Goal: Task Accomplishment & Management: Manage account settings

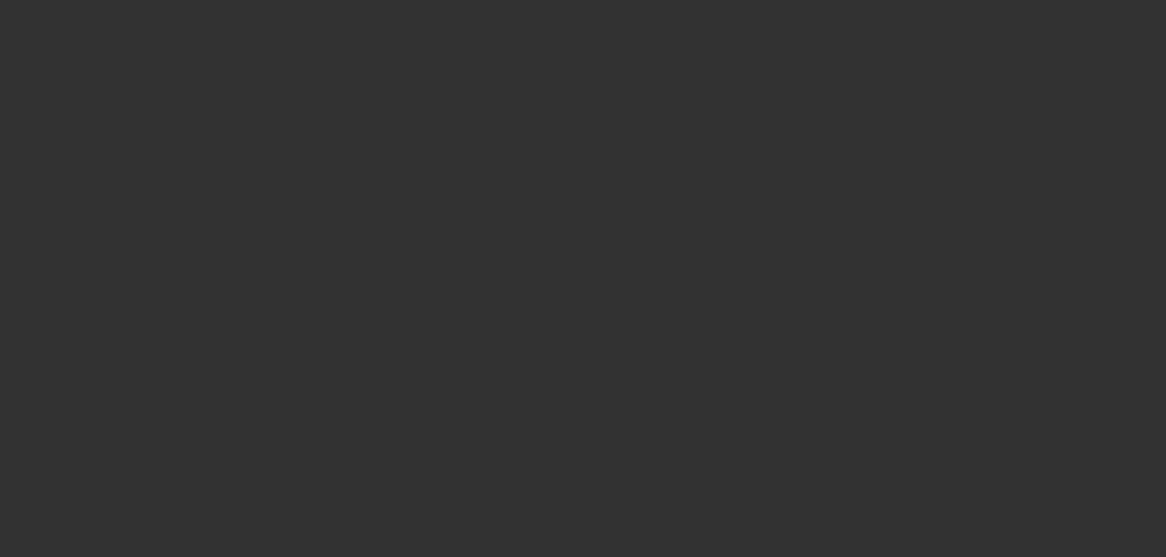
scroll to position [245, 0]
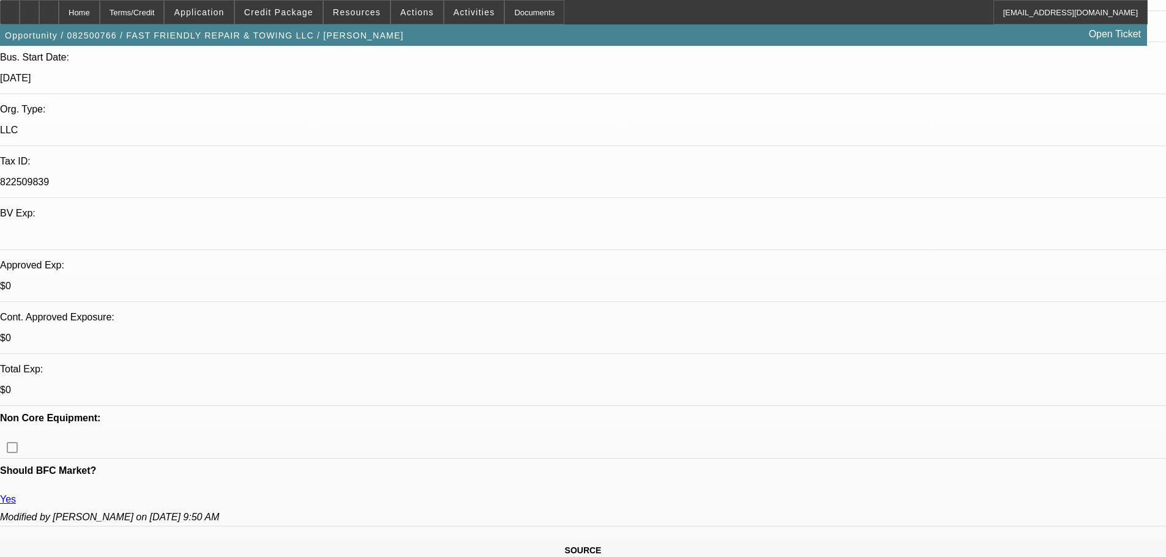
select select "0"
select select "3"
select select "0"
select select "6"
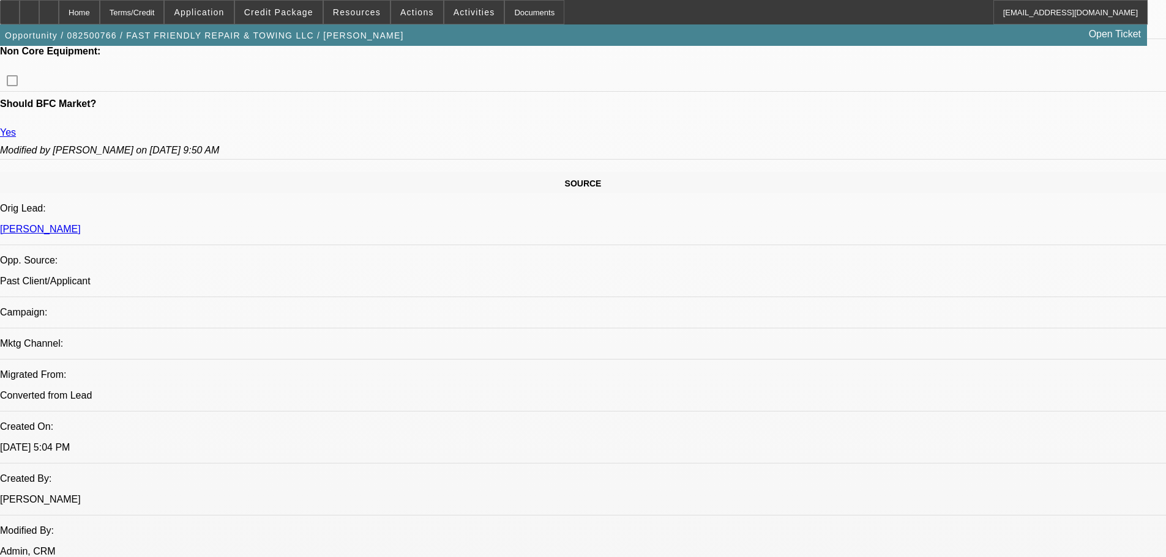
scroll to position [0, 0]
drag, startPoint x: 826, startPoint y: 435, endPoint x: 928, endPoint y: 437, distance: 102.2
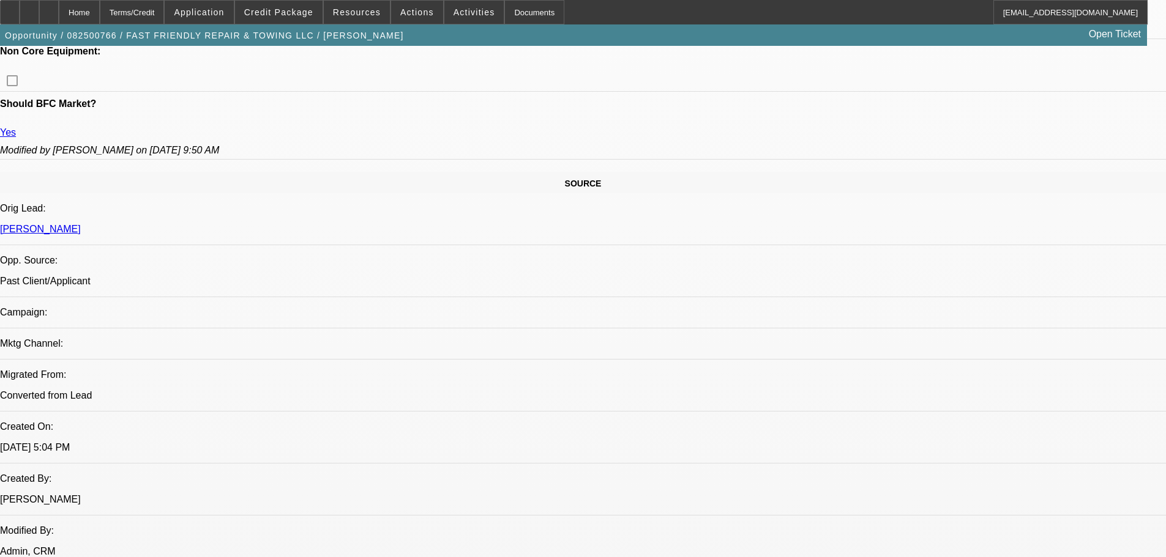
drag, startPoint x: 908, startPoint y: 432, endPoint x: 994, endPoint y: 434, distance: 86.3
drag, startPoint x: 1084, startPoint y: 442, endPoint x: 789, endPoint y: 430, distance: 295.2
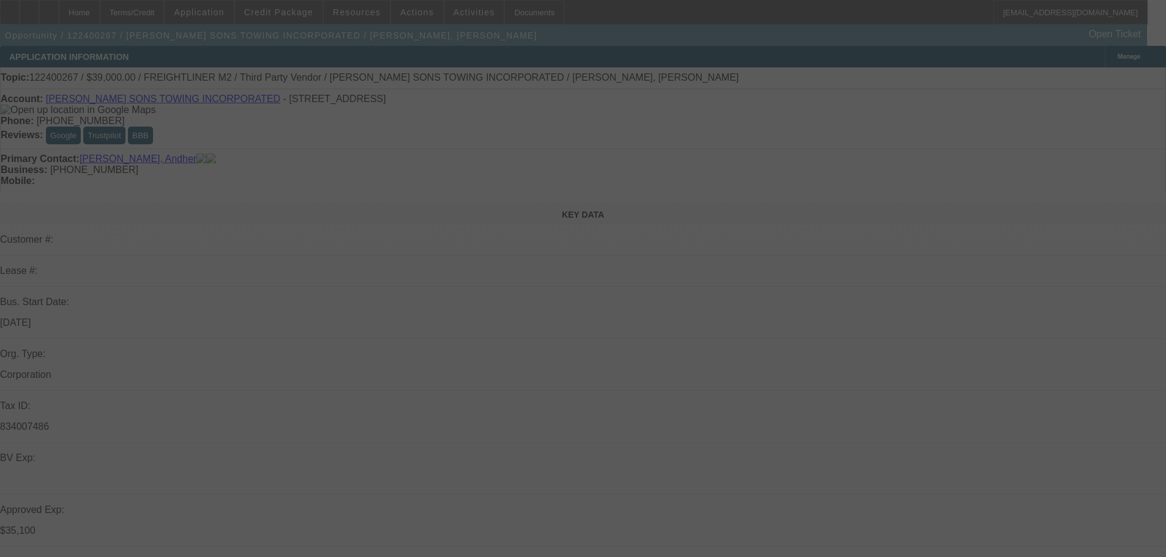
select select "0"
select select "6"
select select "0"
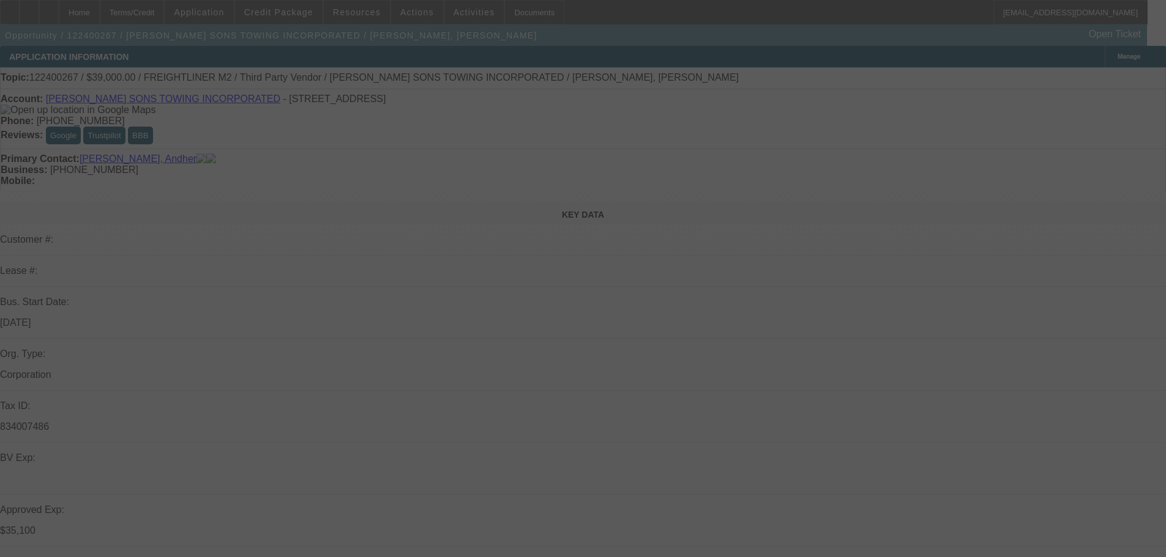
select select "0"
select select "6"
select select "0"
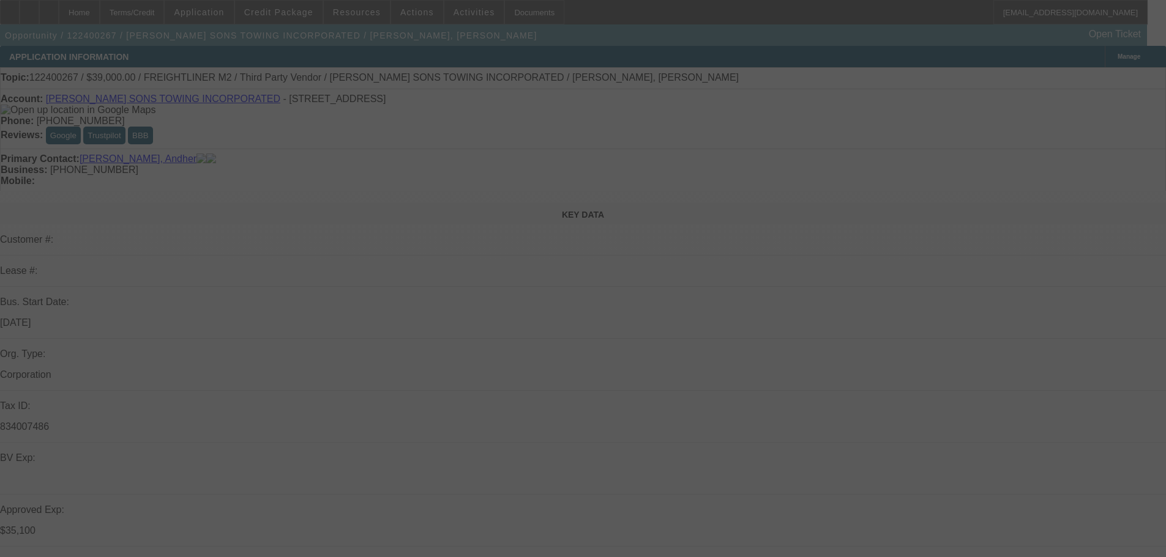
select select "0"
select select "6"
select select "0"
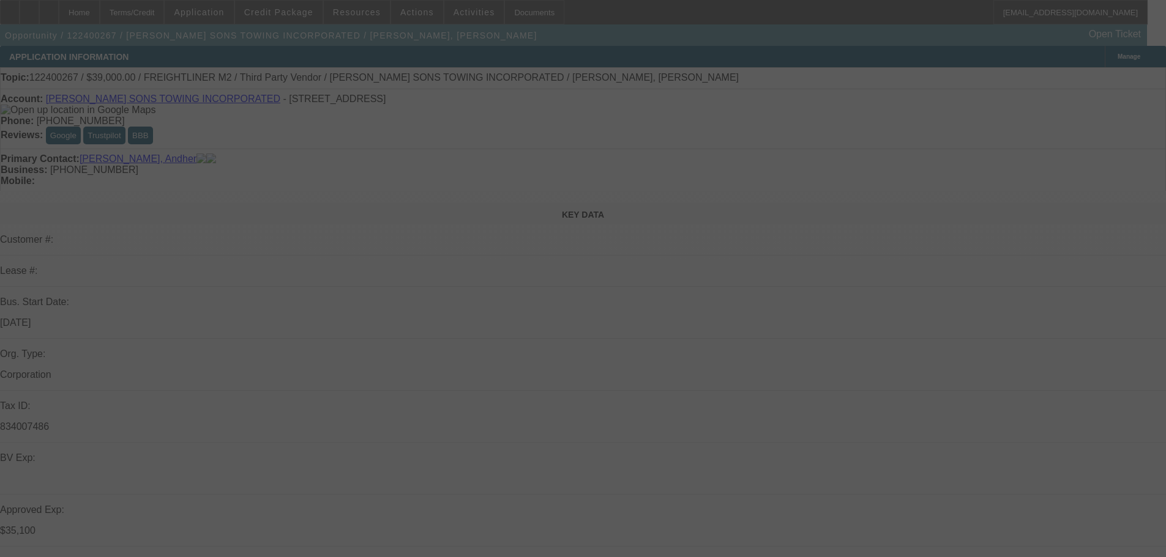
select select "6"
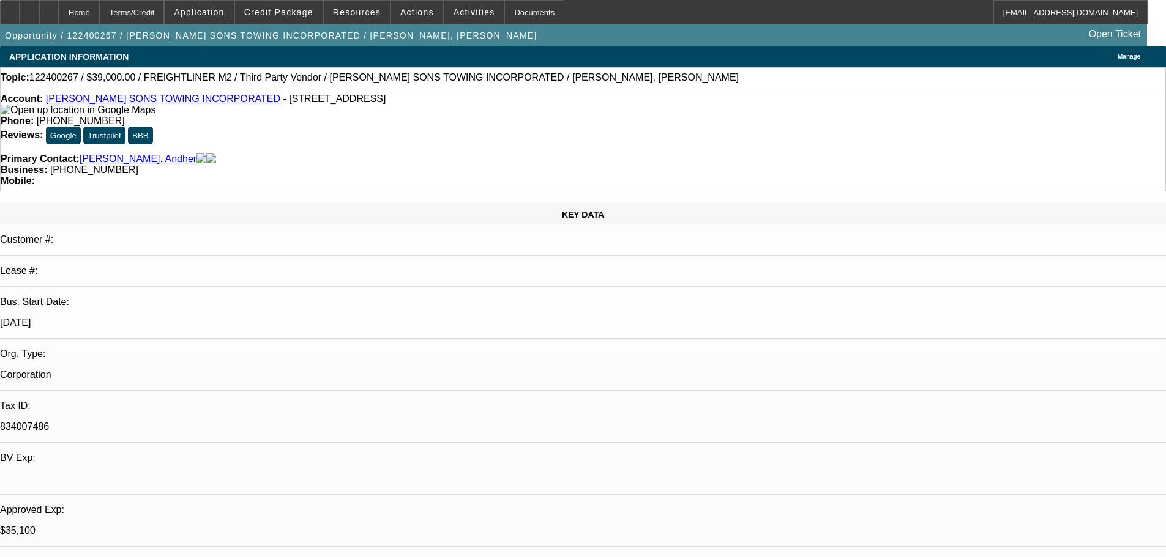
click at [149, 103] on link "MARQUEZ SONS TOWING INCORPORATED" at bounding box center [163, 99] width 234 height 10
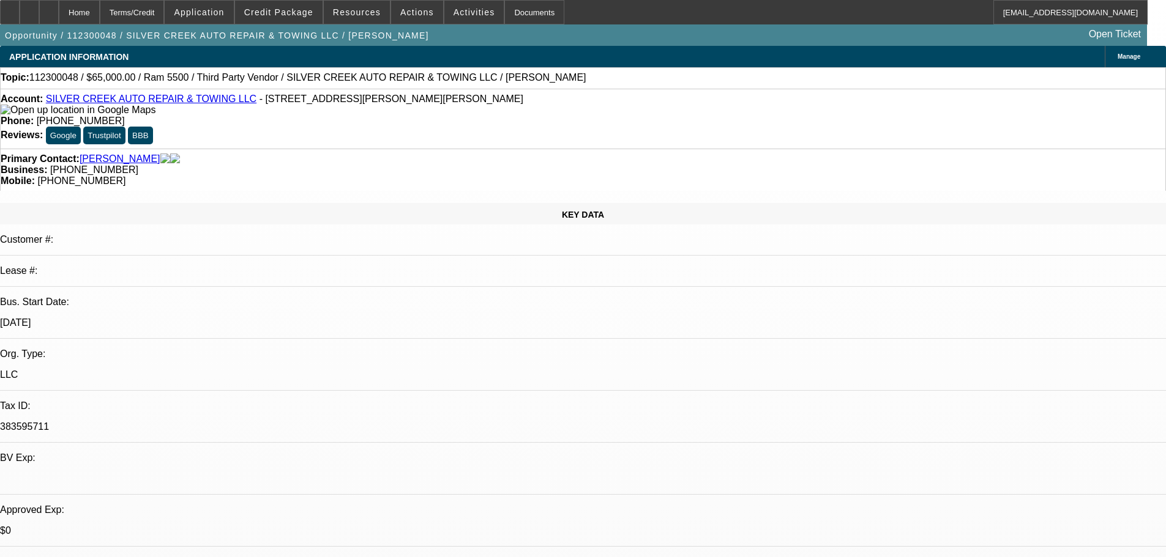
select select "0"
select select "6"
select select "0"
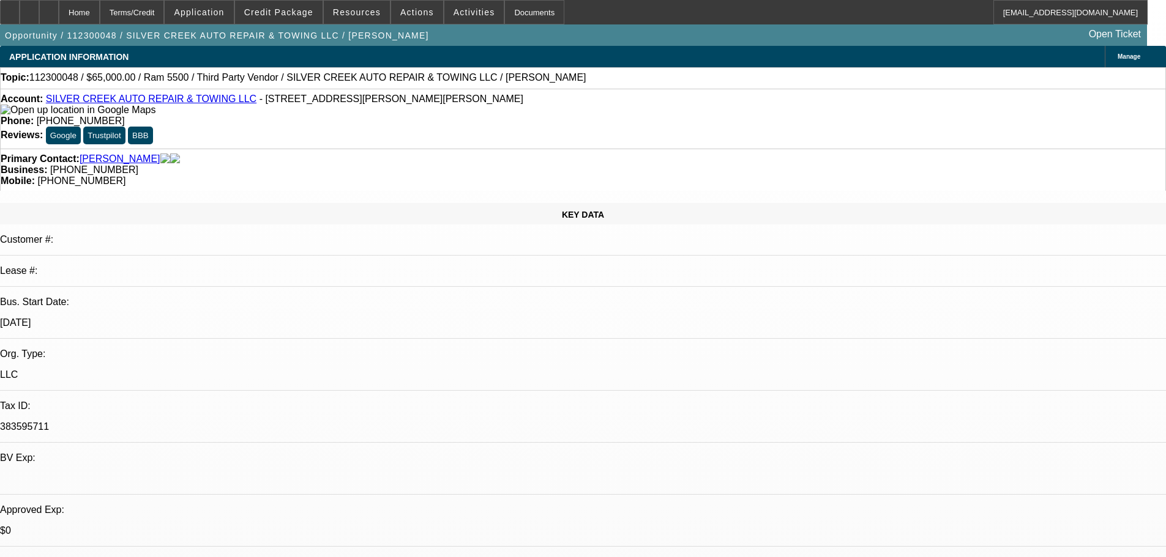
select select "0"
select select "6"
select select "0"
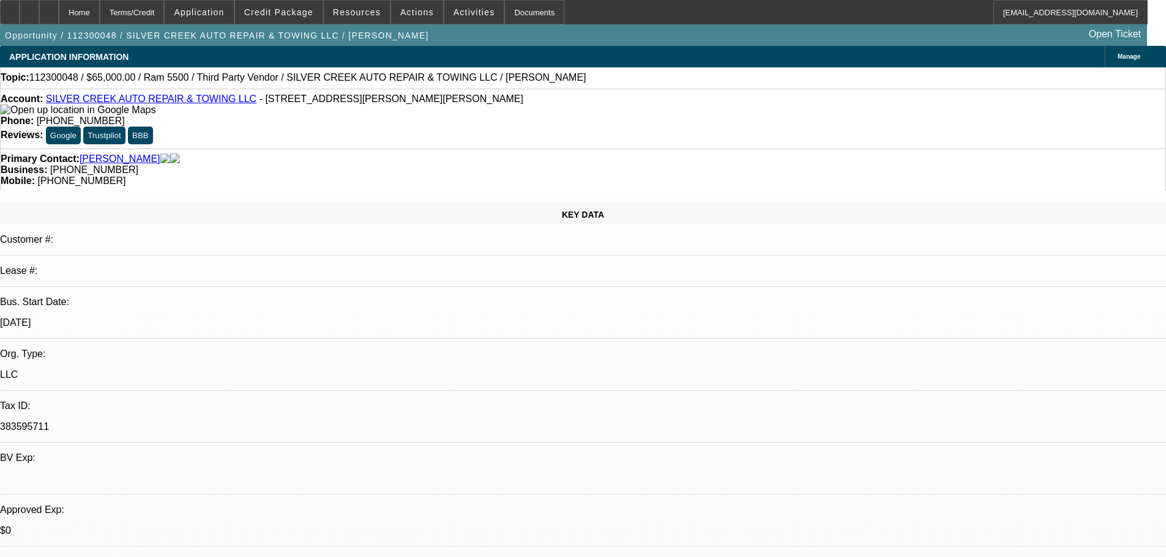
select select "0"
select select "6"
select select "0"
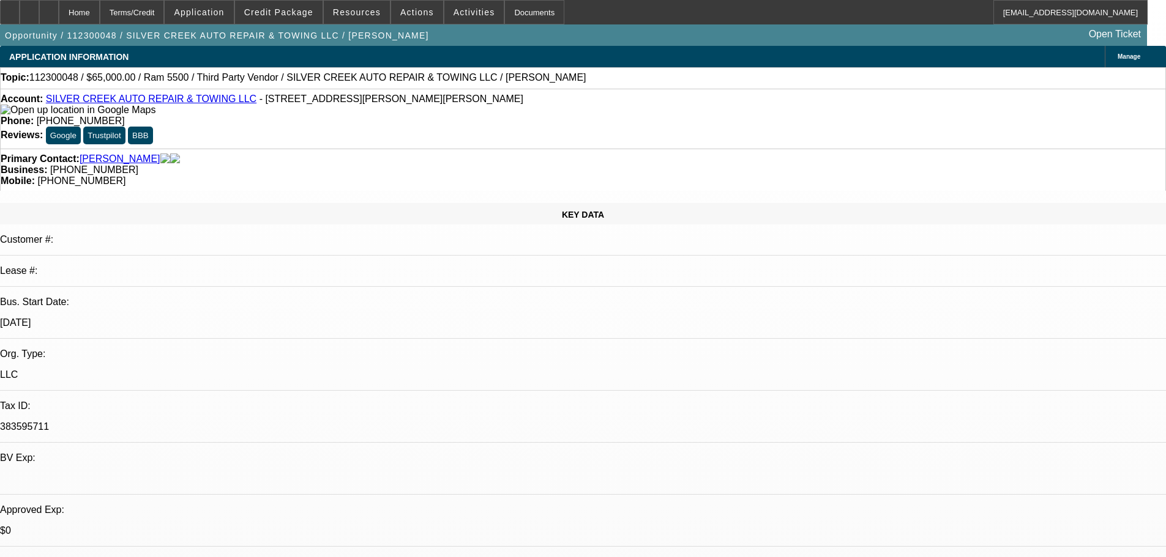
select select "6"
drag, startPoint x: 991, startPoint y: 258, endPoint x: 941, endPoint y: 267, distance: 51.0
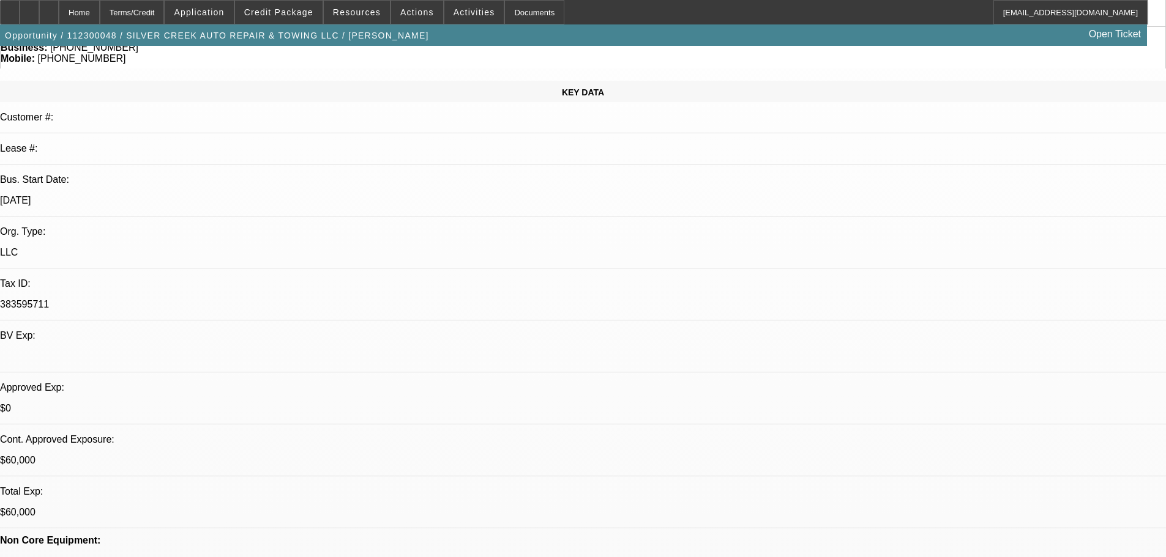
scroll to position [356, 0]
drag, startPoint x: 873, startPoint y: 374, endPoint x: 852, endPoint y: 372, distance: 20.3
drag, startPoint x: 848, startPoint y: 375, endPoint x: 871, endPoint y: 375, distance: 23.3
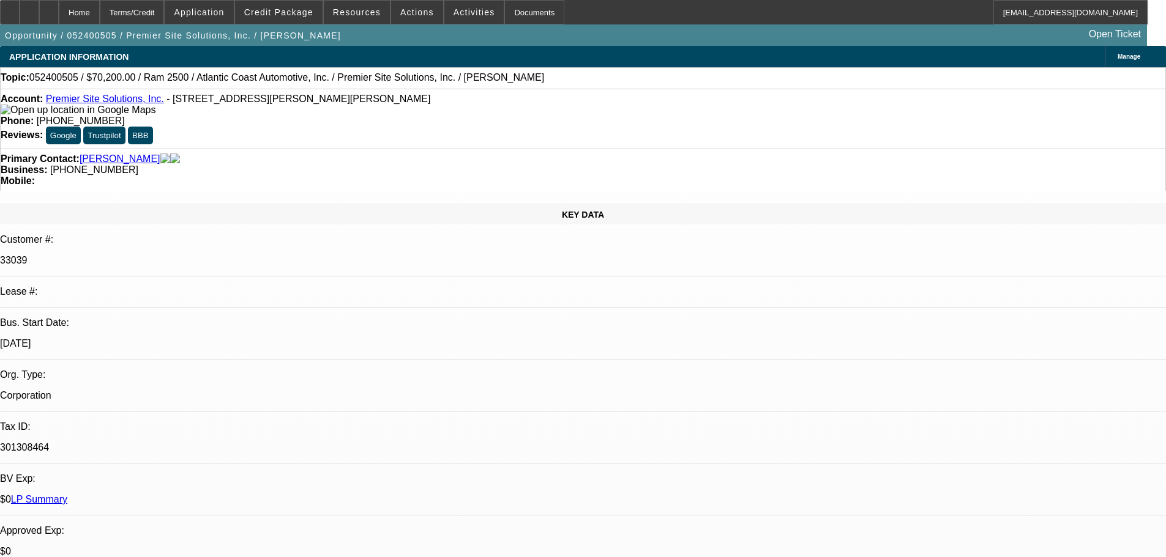
select select "0"
select select "6"
select select "0"
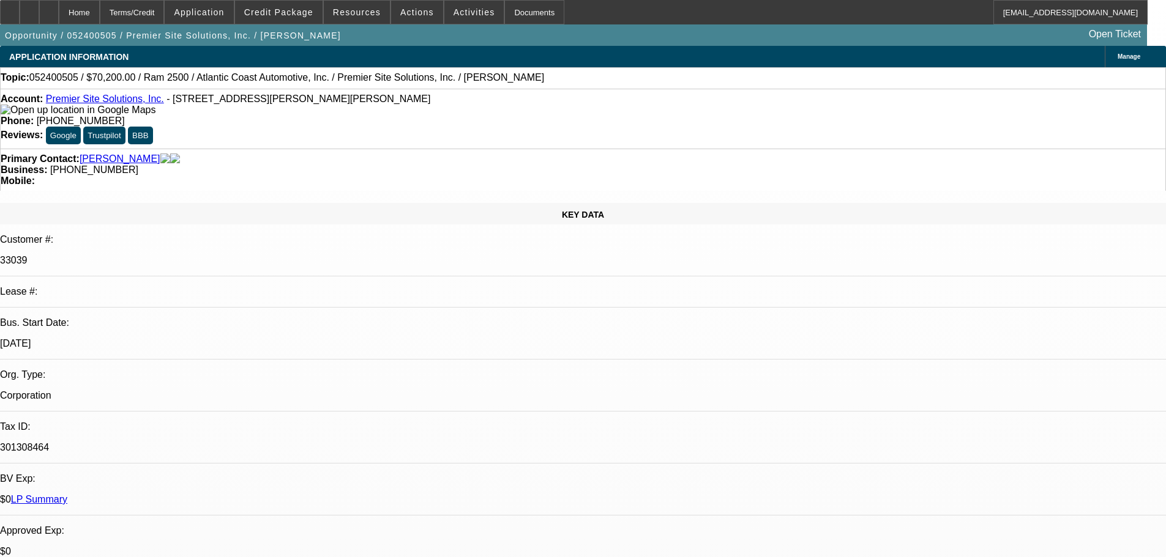
select select "0"
select select "6"
select select "0"
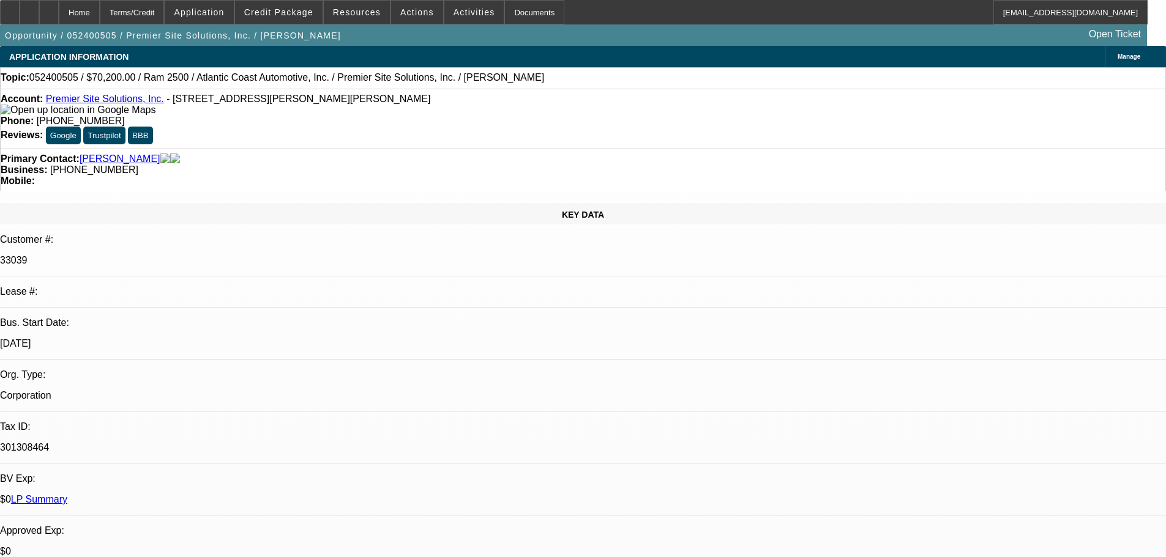
select select "0"
select select "6"
select select "0"
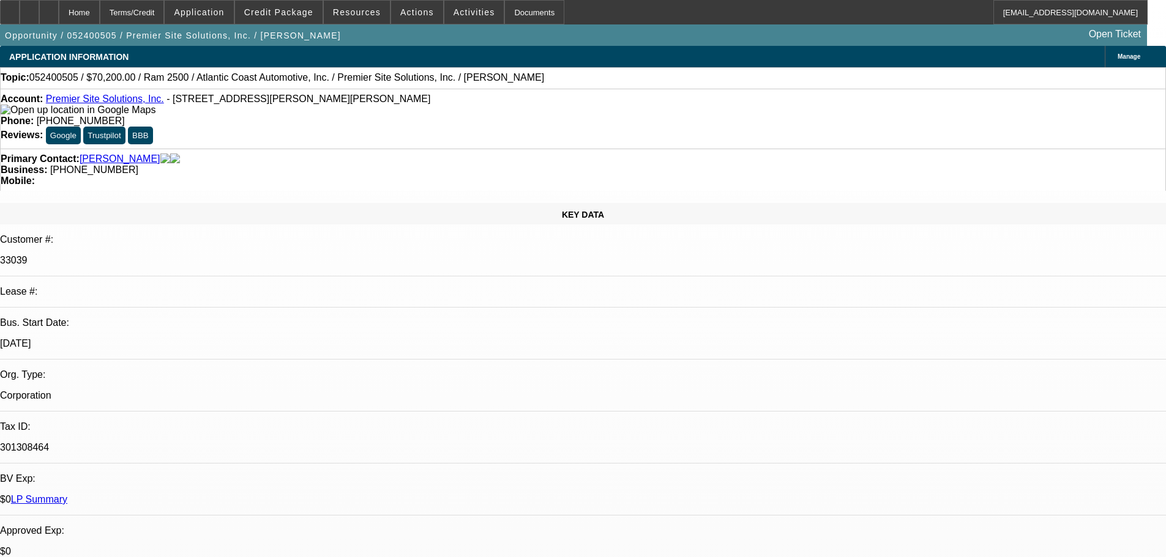
select select "6"
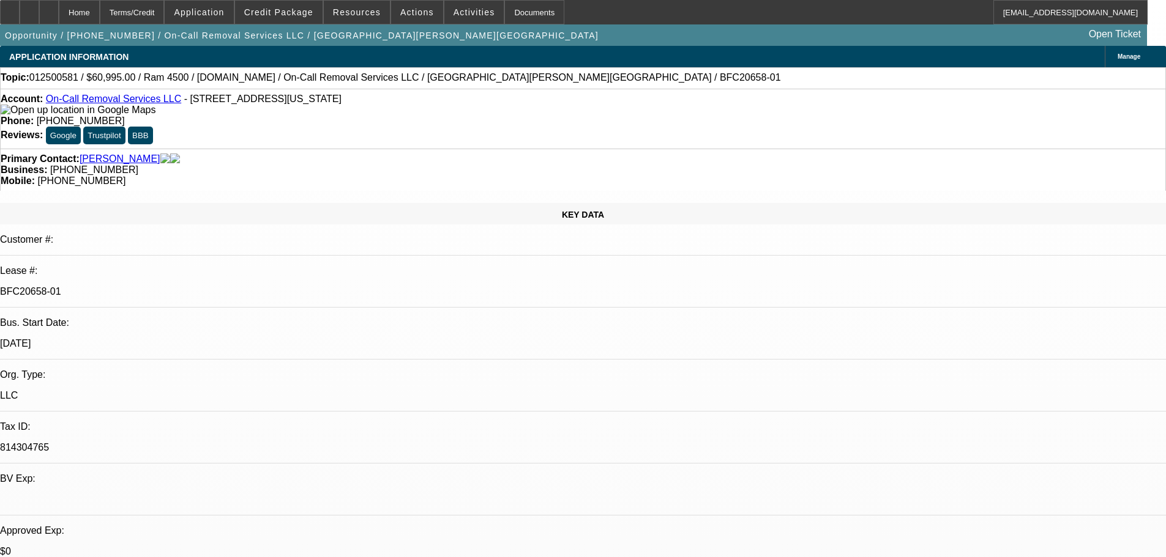
select select "0"
select select "2"
select select "0"
select select "2"
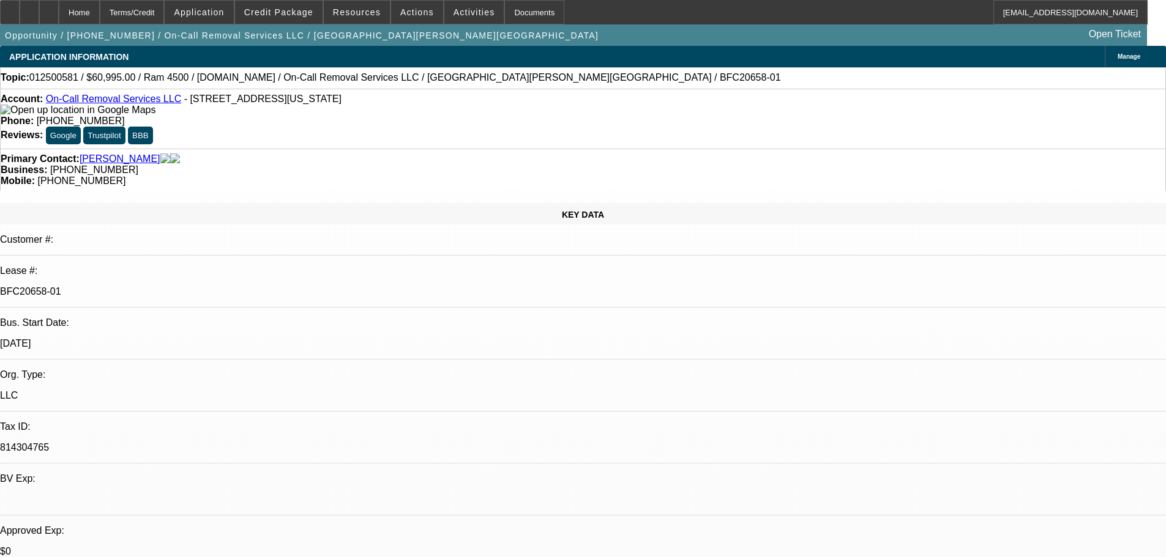
select select "0"
select select "2"
select select "0"
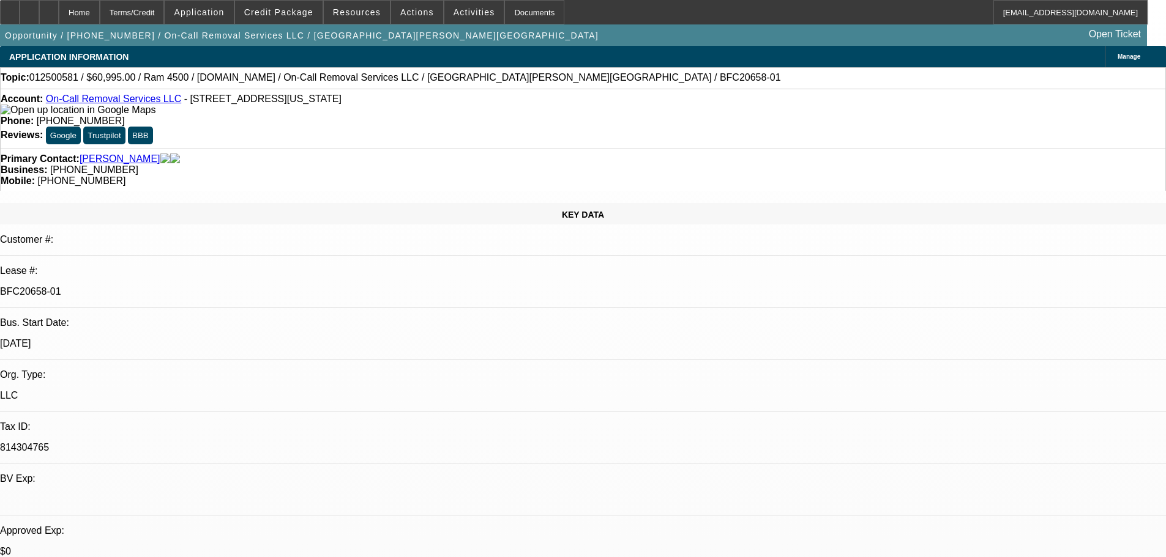
select select "2"
select select "0"
select select "1"
select select "2"
select select "6"
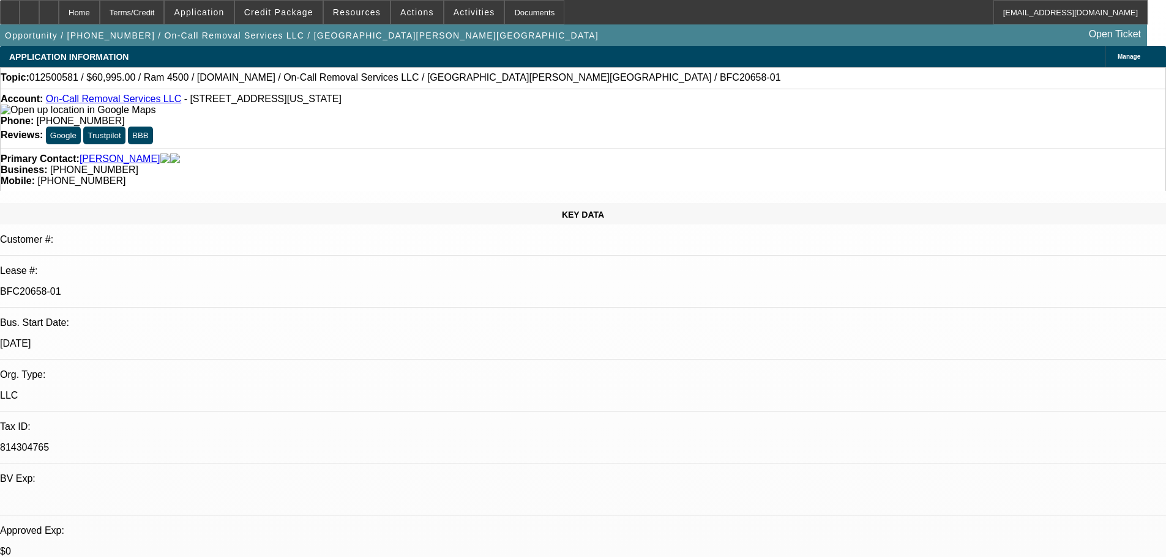
select select "1"
select select "2"
select select "6"
select select "1"
select select "2"
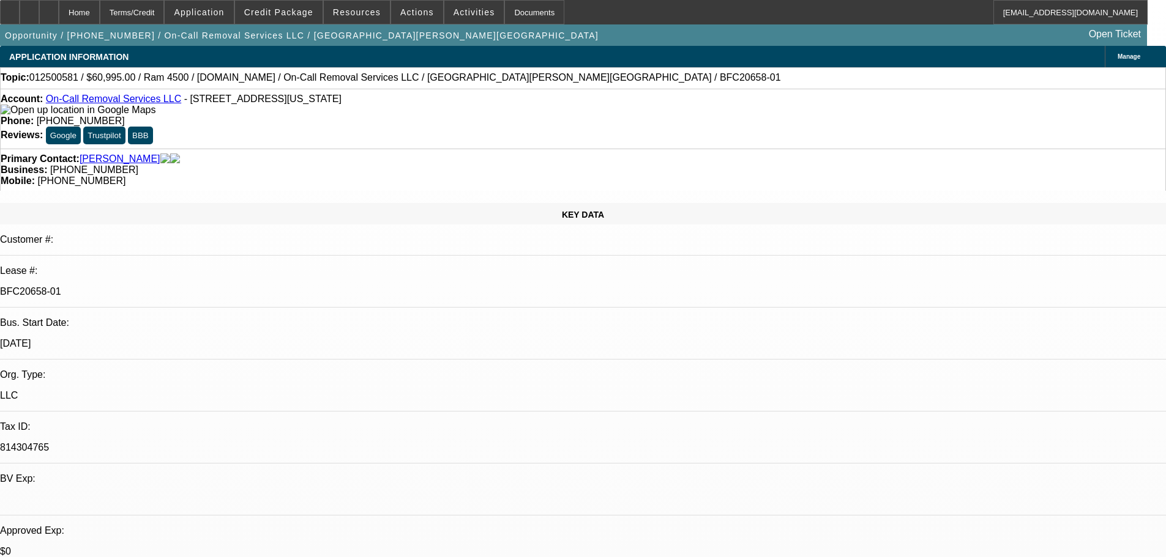
select select "6"
select select "1"
select select "2"
select select "6"
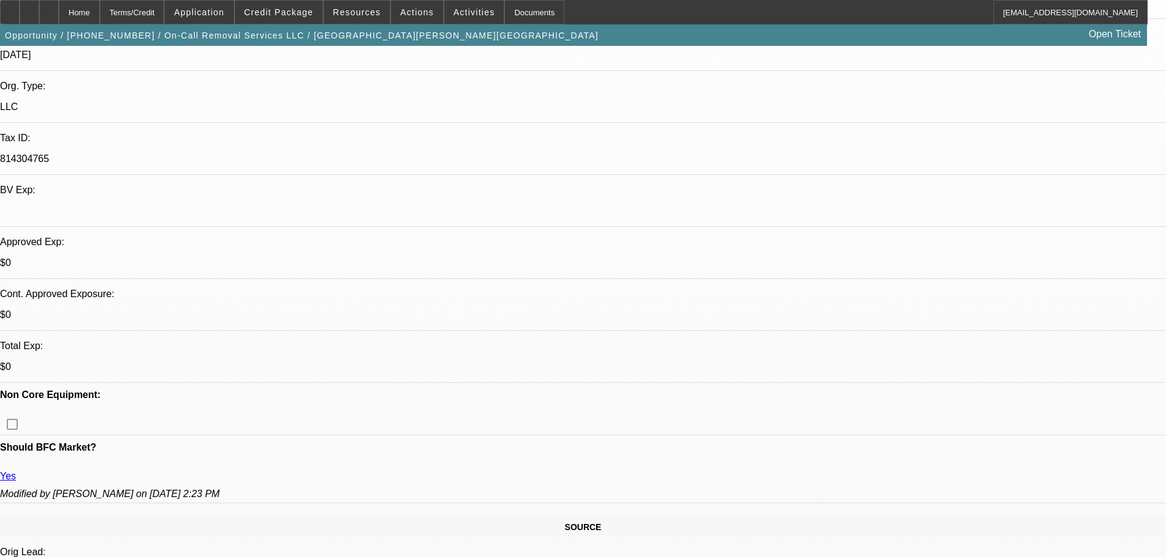
scroll to position [245, 0]
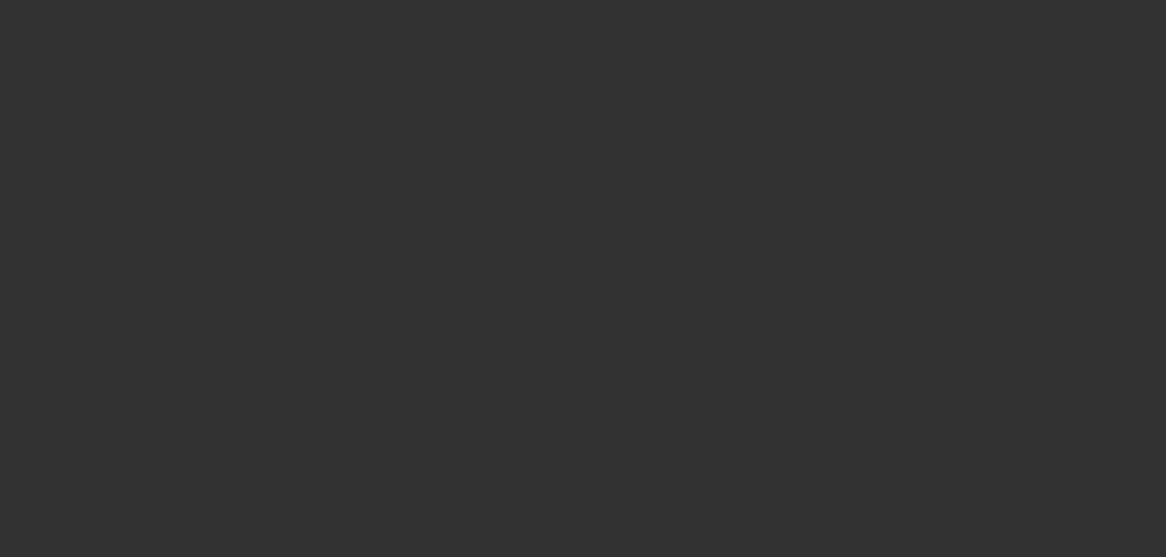
select select "0"
select select "6"
select select "0"
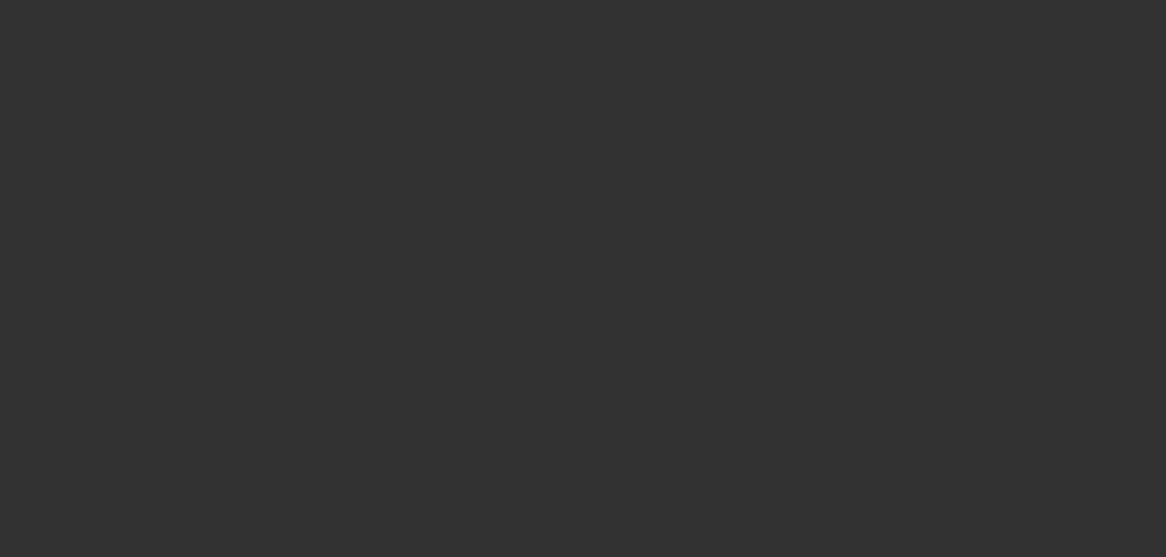
select select "0"
select select "6"
select select "0"
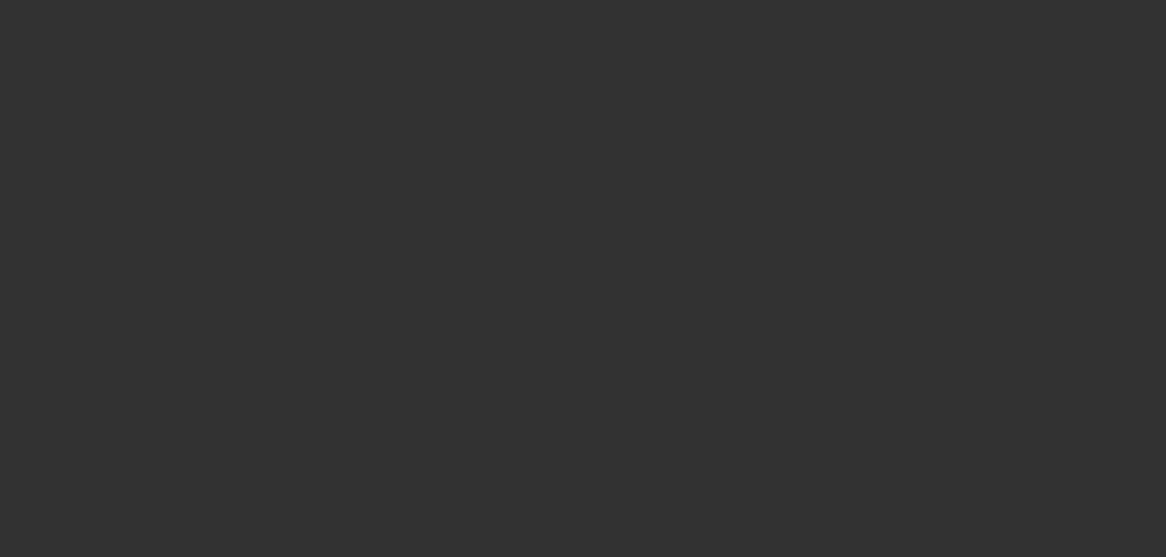
select select "0"
select select "6"
select select "0.1"
select select "2"
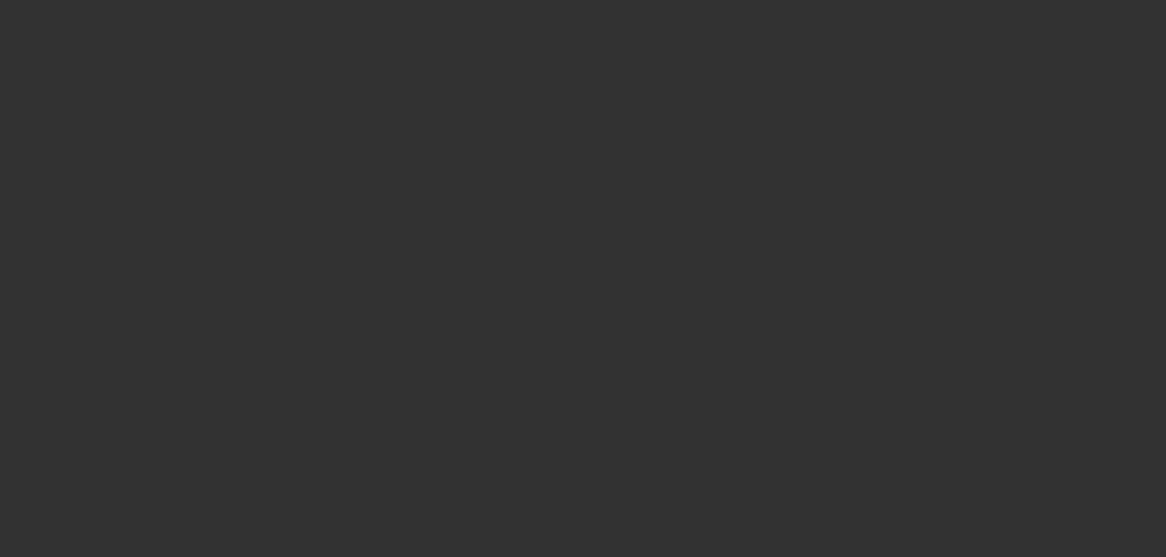
select select "0"
select select "6"
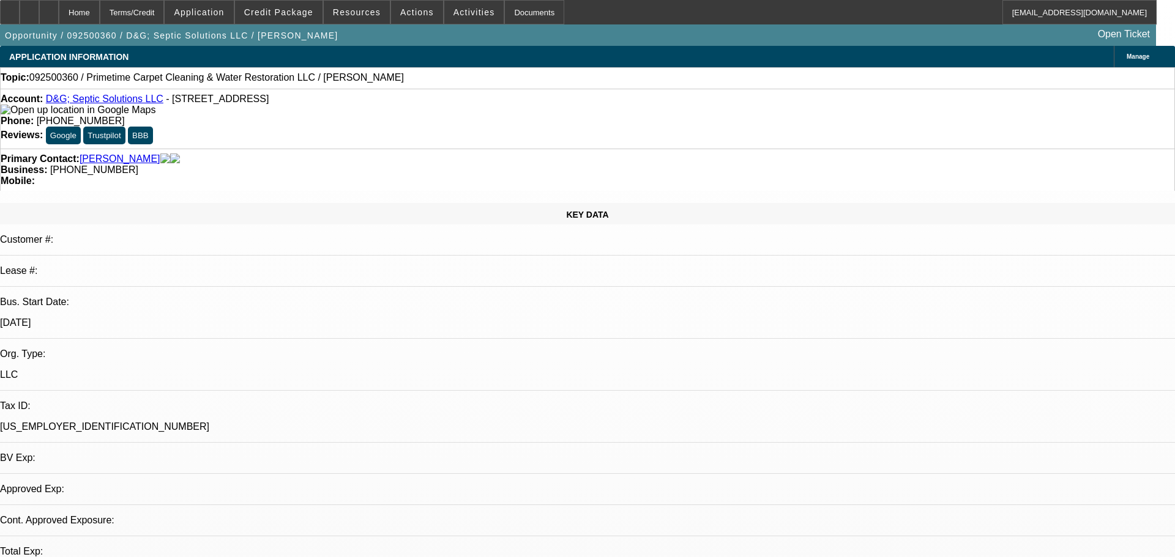
select select "0"
select select "2"
select select "0.1"
select select "4"
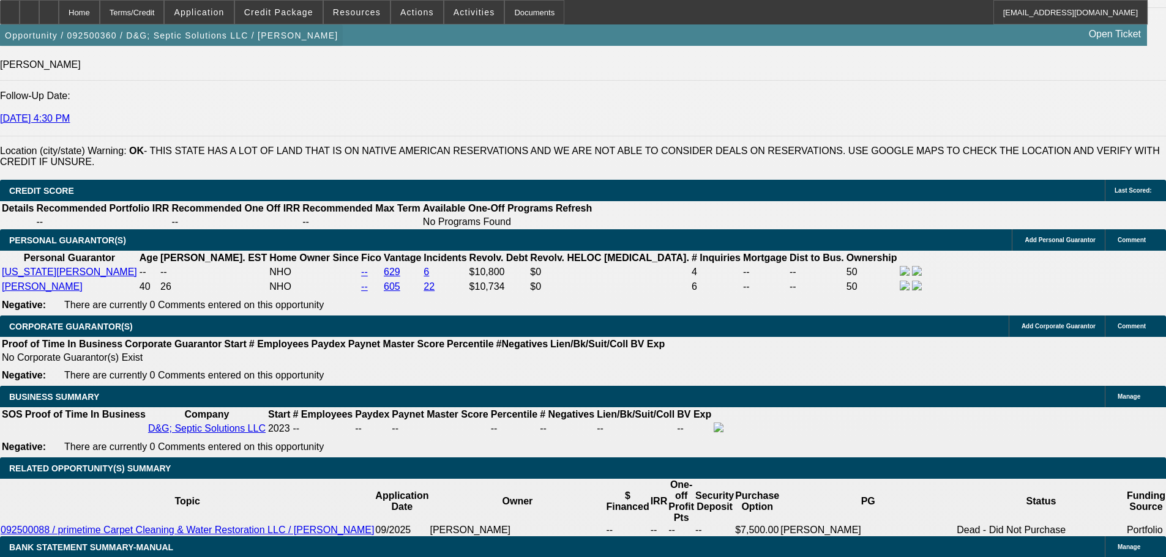
scroll to position [1660, 0]
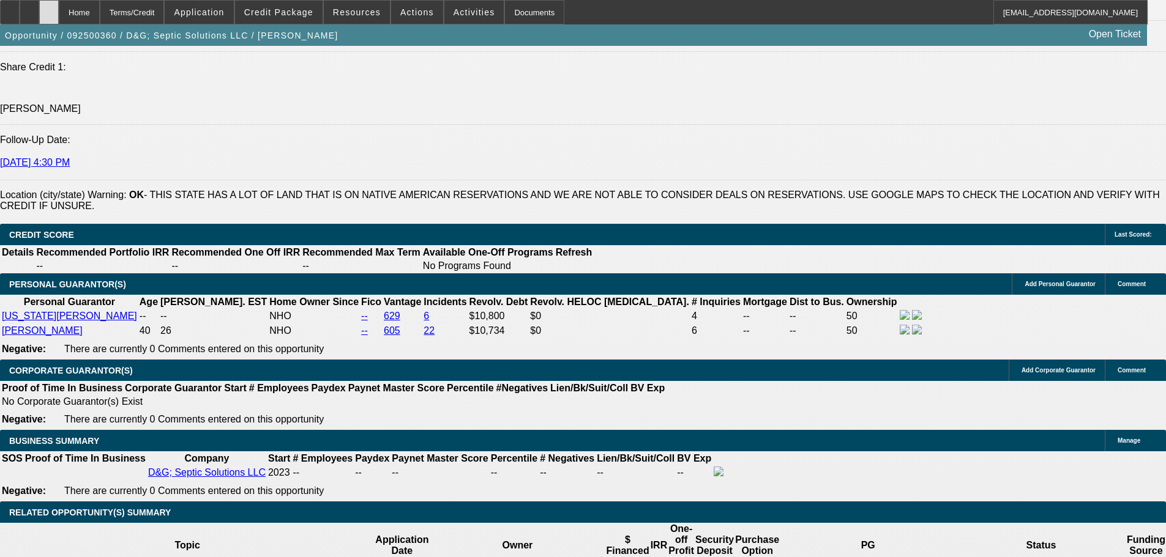
click at [59, 19] on div at bounding box center [49, 12] width 20 height 24
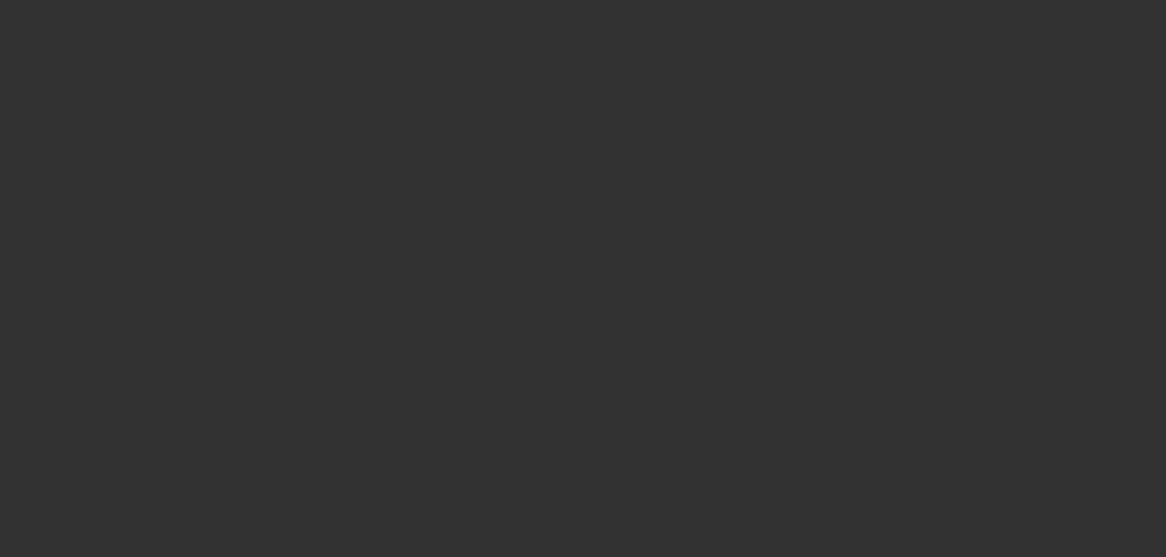
select select "0"
select select "2"
select select "0.1"
select select "4"
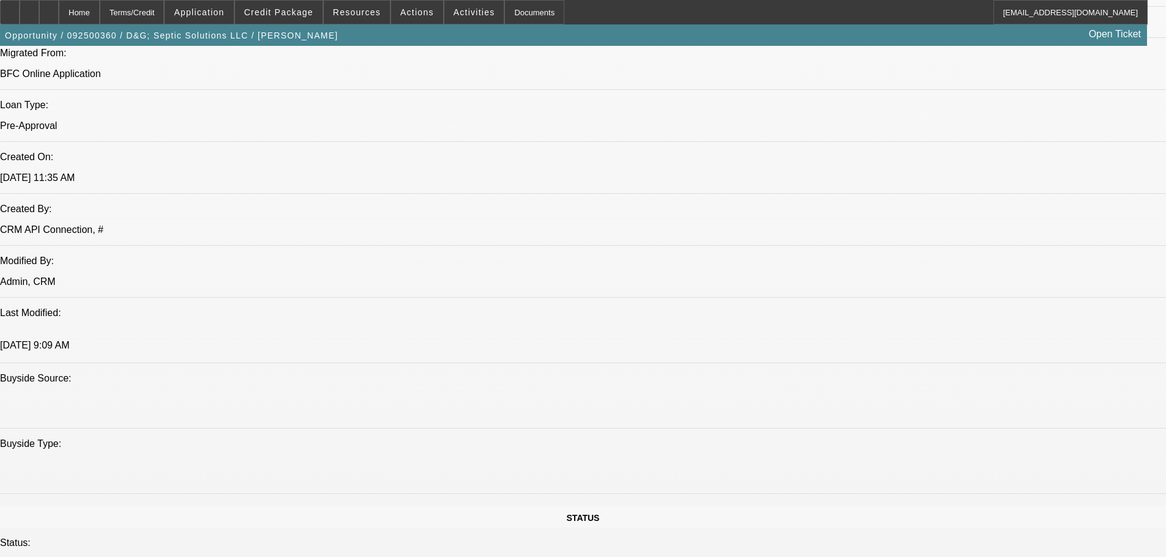
scroll to position [791, 0]
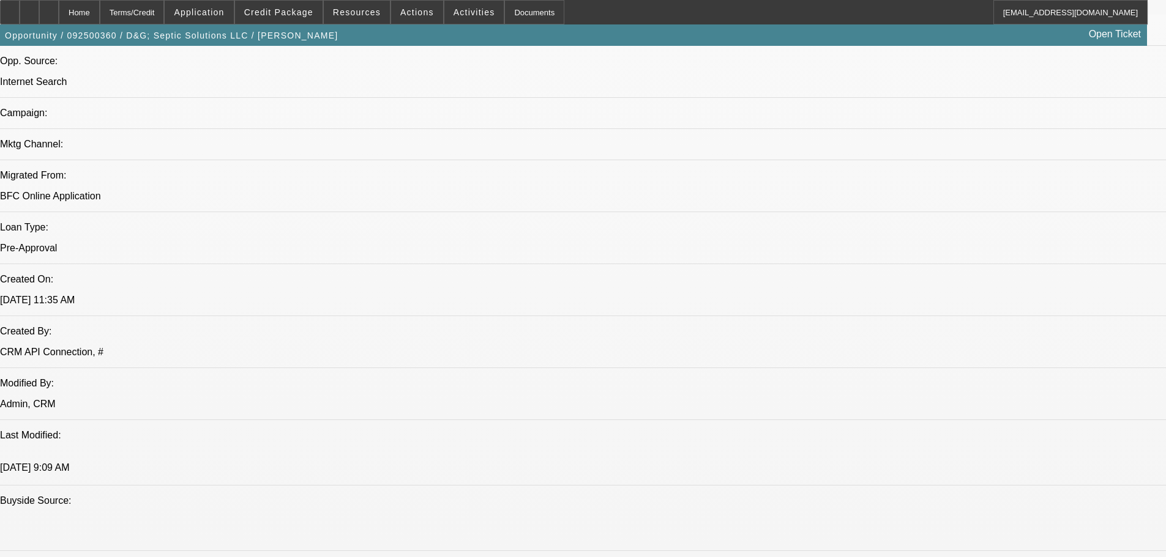
drag, startPoint x: 755, startPoint y: 362, endPoint x: 10, endPoint y: 284, distance: 748.9
drag, startPoint x: 26, startPoint y: 277, endPoint x: 756, endPoint y: 370, distance: 736.0
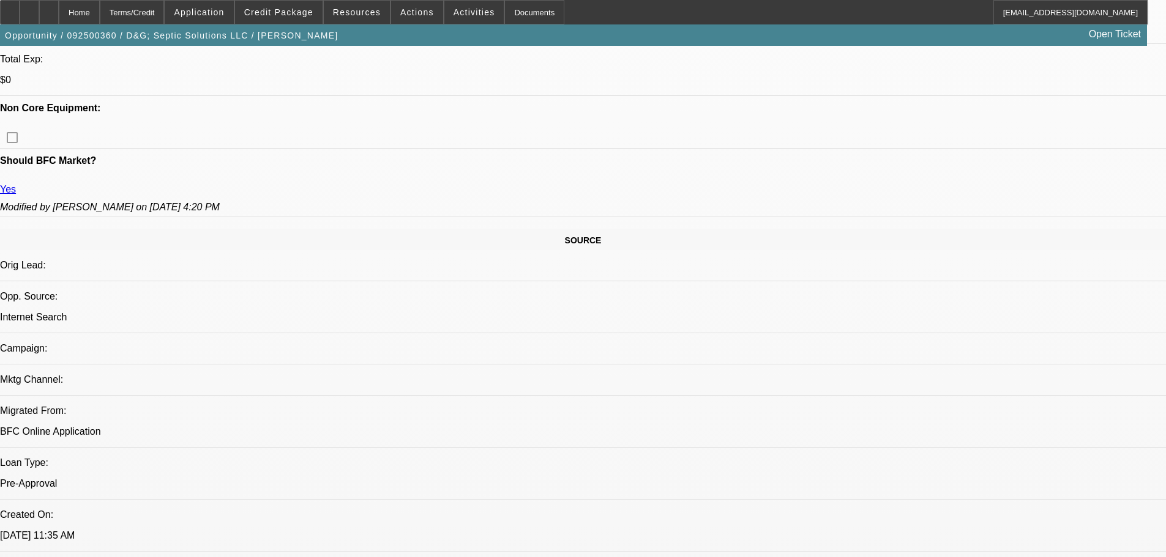
scroll to position [301, 0]
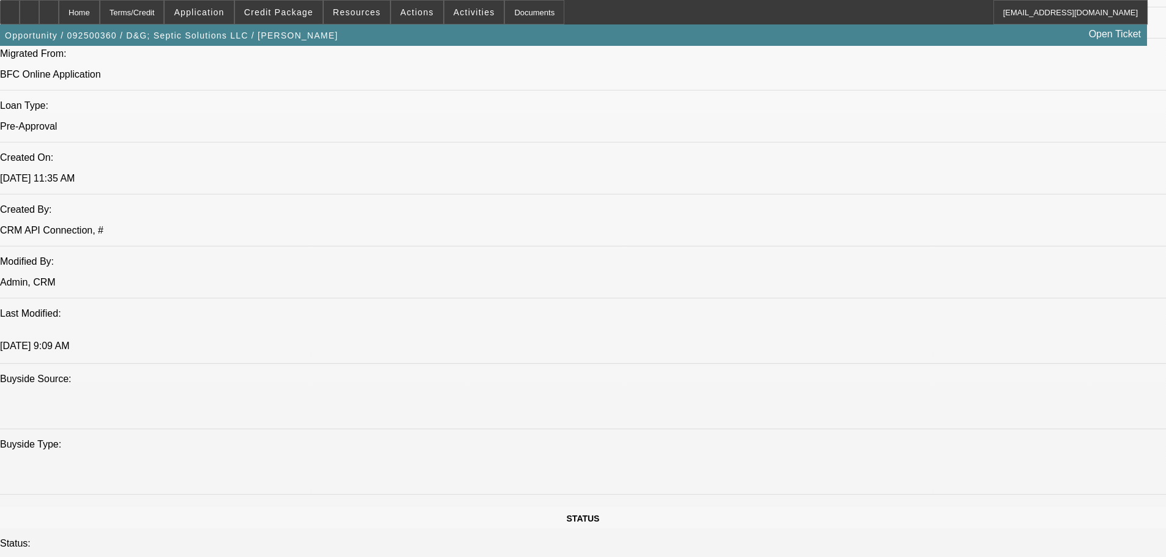
scroll to position [913, 0]
click at [302, 7] on span at bounding box center [279, 12] width 88 height 29
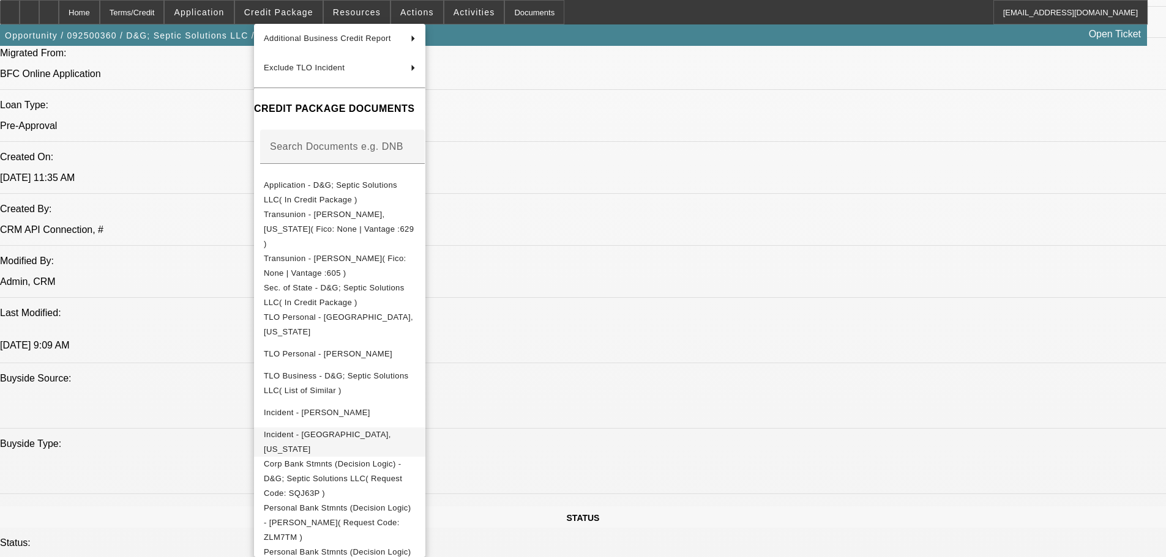
scroll to position [132, 0]
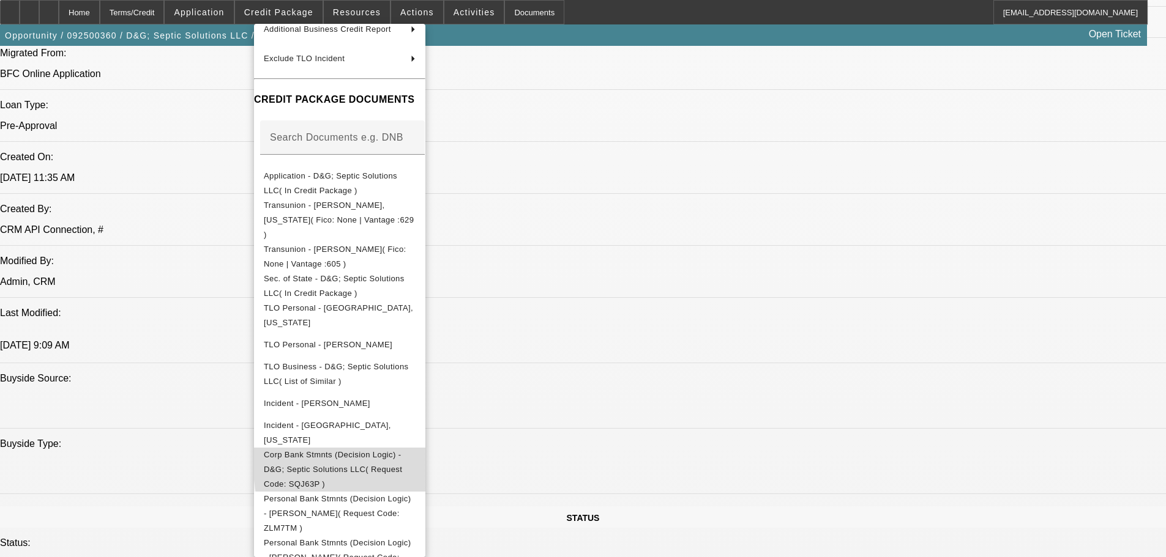
click at [402, 450] on span "Corp Bank Stmnts (Decision Logic) - D&G; Septic Solutions LLC( Request Code: SQ…" at bounding box center [333, 469] width 138 height 39
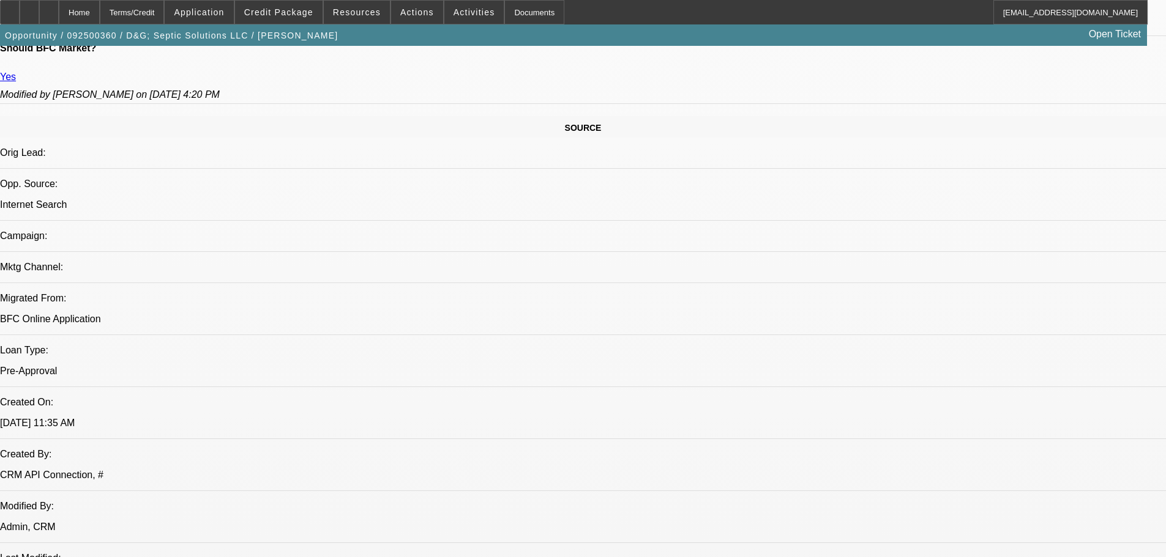
scroll to position [546, 0]
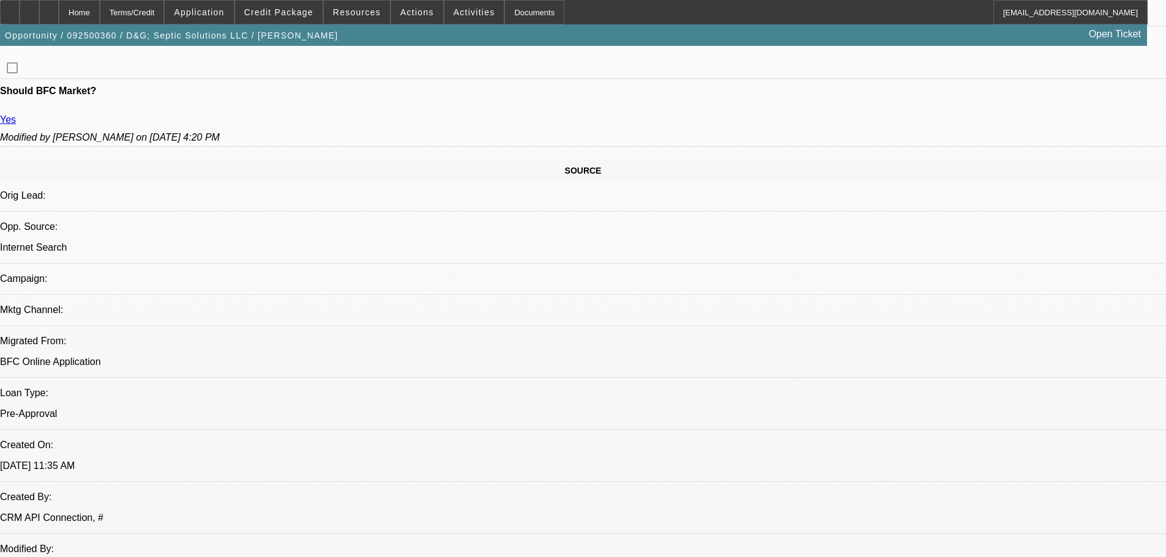
scroll to position [668, 0]
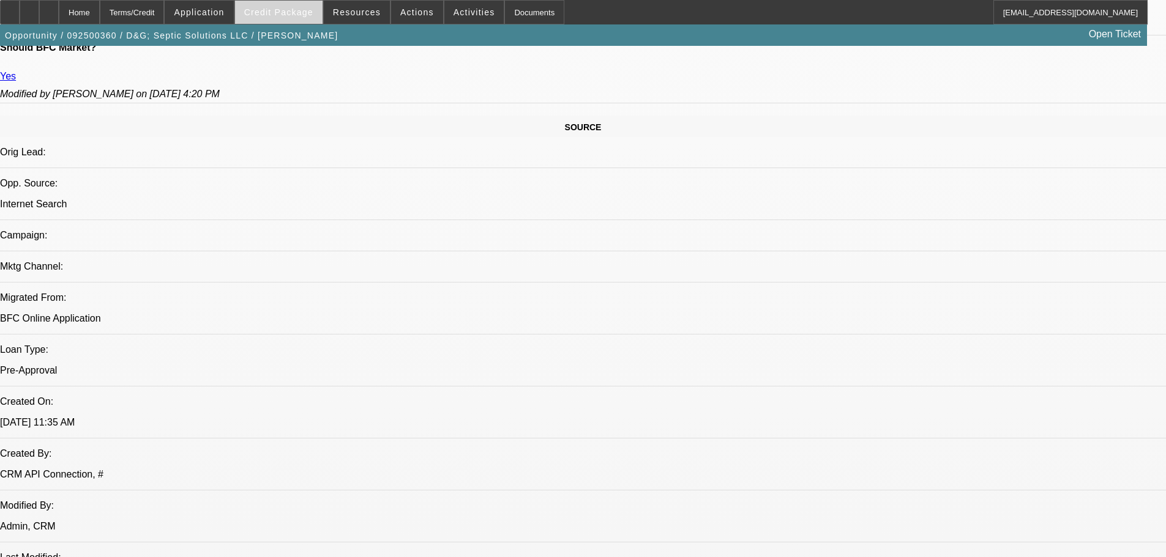
click at [301, 12] on span "Credit Package" at bounding box center [278, 12] width 69 height 10
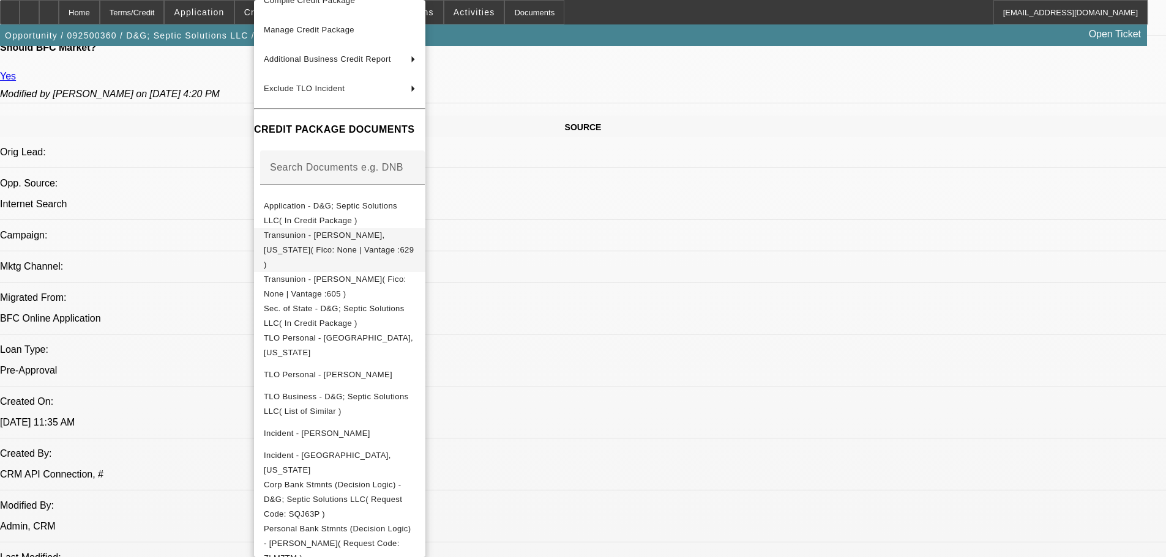
scroll to position [108, 0]
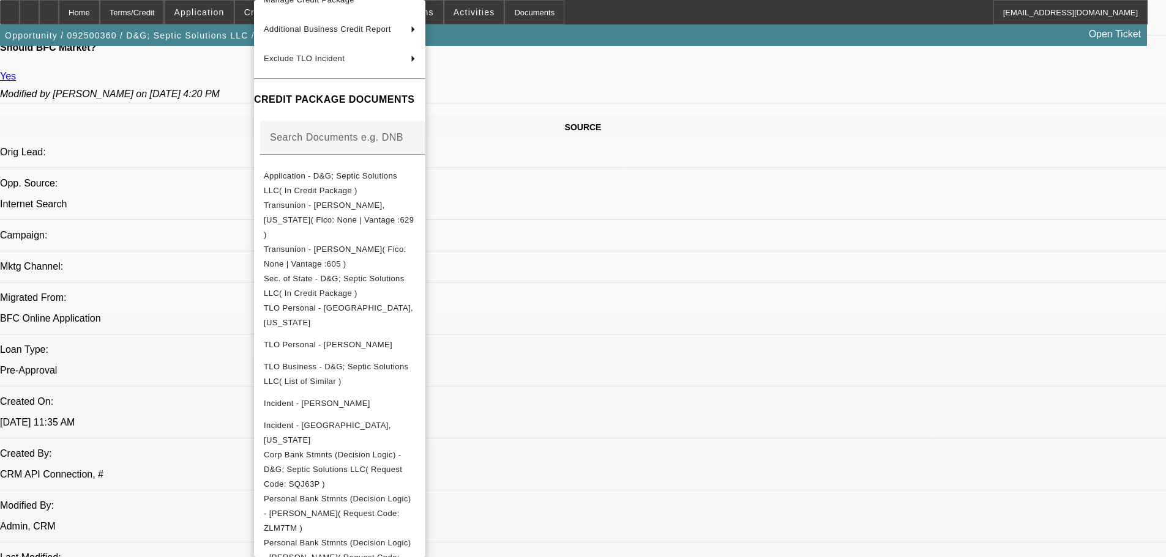
click at [651, 275] on div at bounding box center [583, 278] width 1166 height 557
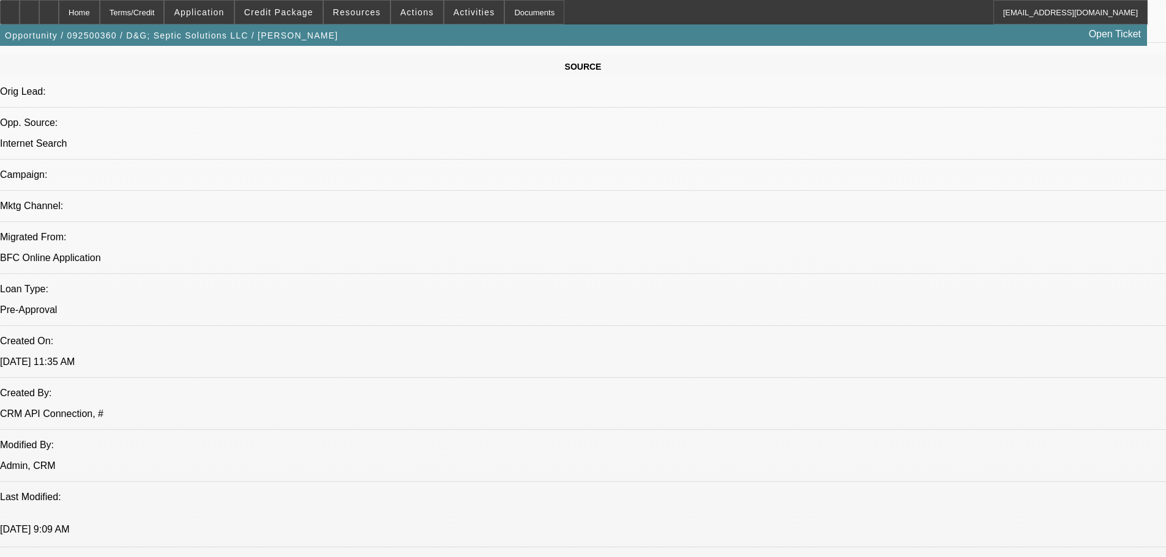
scroll to position [791, 0]
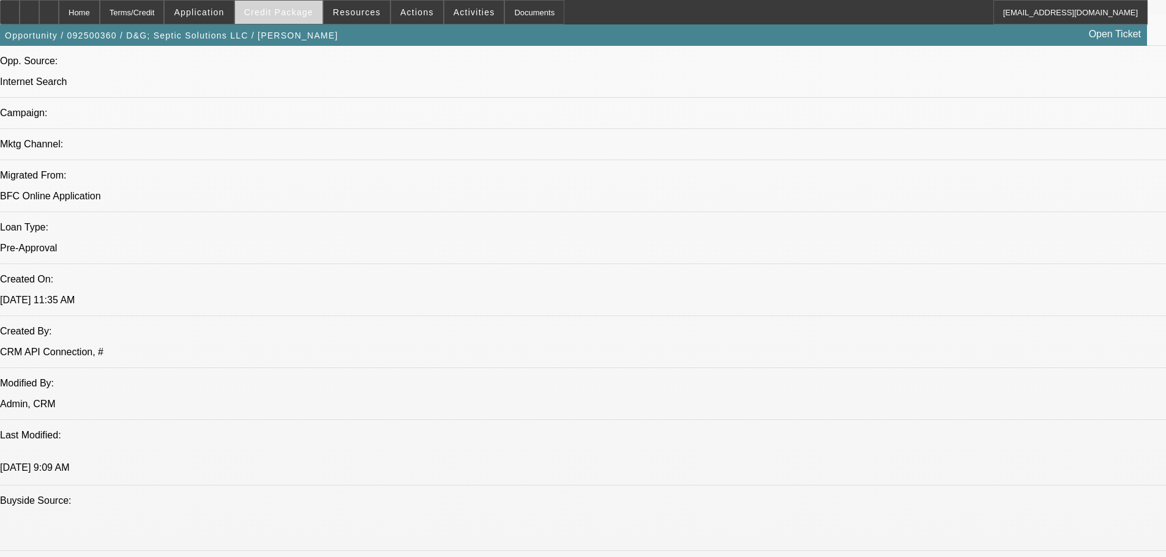
click at [300, 10] on span "Credit Package" at bounding box center [278, 12] width 69 height 10
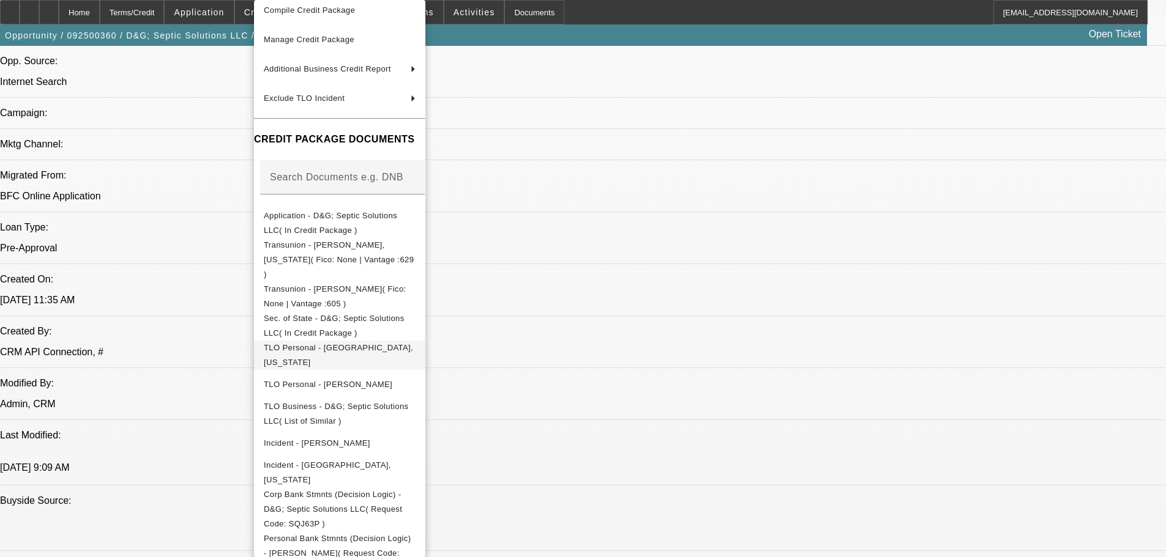
scroll to position [108, 0]
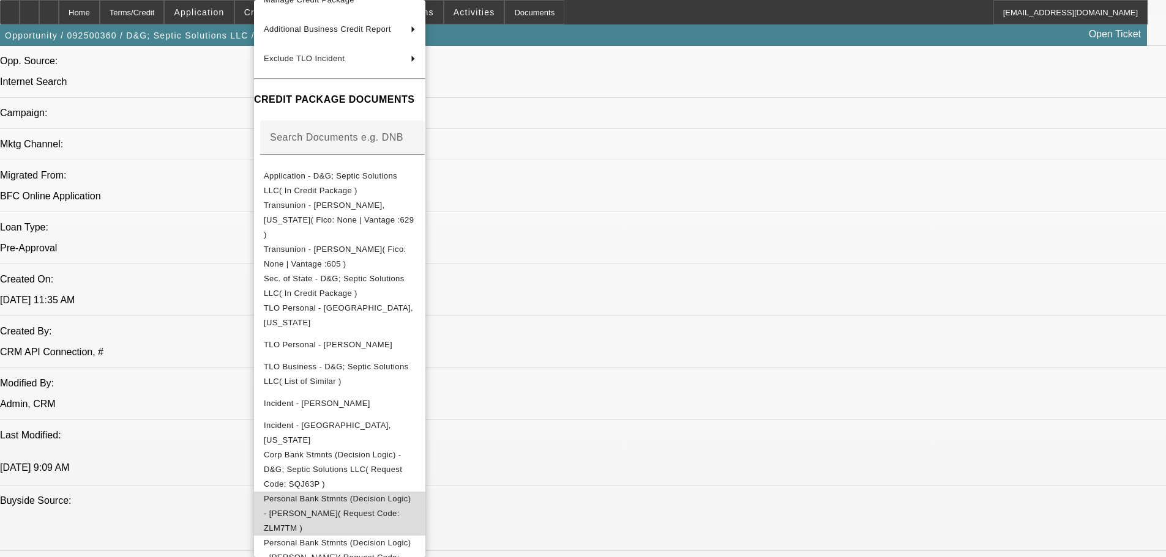
click at [411, 494] on span "Personal Bank Stmnts (Decision Logic) - Kerr, David( Request Code: ZLM7TM )" at bounding box center [337, 513] width 147 height 39
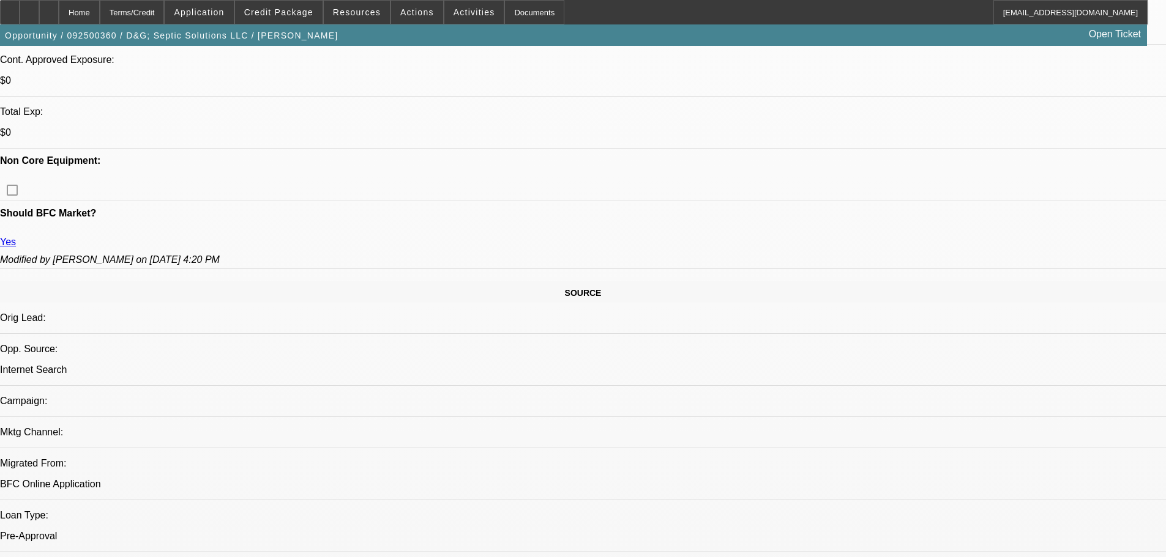
scroll to position [546, 0]
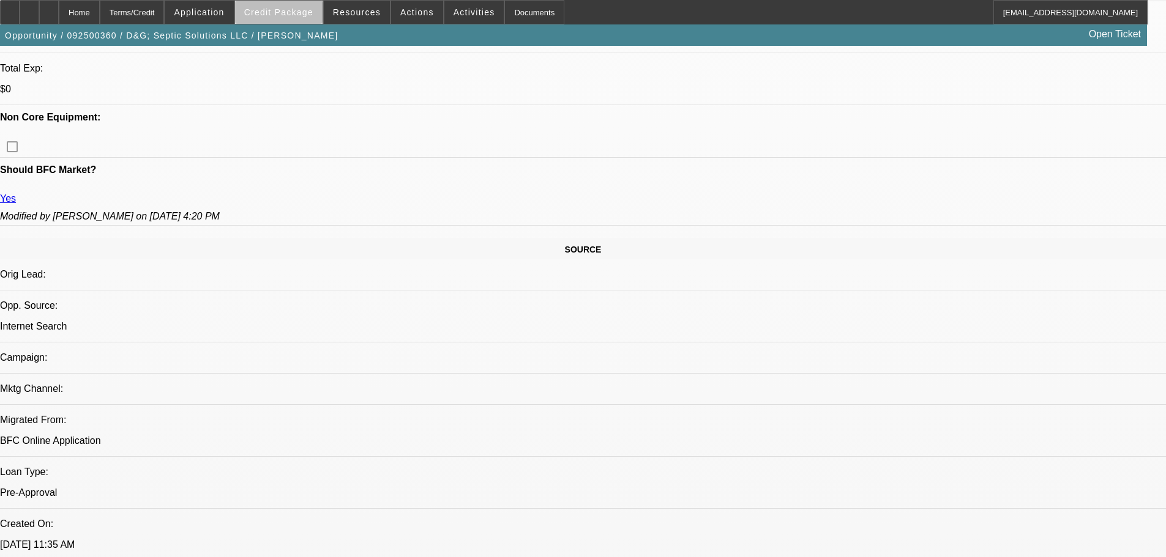
click at [299, 19] on span at bounding box center [279, 12] width 88 height 29
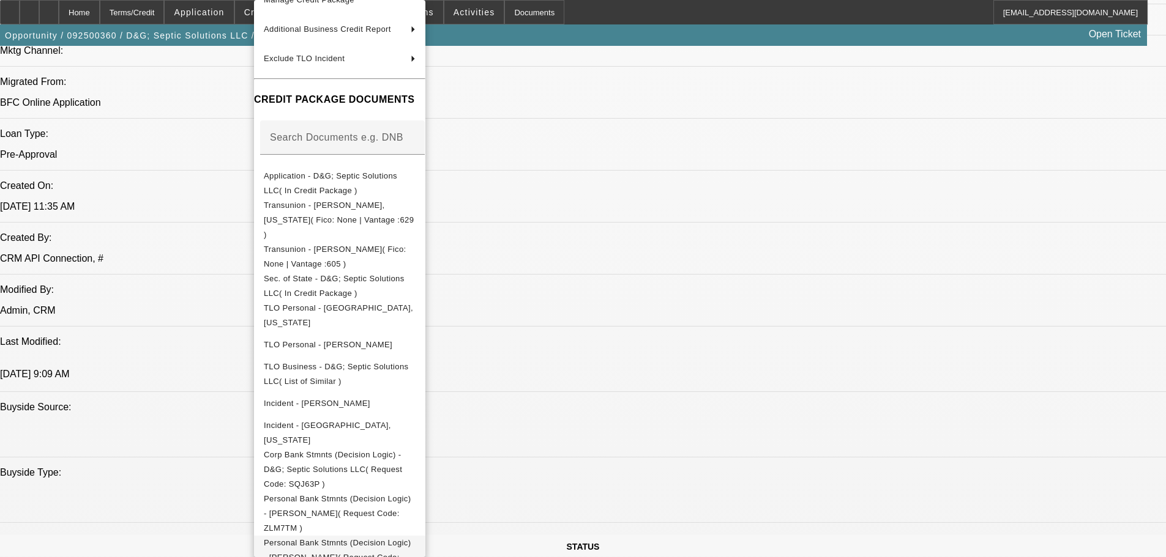
scroll to position [913, 0]
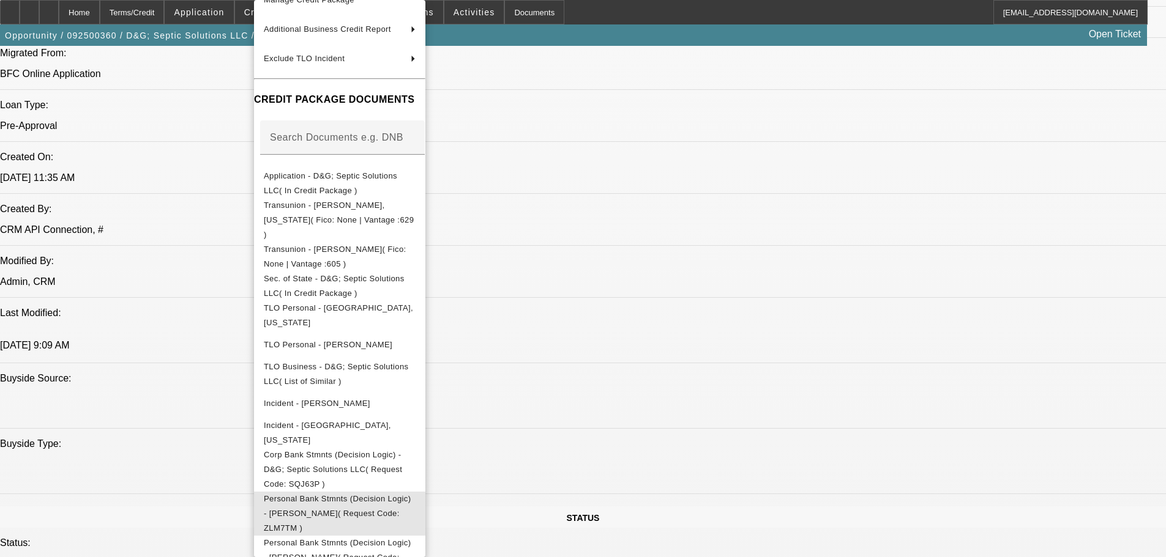
drag, startPoint x: 380, startPoint y: 474, endPoint x: 367, endPoint y: 431, distance: 44.3
click at [379, 492] on span "Personal Bank Stmnts (Decision Logic) - Kerr, David( Request Code: ZLM7TM )" at bounding box center [340, 514] width 152 height 44
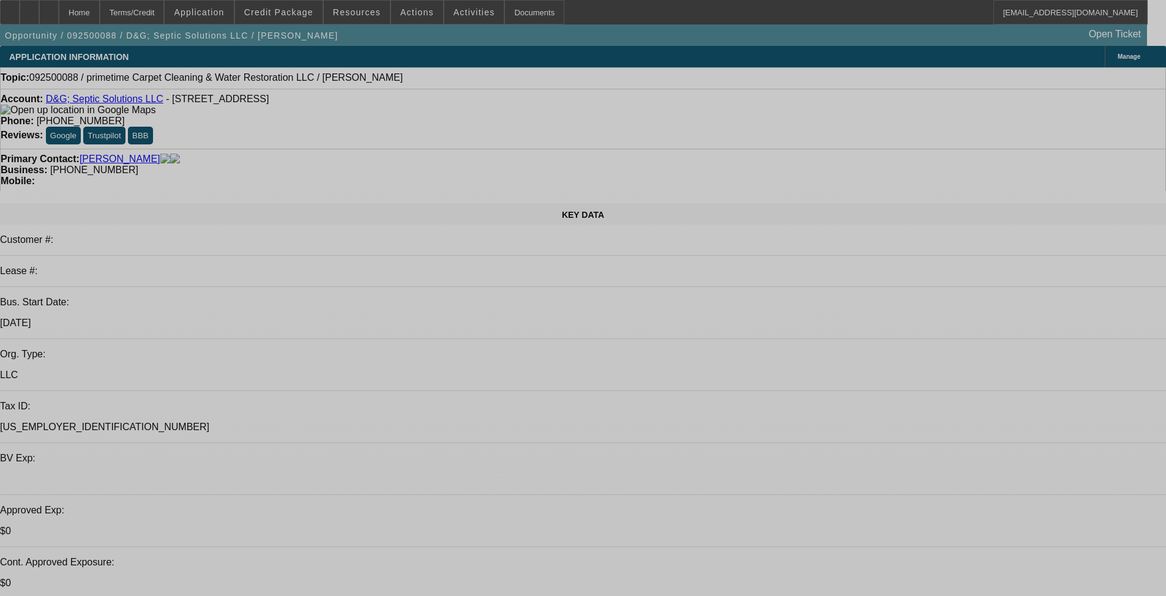
select select "0"
select select "2"
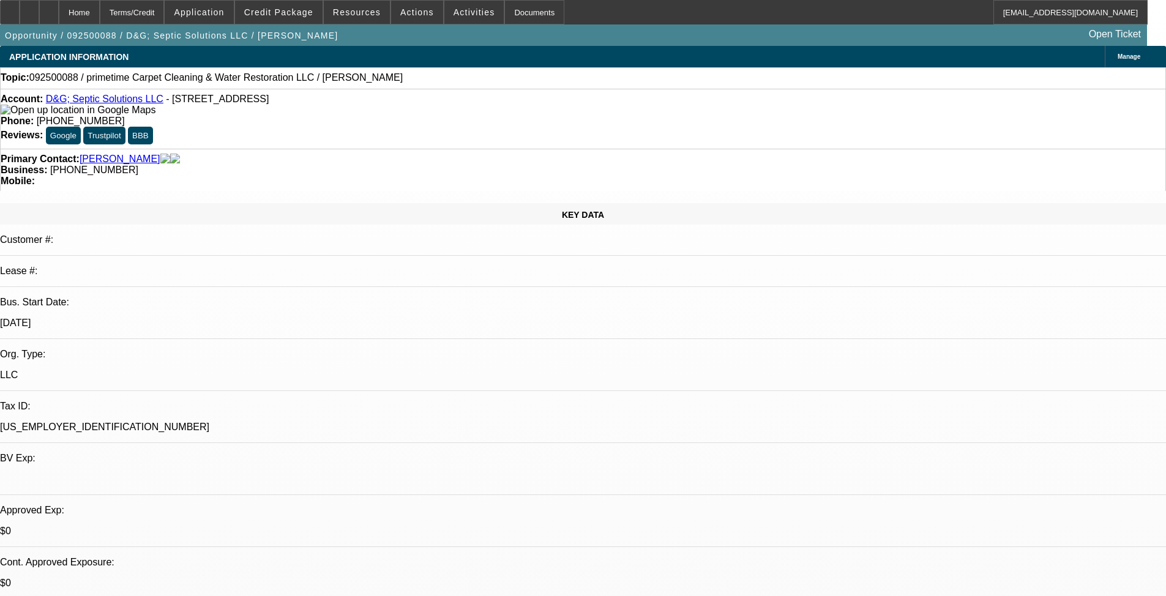
select select "0.1"
select select "4"
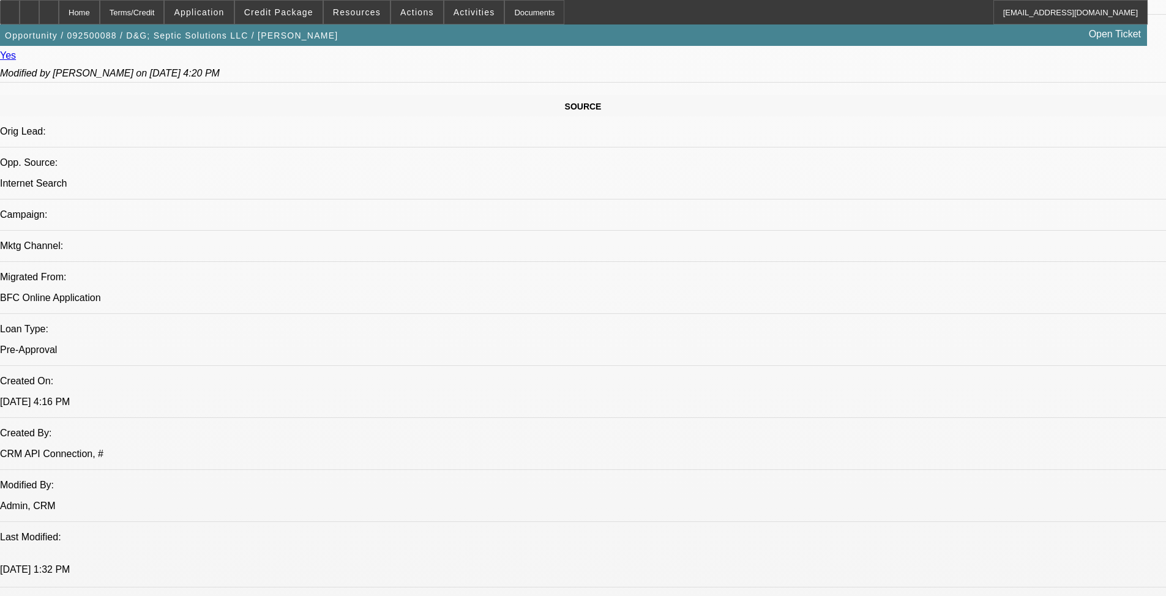
scroll to position [734, 0]
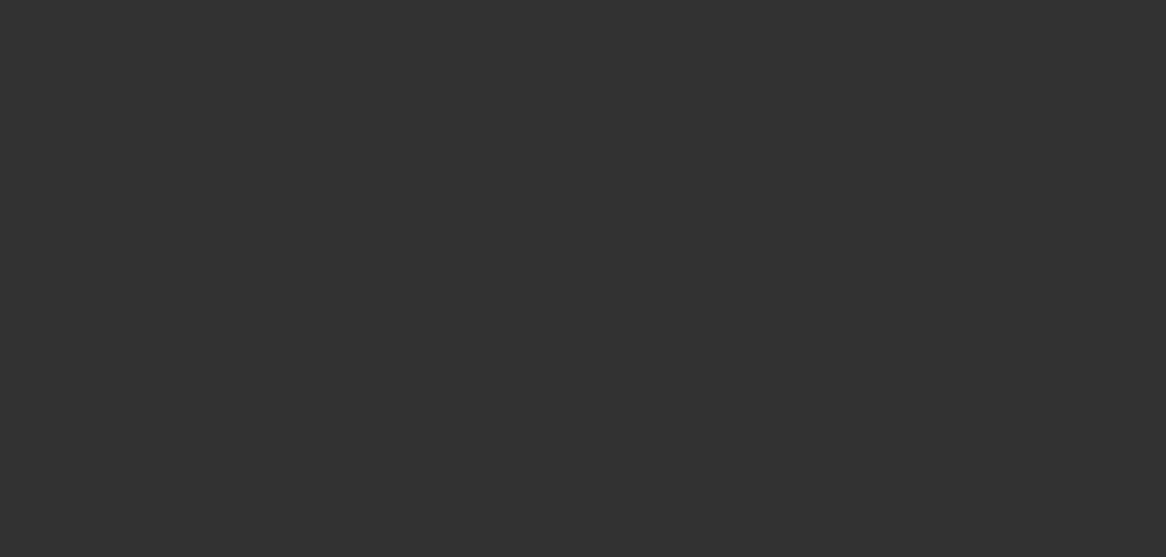
scroll to position [367, 0]
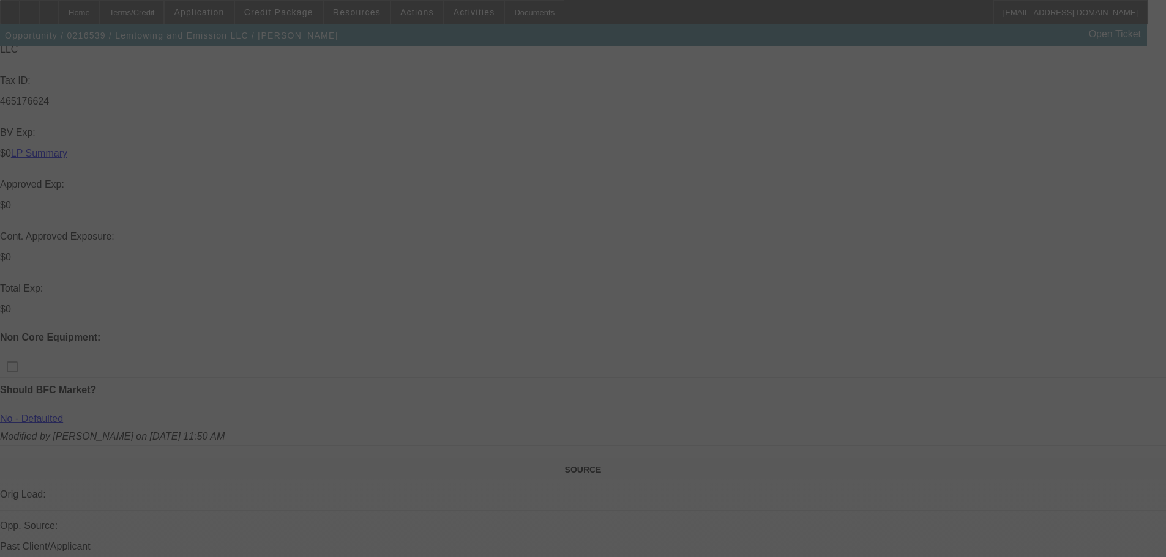
select select "0"
select select "2"
select select "0.1"
select select "4"
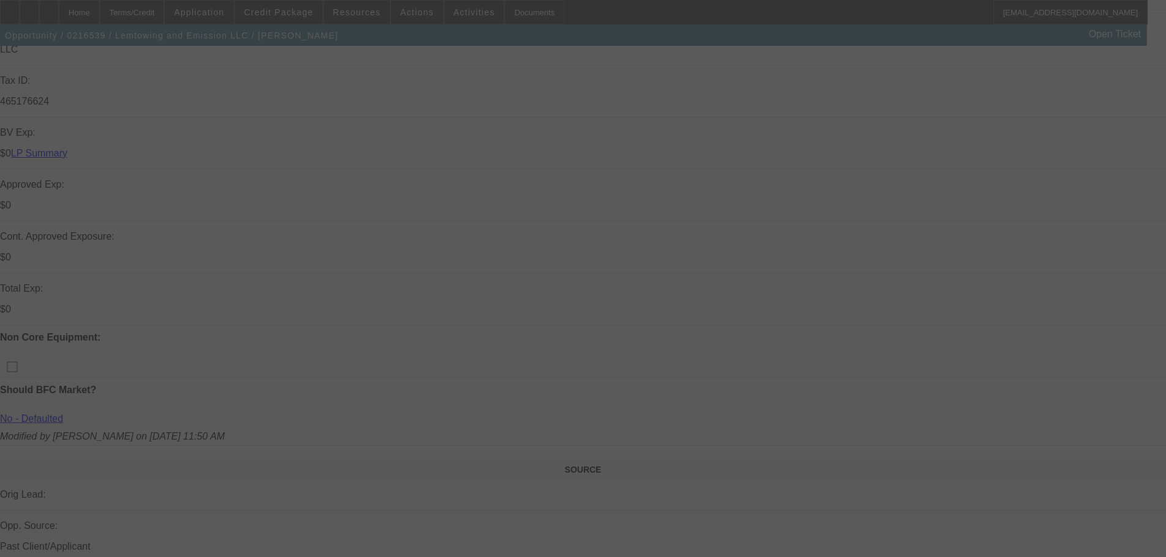
select select "0"
select select "2"
select select "0.1"
select select "4"
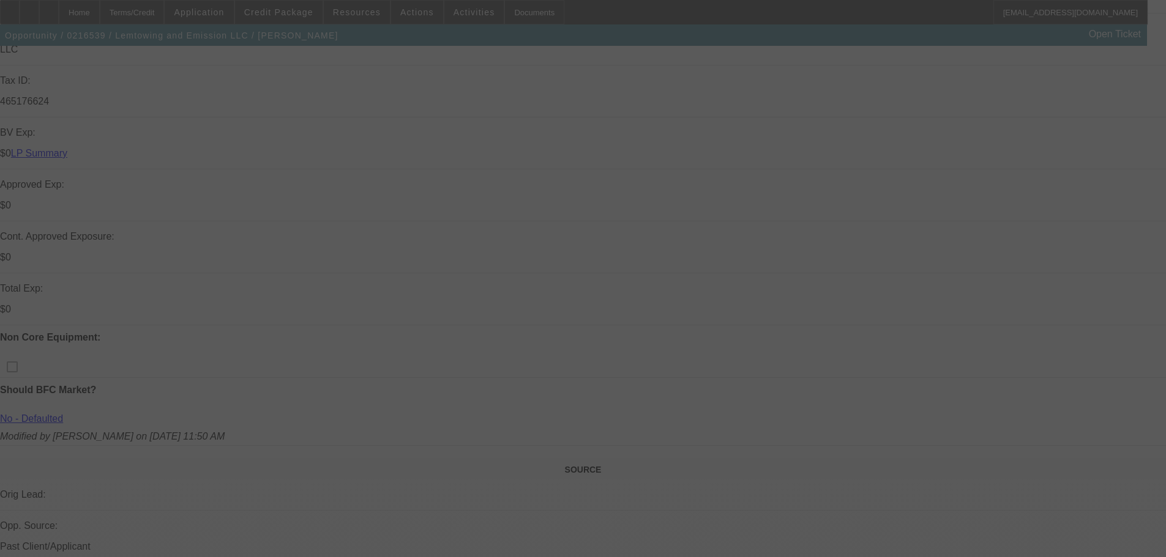
select select "0"
select select "2"
select select "0.1"
select select "4"
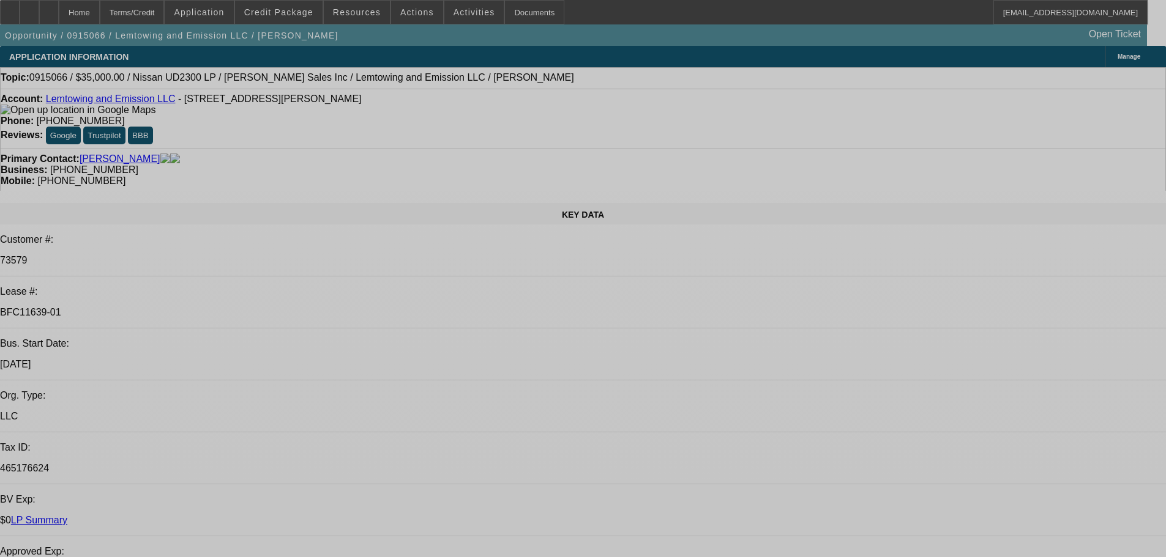
select select "0"
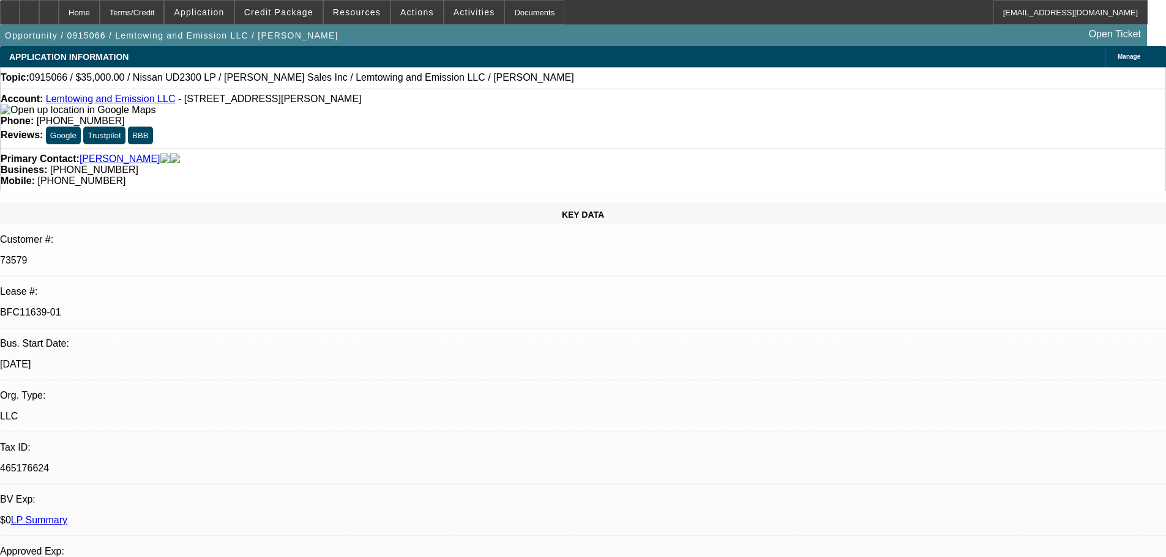
select select "0"
select select "2"
select select "0.1"
select select "4"
select select "0"
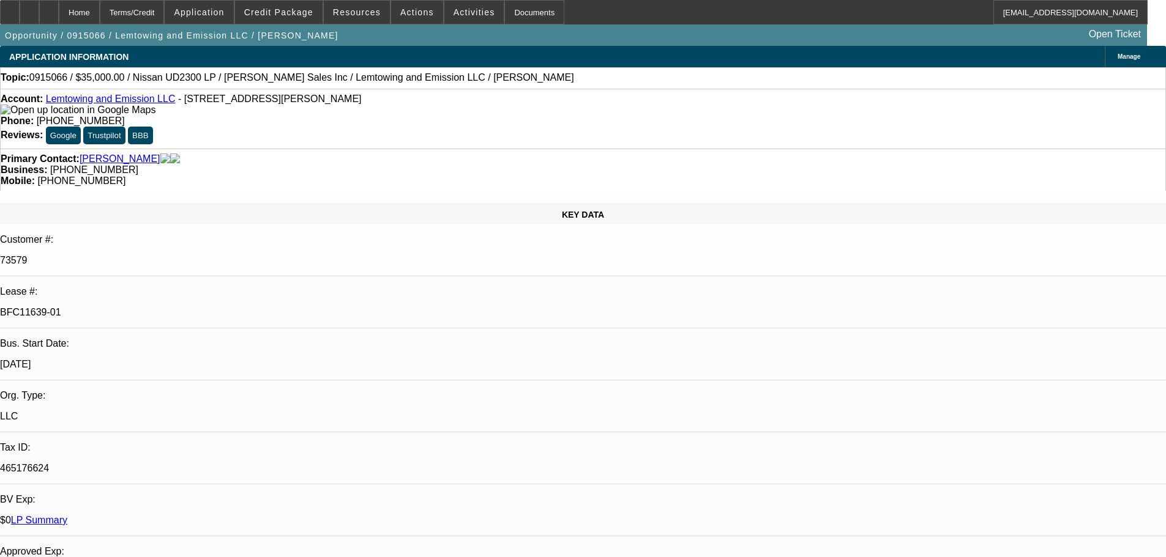
select select "0"
select select "2"
select select "0.1"
select select "4"
select select "0"
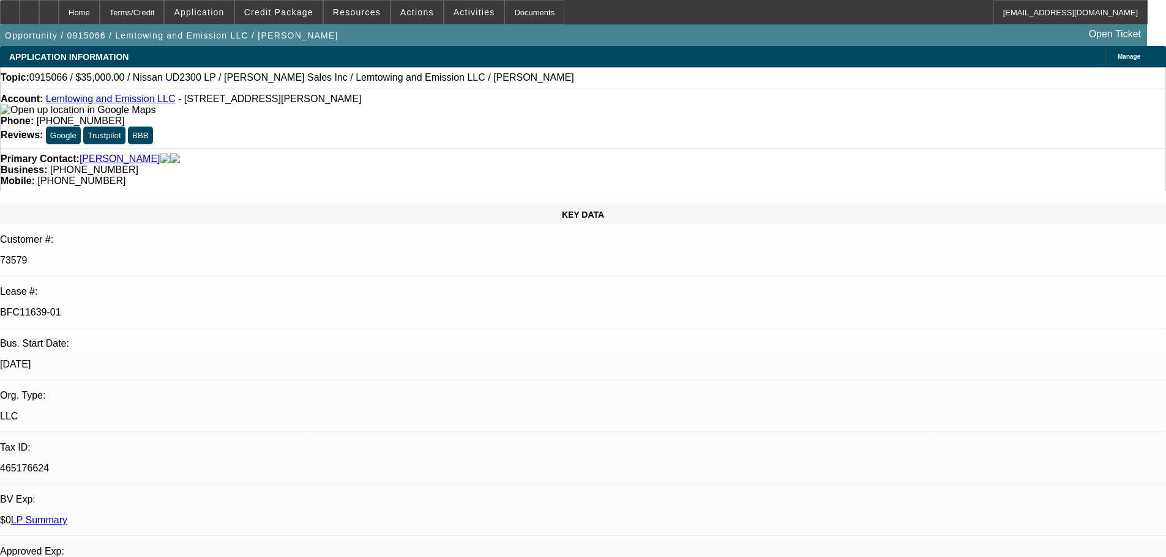
select select "0"
select select "2"
select select "0.1"
select select "4"
select select "0"
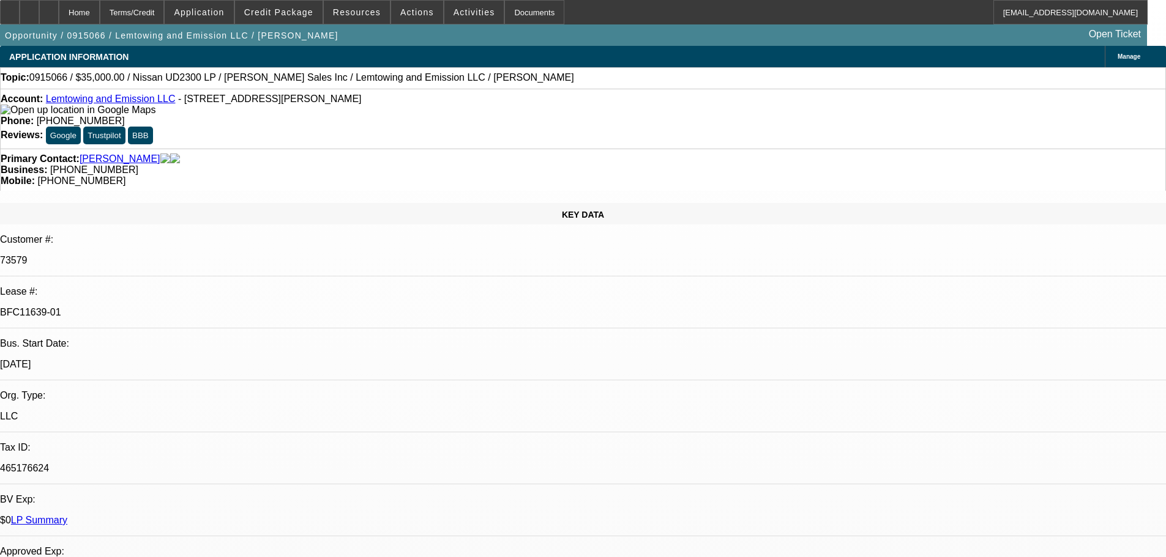
select select "0"
select select "2"
select select "0.1"
select select "4"
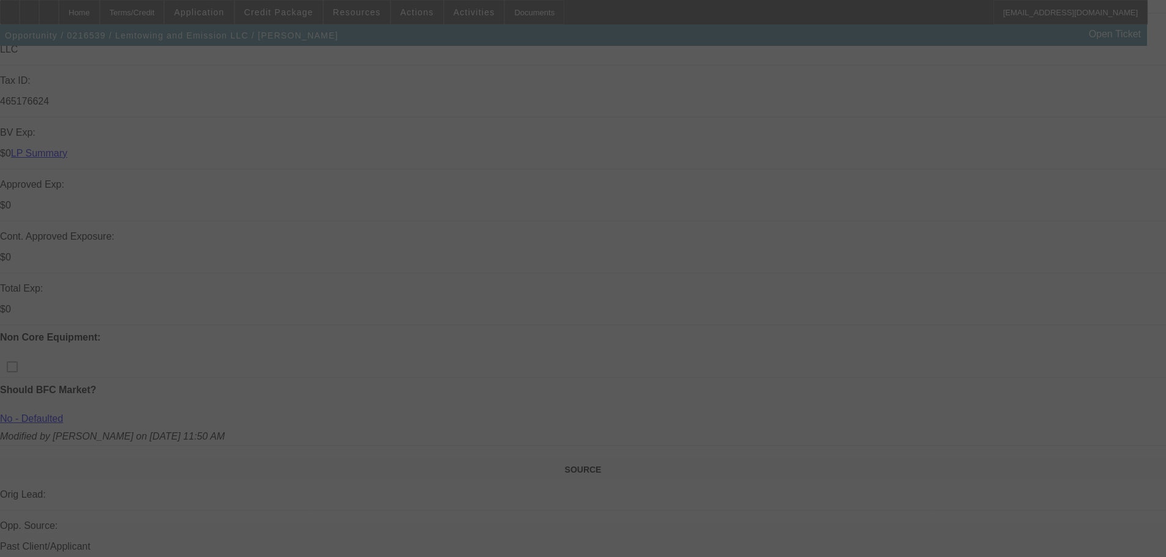
scroll to position [367, 0]
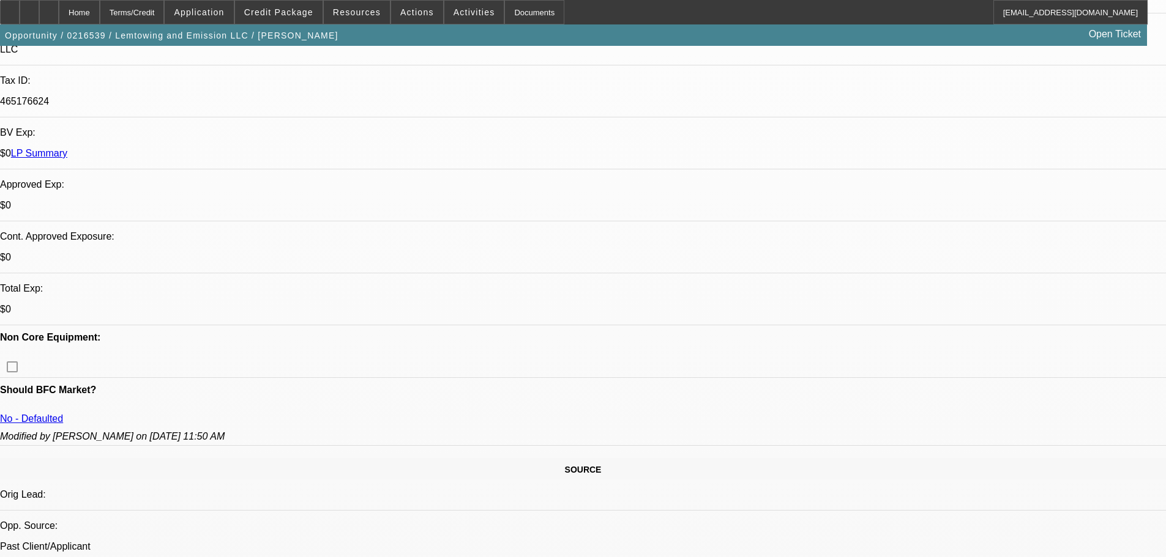
select select "0"
select select "2"
select select "0.1"
select select "4"
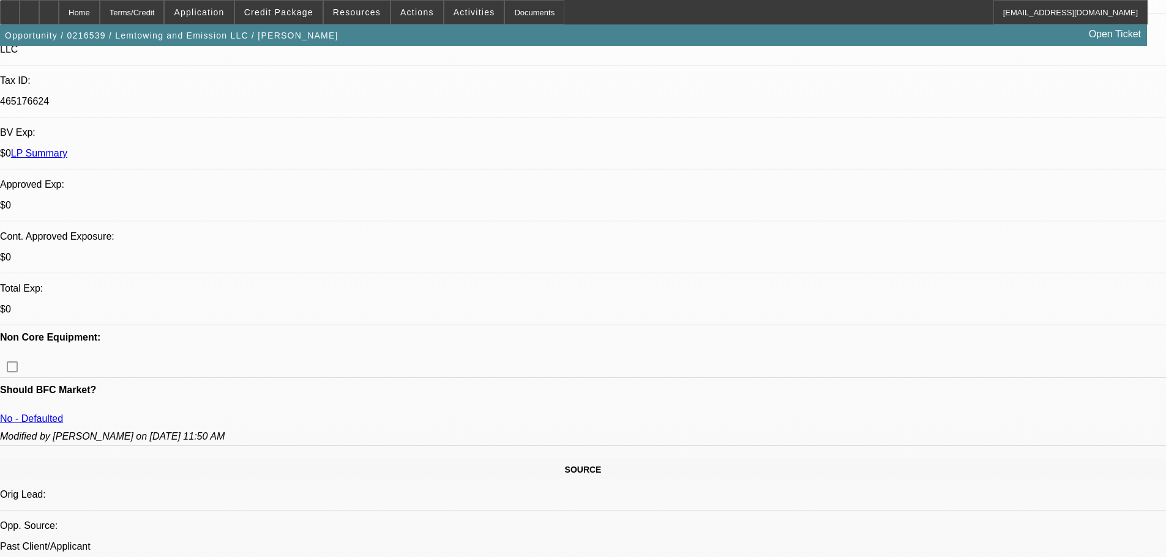
select select "0"
select select "2"
select select "0.1"
select select "4"
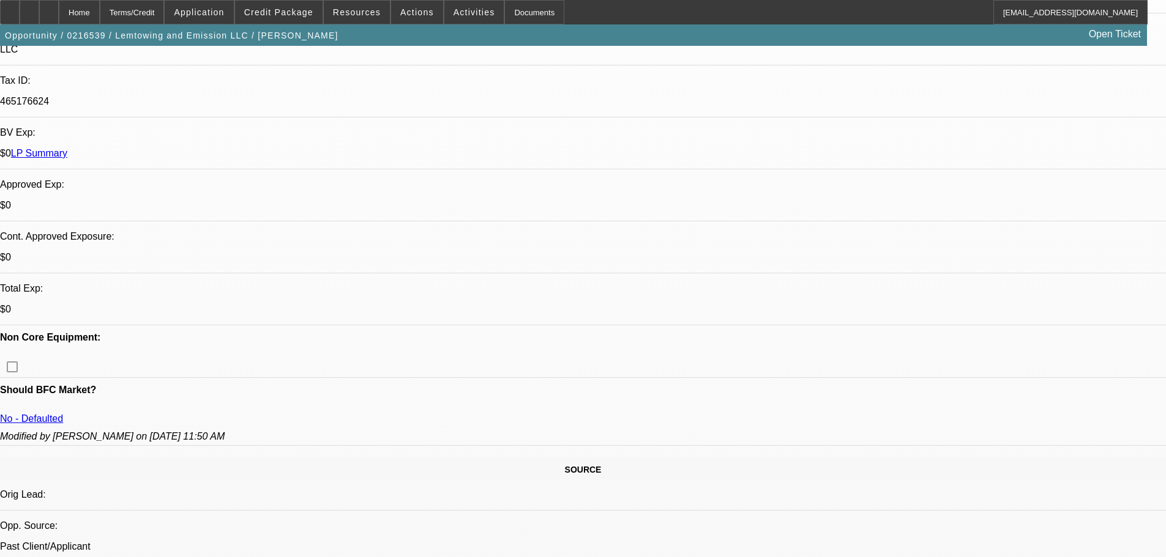
select select "0"
select select "2"
select select "0.1"
select select "4"
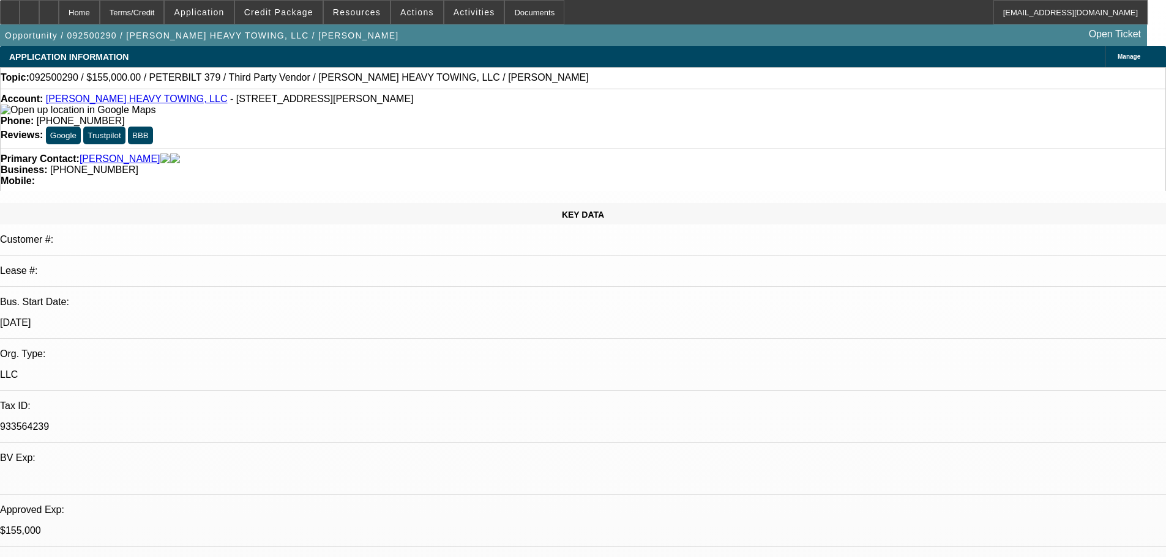
select select "0"
select select "6"
select select "0"
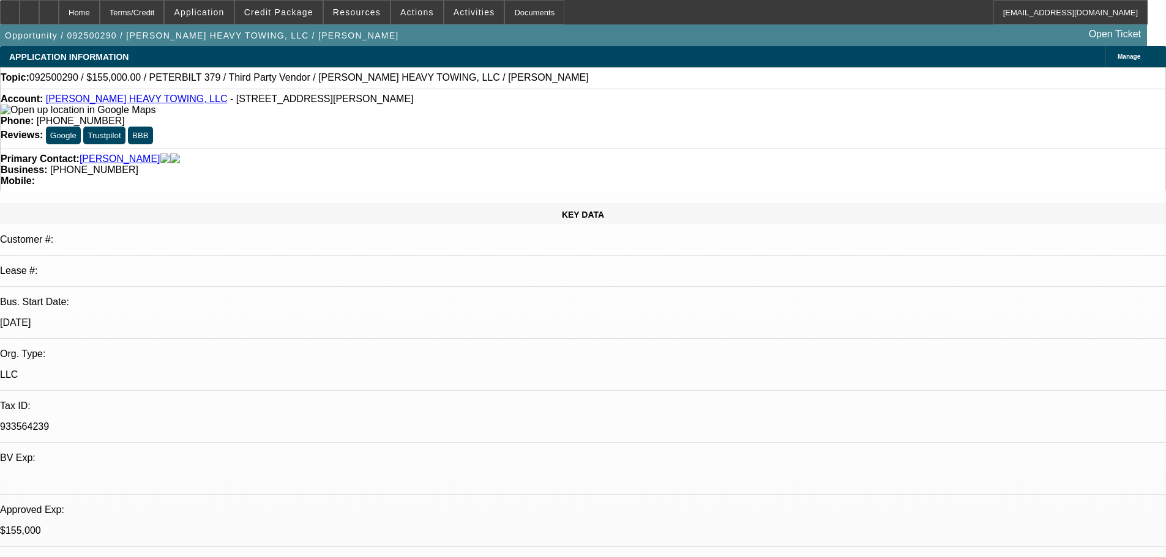
select select "0"
select select "6"
select select "0"
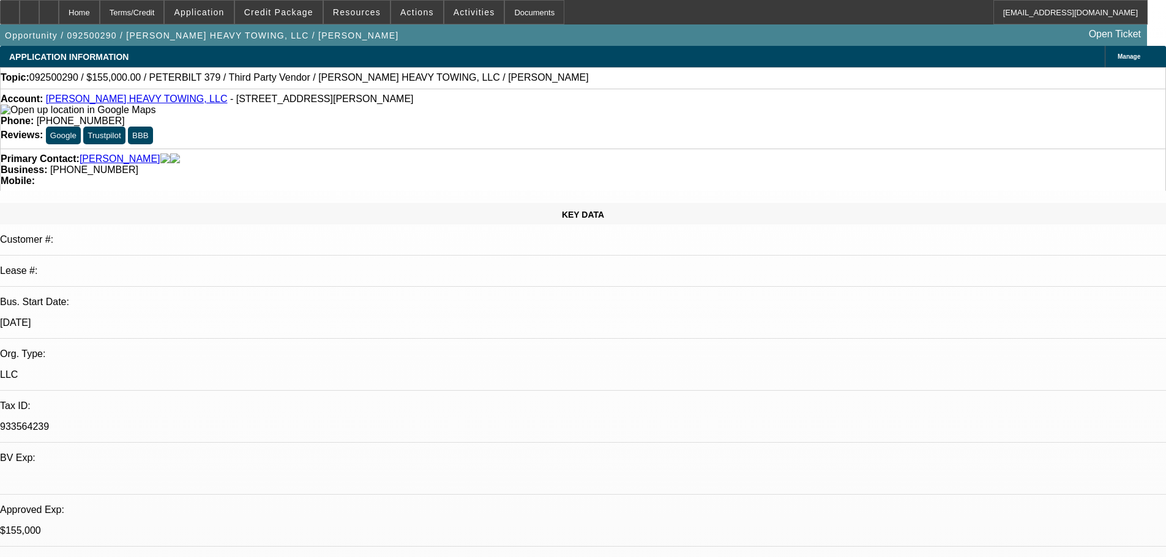
select select "0"
select select "6"
select select "0"
select select "2"
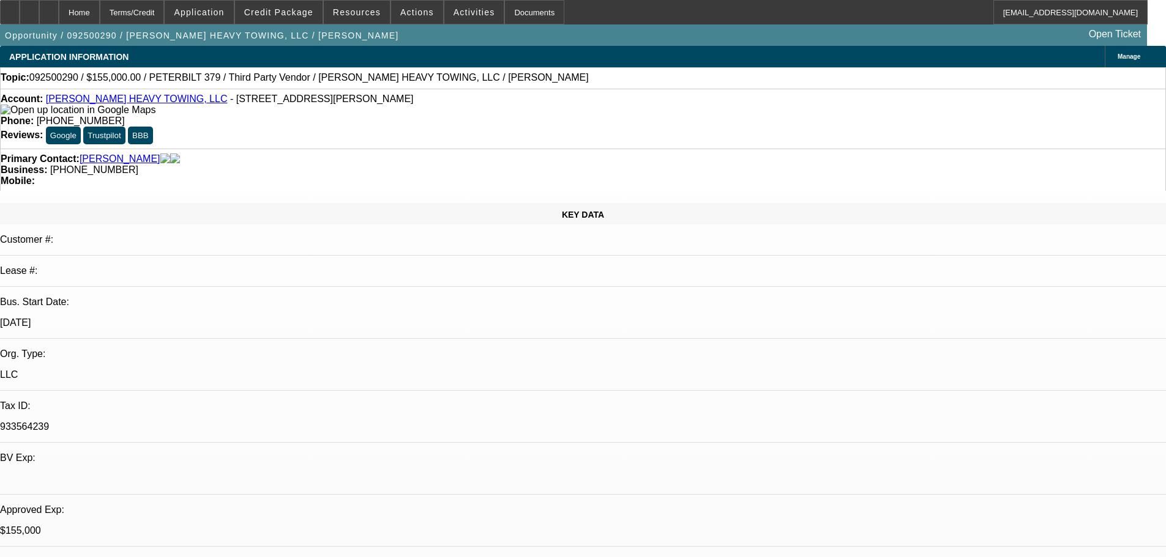
select select "0"
select select "6"
select select "0"
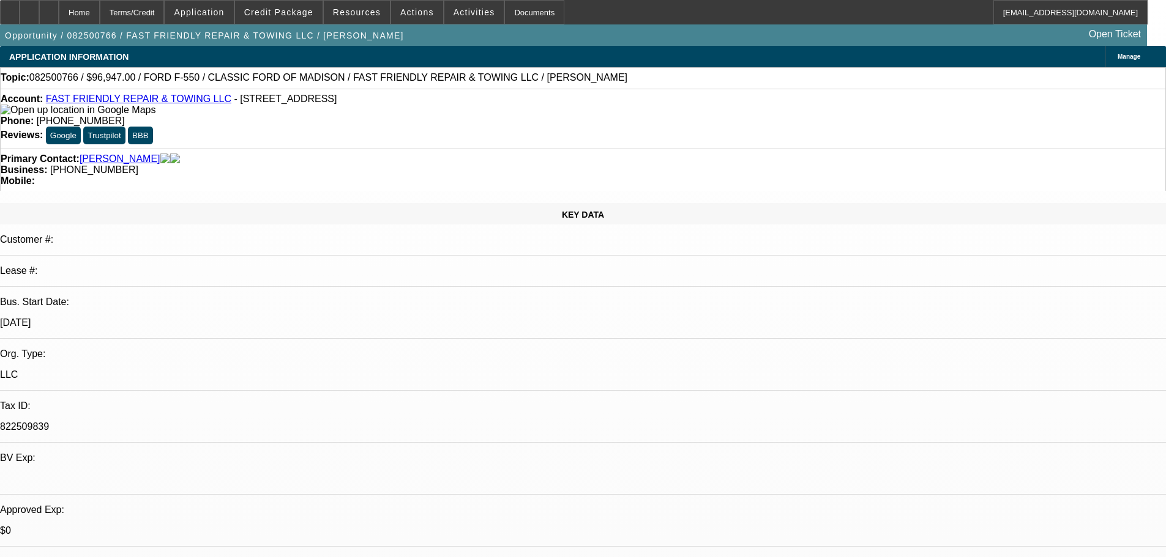
select select "3"
select select "0"
select select "6"
select select "0"
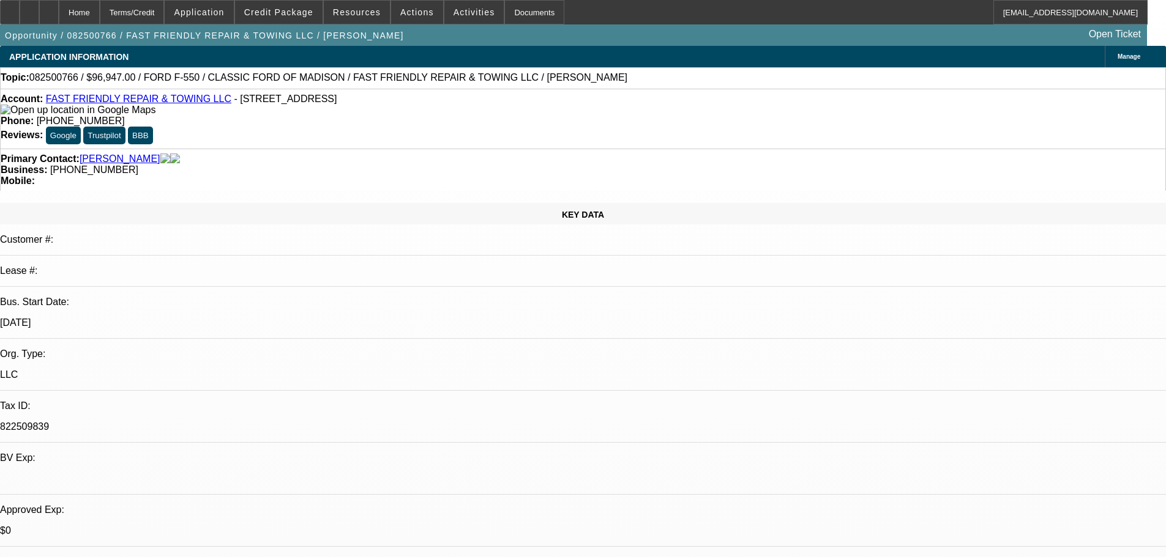
select select "3"
select select "0"
select select "6"
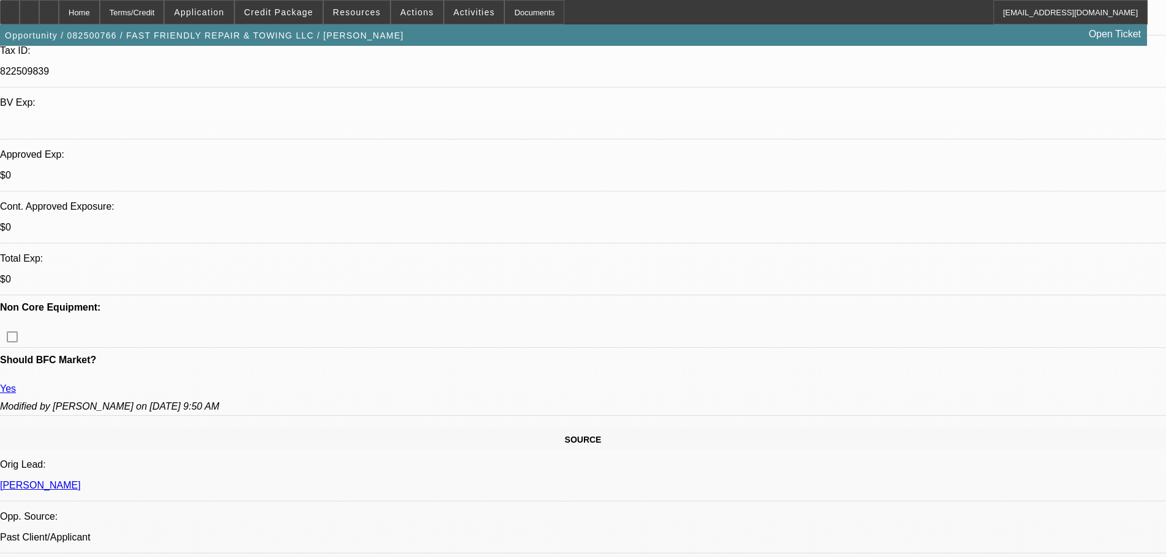
scroll to position [245, 0]
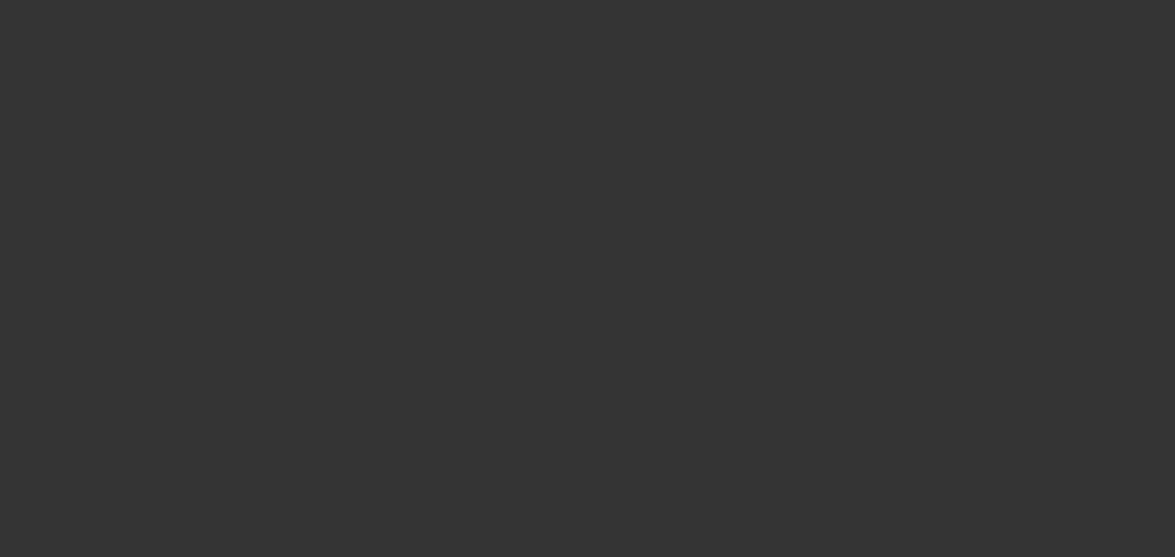
select select "0"
select select "2"
select select "0"
select select "6"
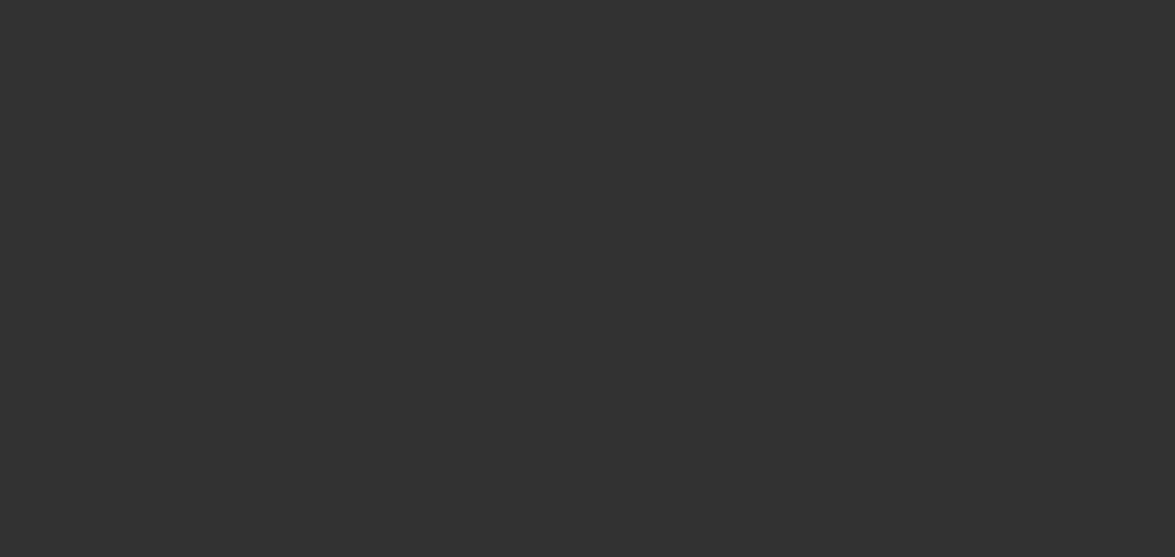
select select "0"
select select "2"
select select "0"
select select "6"
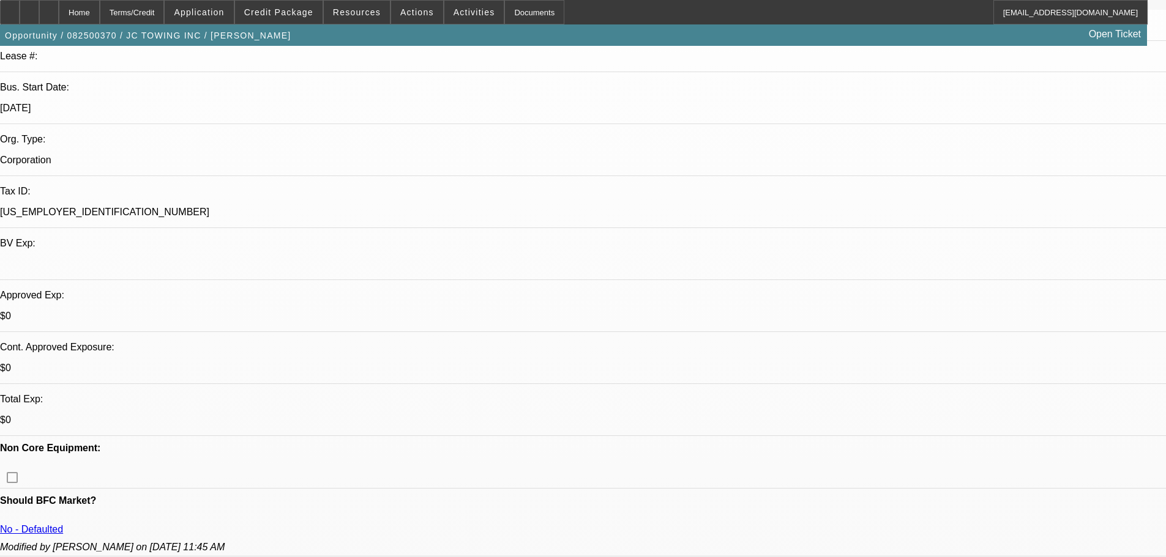
scroll to position [245, 0]
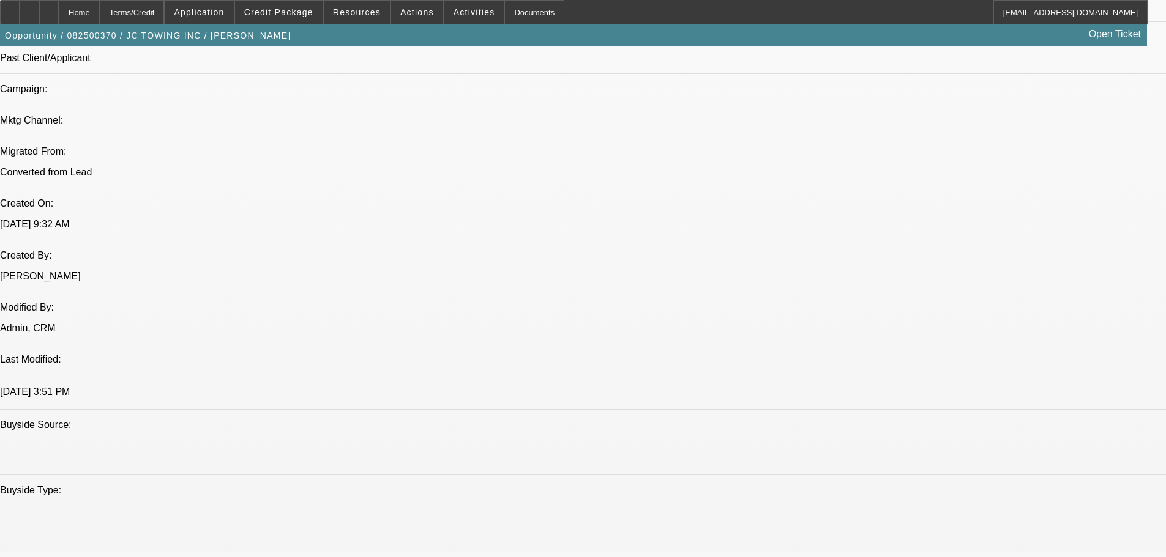
scroll to position [612, 0]
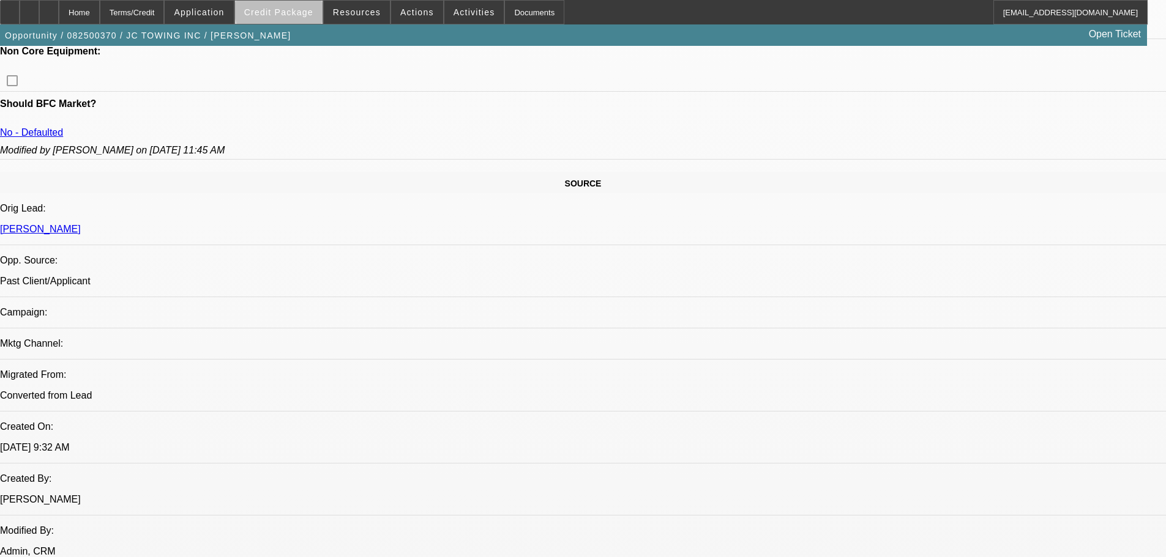
click at [301, 9] on span "Credit Package" at bounding box center [278, 12] width 69 height 10
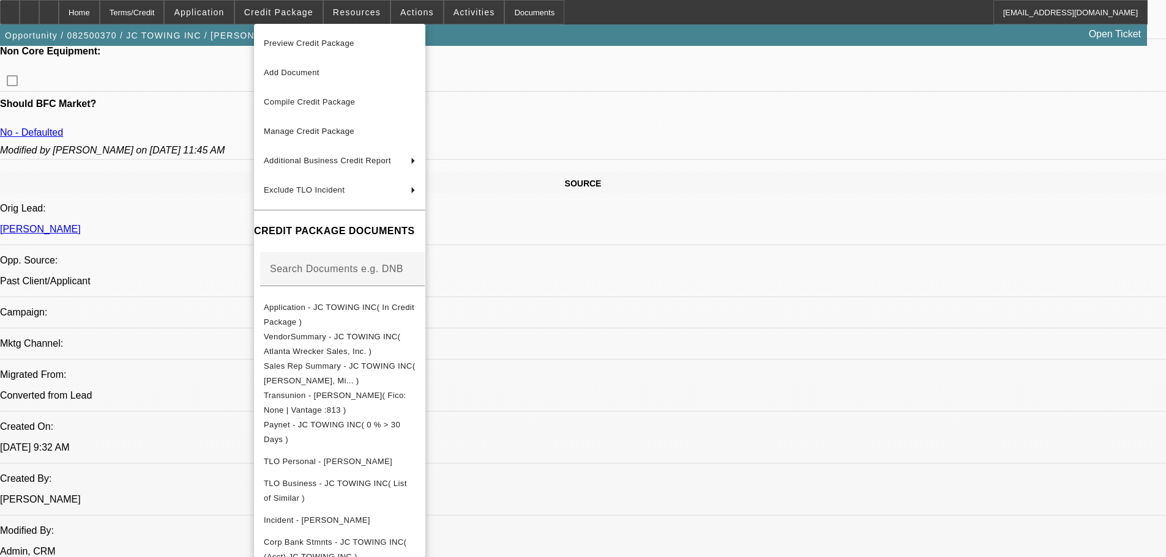
click at [729, 242] on div at bounding box center [583, 278] width 1166 height 557
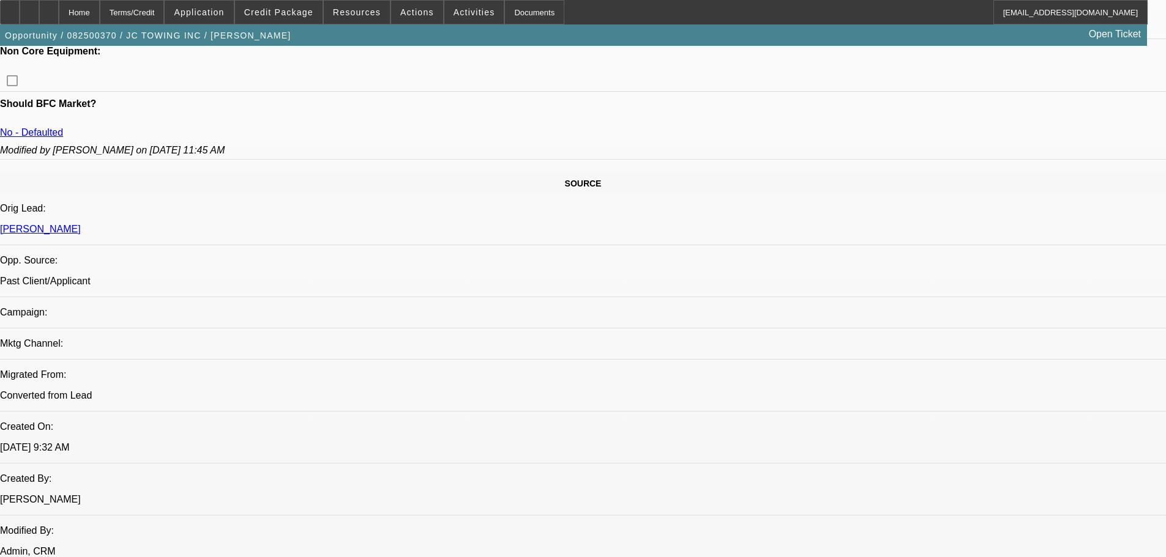
scroll to position [122, 0]
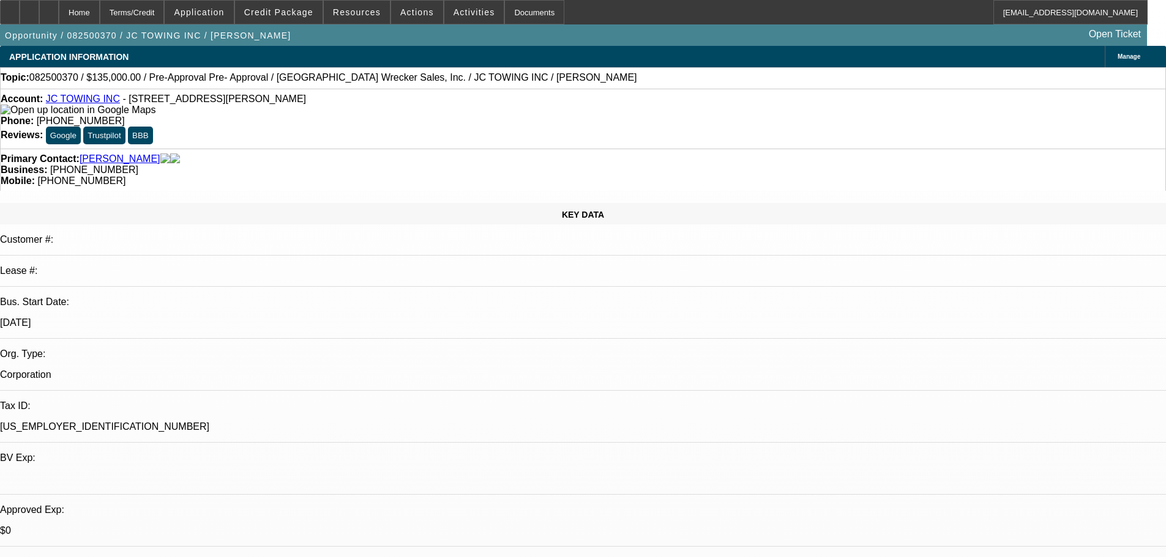
scroll to position [245, 0]
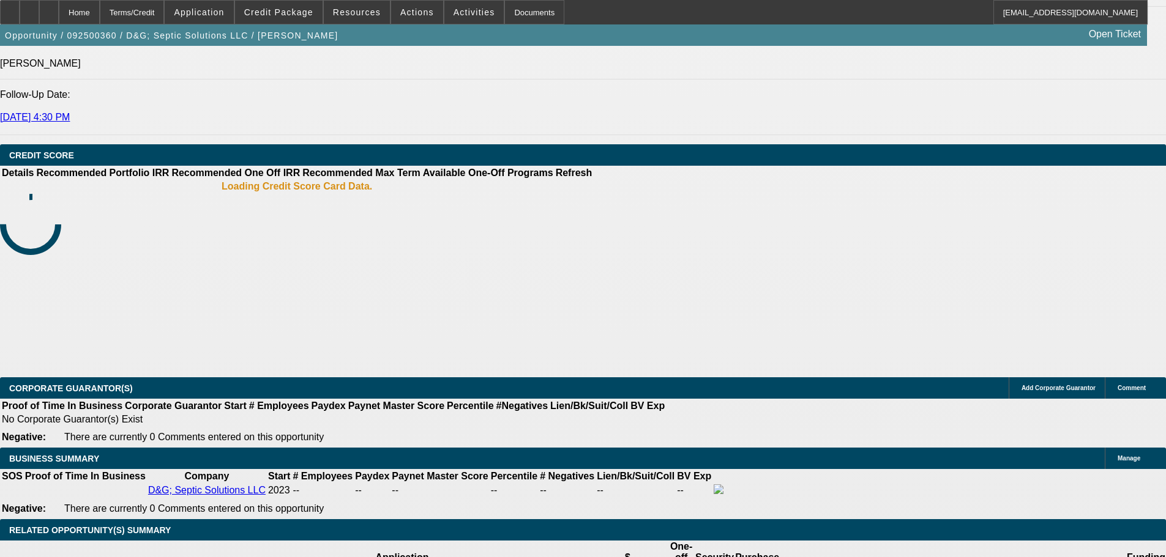
select select "0"
select select "2"
select select "0.1"
select select "4"
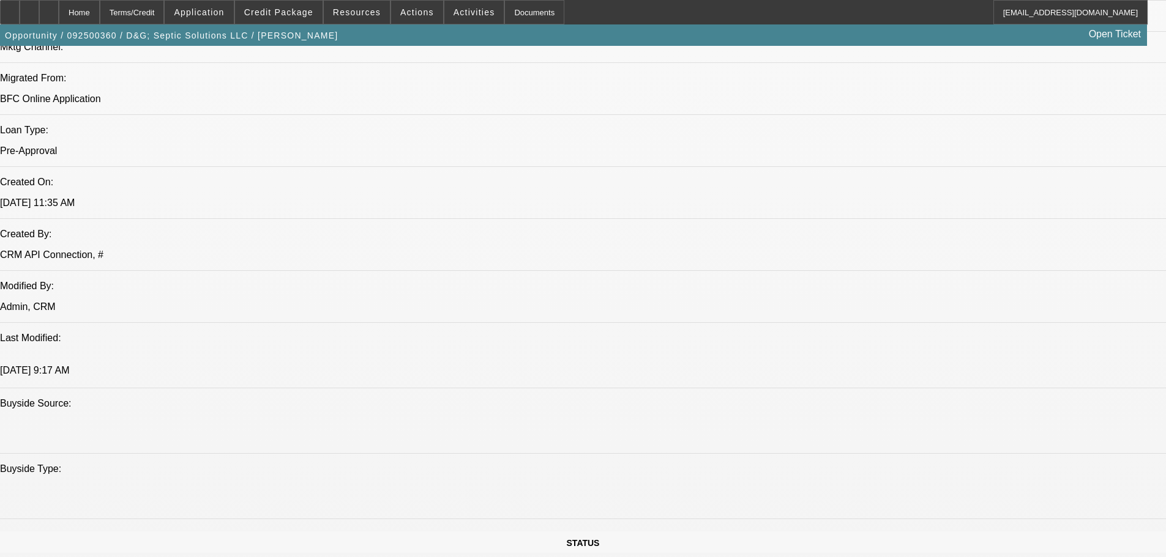
scroll to position [844, 0]
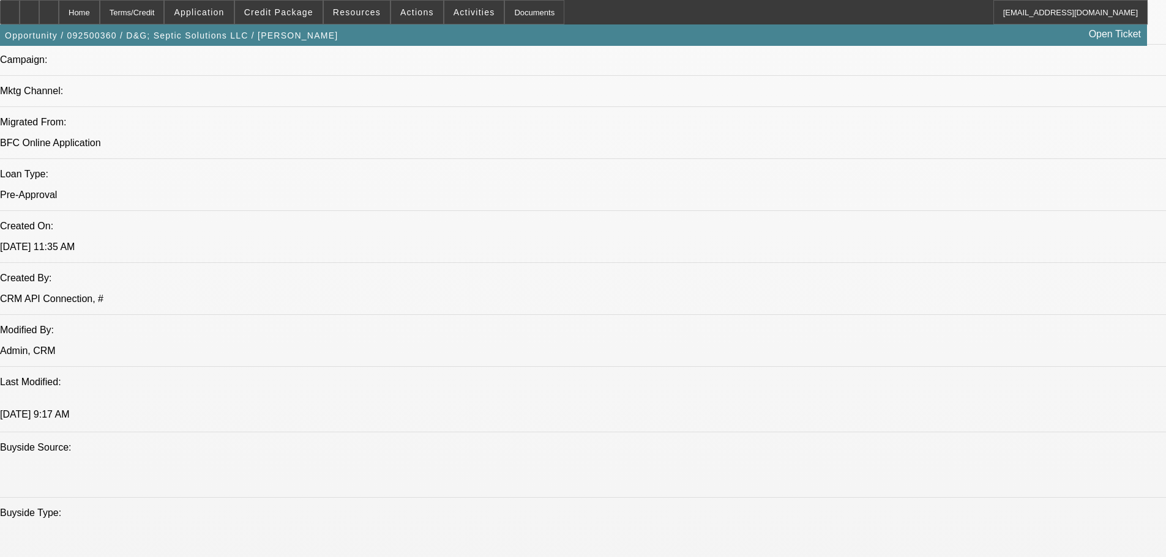
drag, startPoint x: 753, startPoint y: 252, endPoint x: 21, endPoint y: 223, distance: 732.4
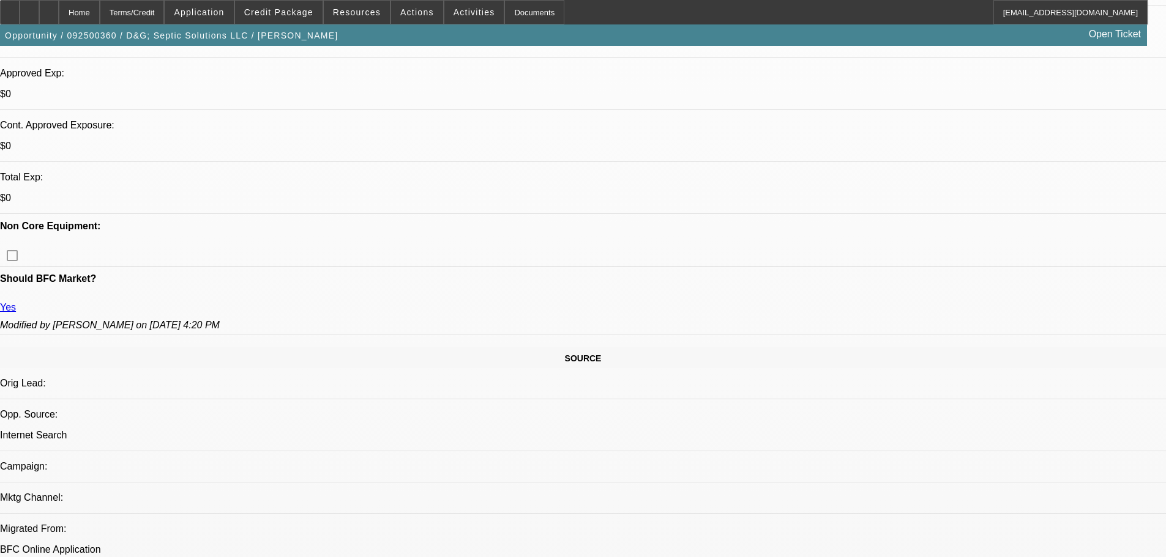
scroll to position [477, 0]
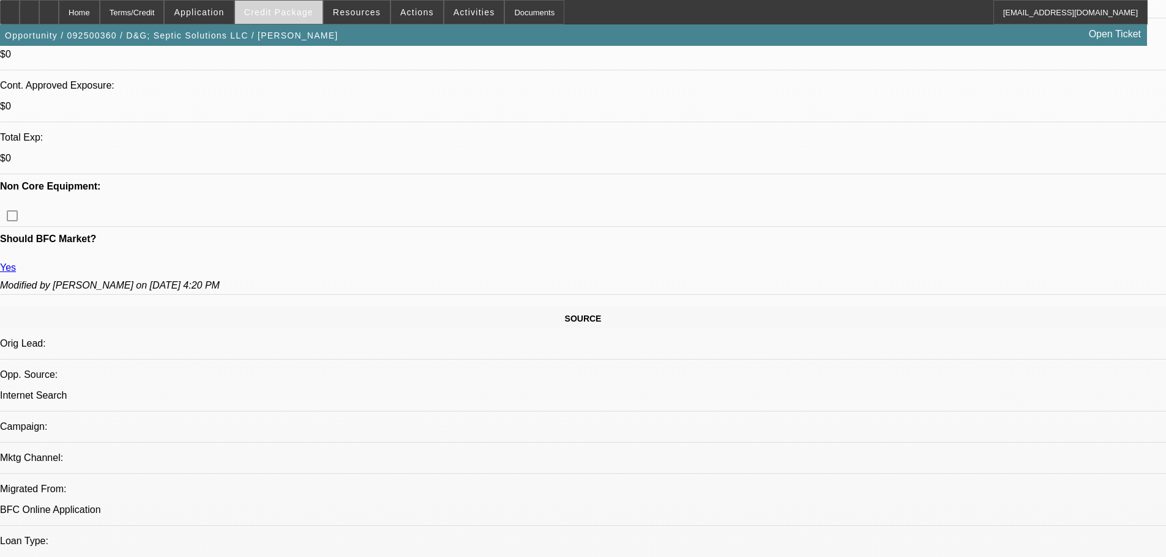
click at [308, 16] on span "Credit Package" at bounding box center [278, 12] width 69 height 10
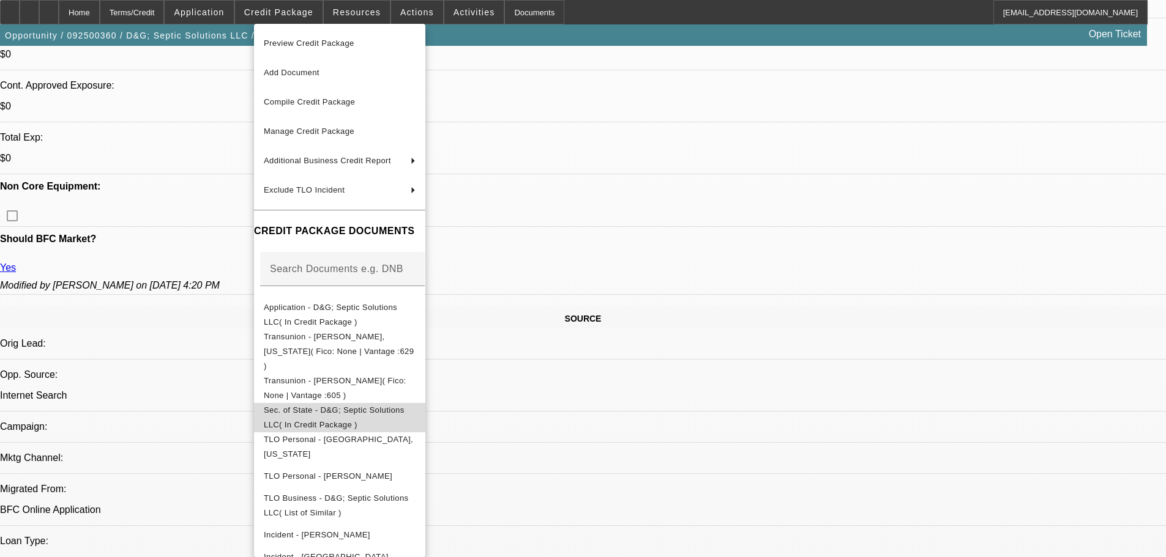
click at [348, 403] on span "Sec. of State - D&G; Septic Solutions LLC( In Credit Package )" at bounding box center [340, 417] width 152 height 29
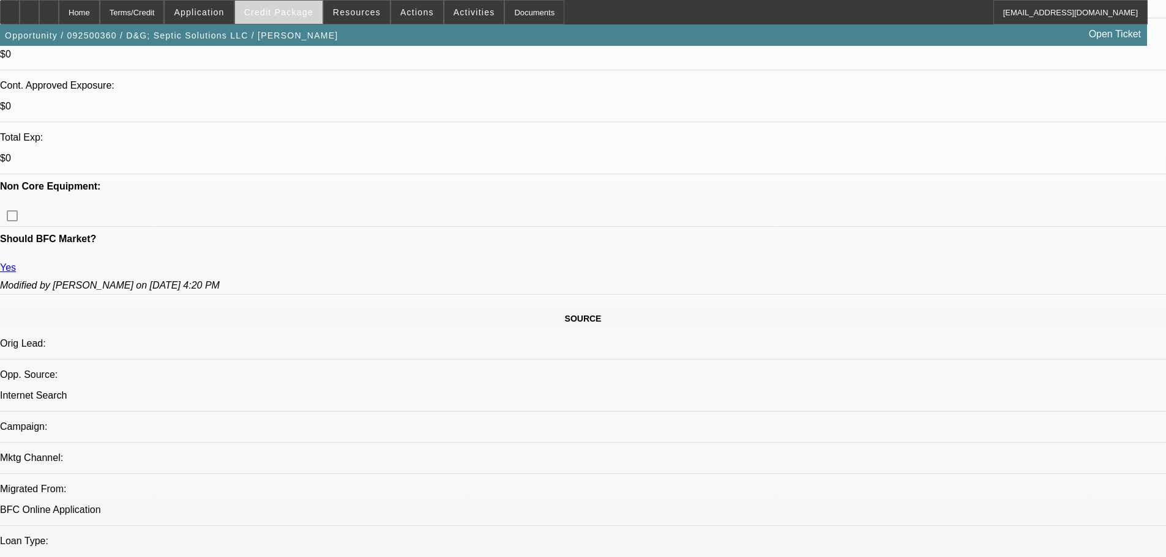
click at [299, 11] on span "Credit Package" at bounding box center [278, 12] width 69 height 10
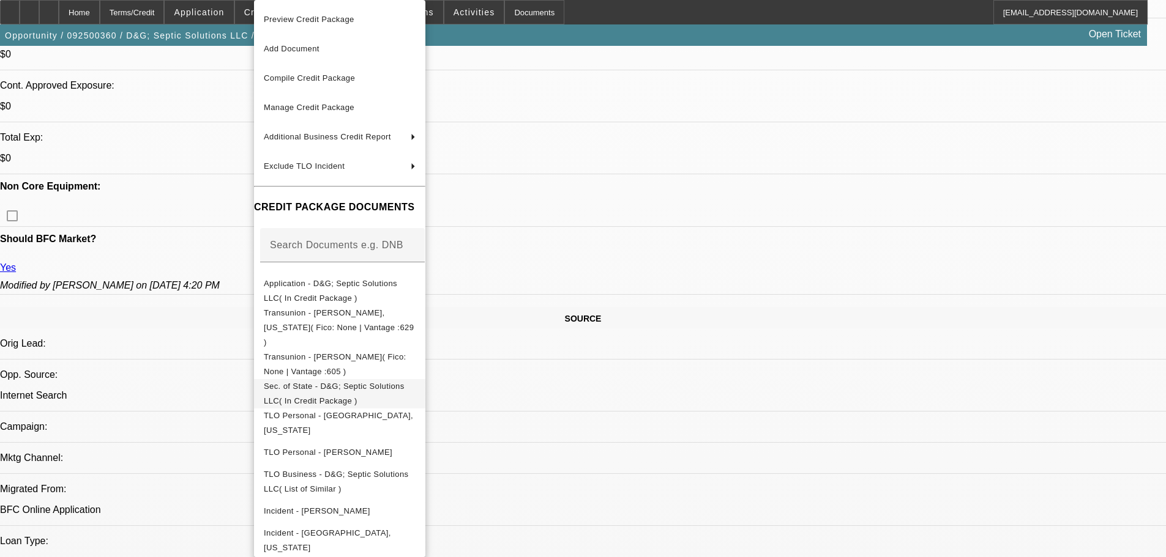
click at [416, 381] on span "Sec. of State - D&G; Septic Solutions LLC( In Credit Package )" at bounding box center [340, 393] width 152 height 29
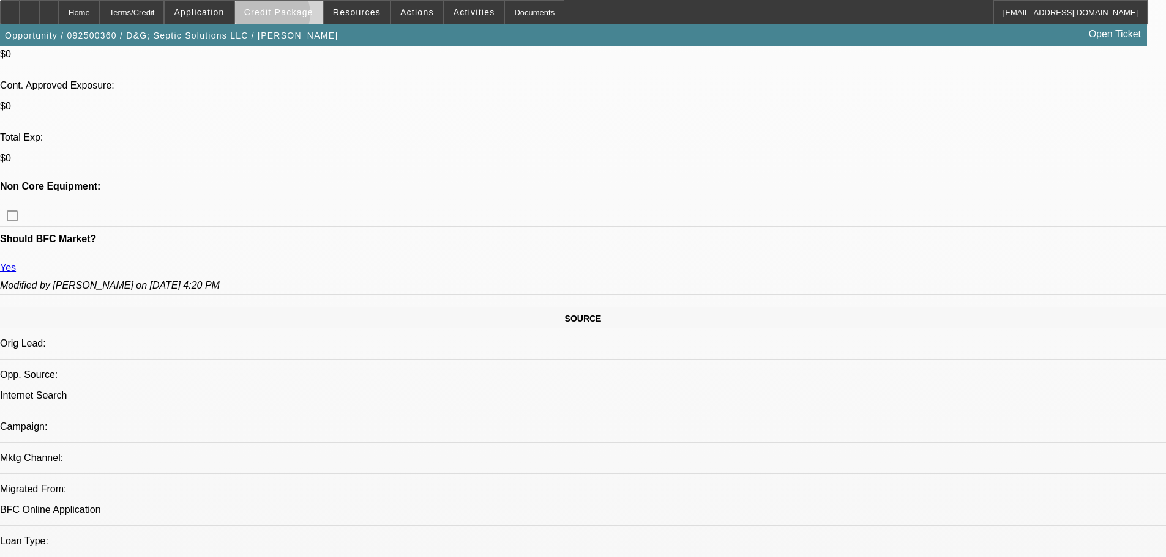
click at [291, 17] on span "Credit Package" at bounding box center [278, 12] width 69 height 10
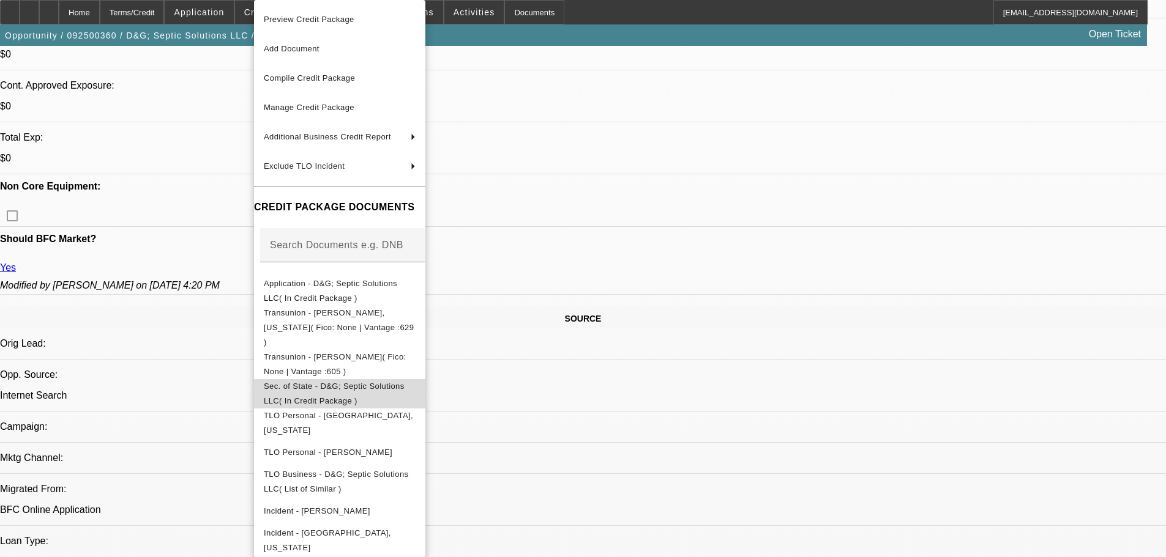
click at [405, 382] on span "Sec. of State - D&G; Septic Solutions LLC( In Credit Package )" at bounding box center [334, 394] width 141 height 24
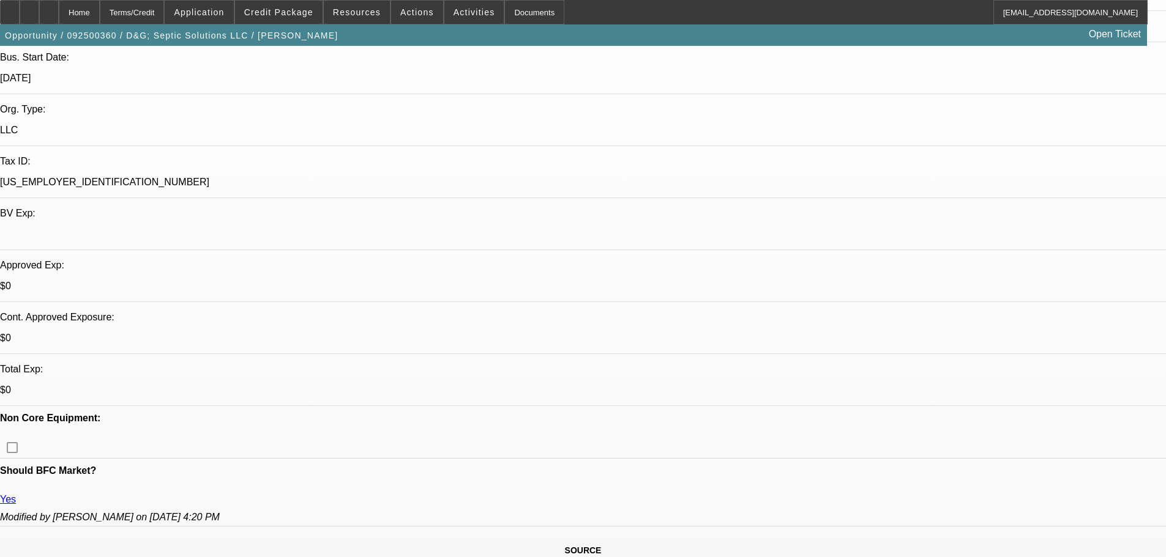
scroll to position [0, 0]
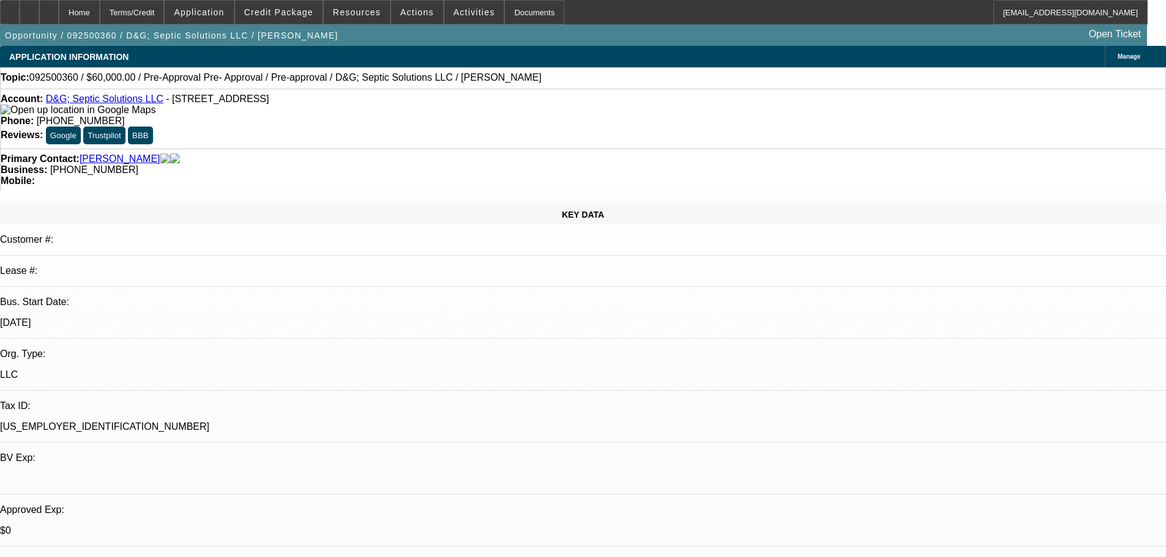
click at [1105, 53] on div "Manage" at bounding box center [1135, 56] width 61 height 21
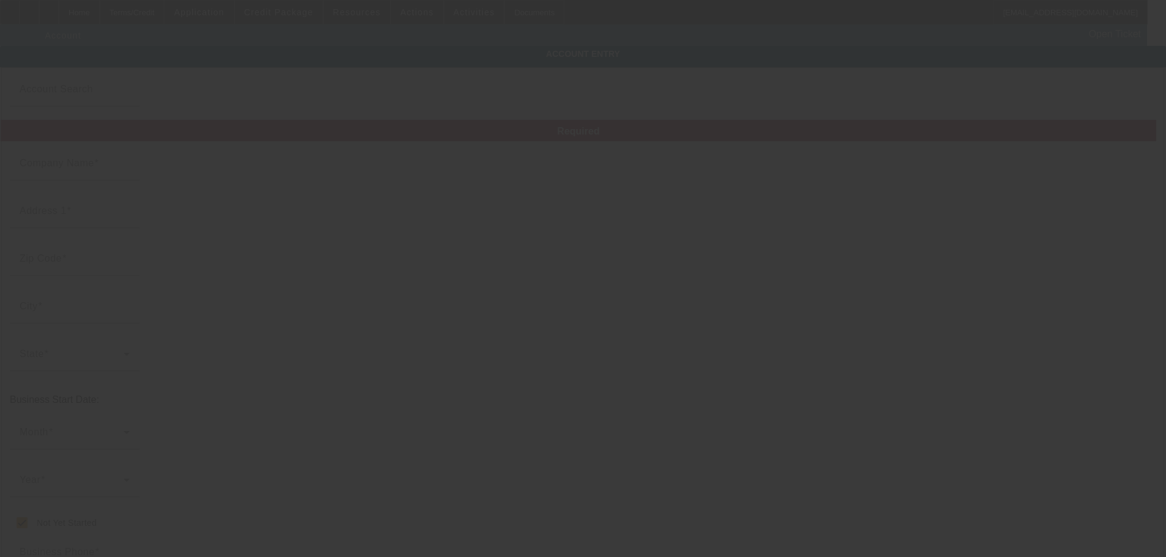
type input "D&G; Septic Solutions LLC"
type input "[STREET_ADDRESS]"
type input "74006"
type input "[GEOGRAPHIC_DATA]"
checkbox input "true"
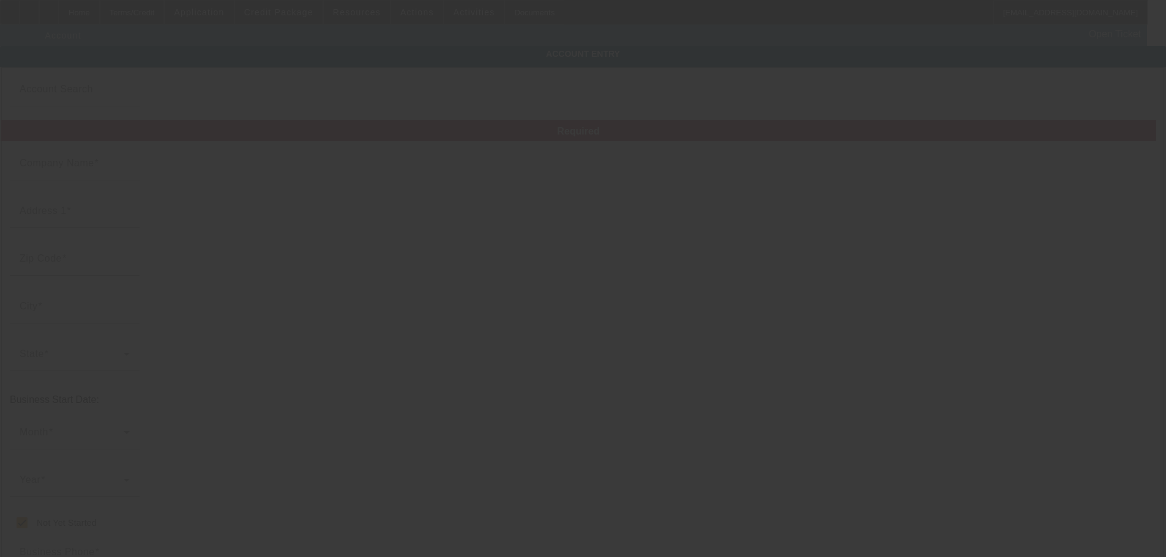
type input "[PHONE_NUMBER]"
type input "[EMAIL_ADDRESS][DOMAIN_NAME]"
type input "000000000"
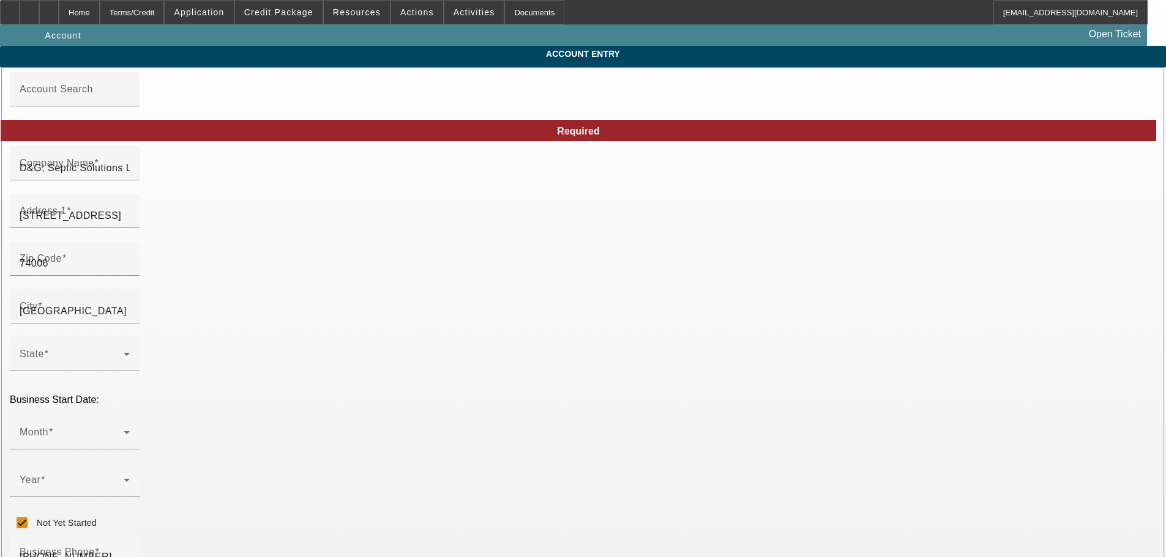
type input "[DATE]"
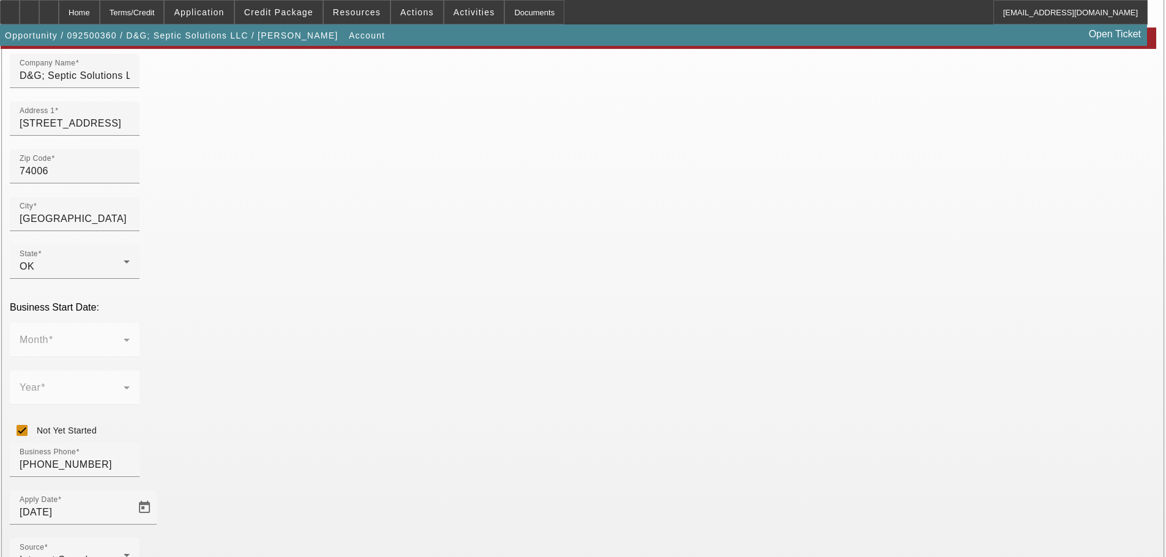
scroll to position [122, 0]
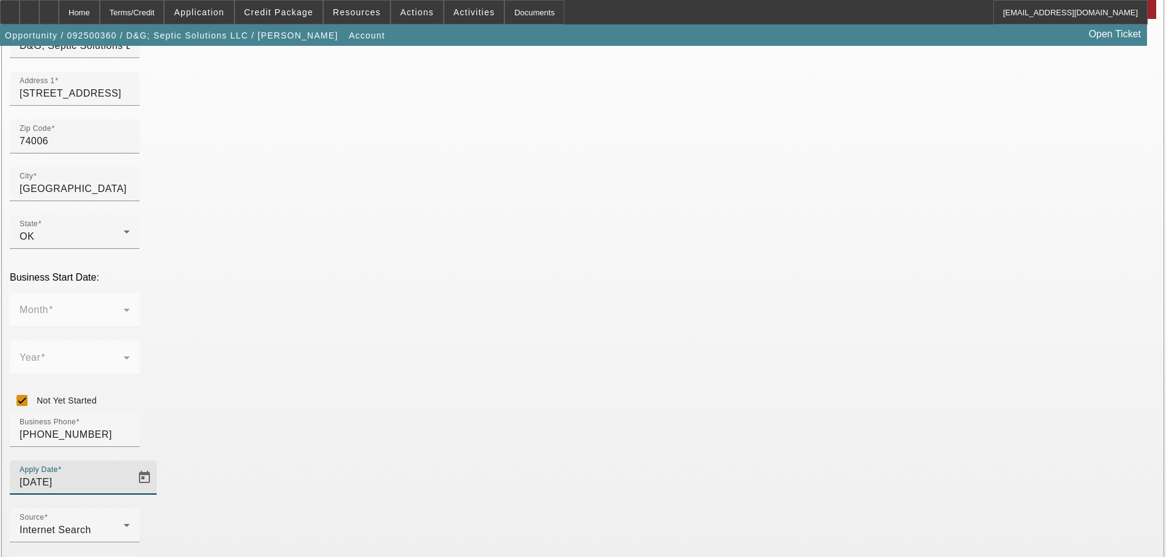
click at [130, 475] on input "[DATE]" at bounding box center [75, 482] width 110 height 15
click at [100, 16] on div "Home" at bounding box center [79, 12] width 41 height 24
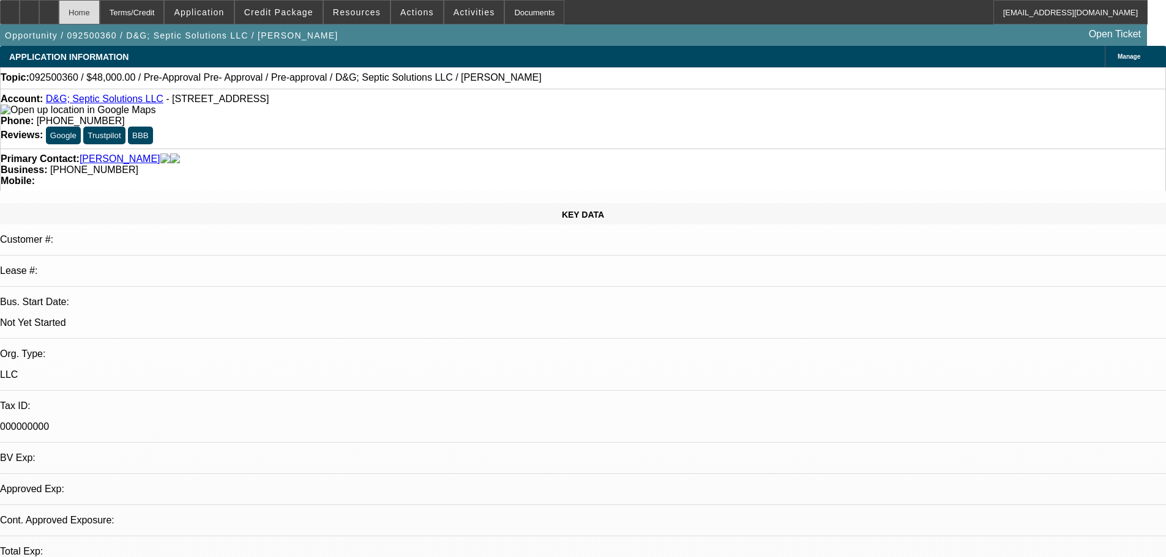
select select "0.2"
select select "2"
select select "0"
select select "6"
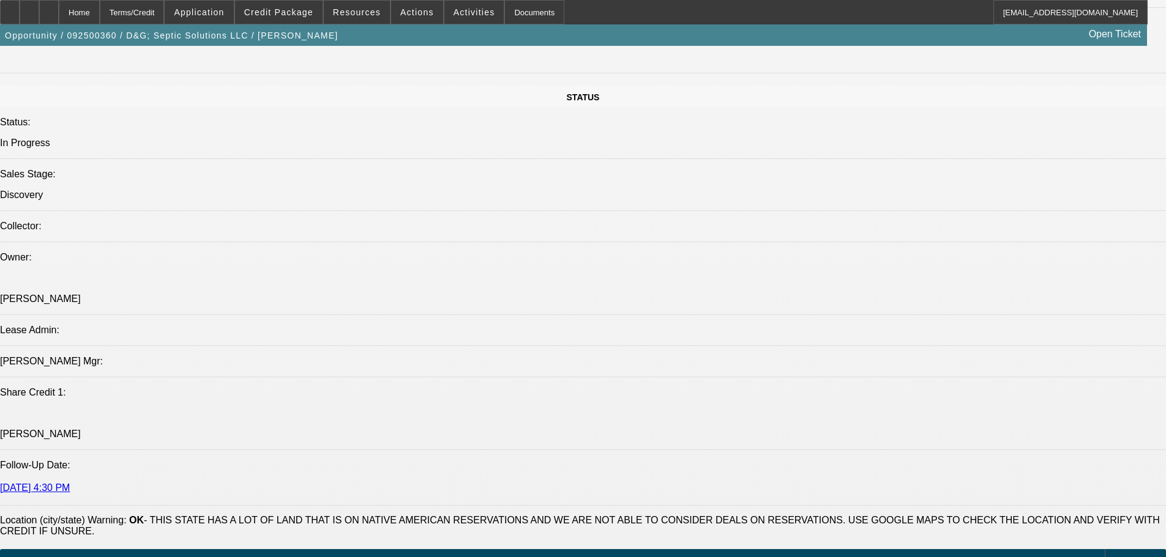
scroll to position [1346, 0]
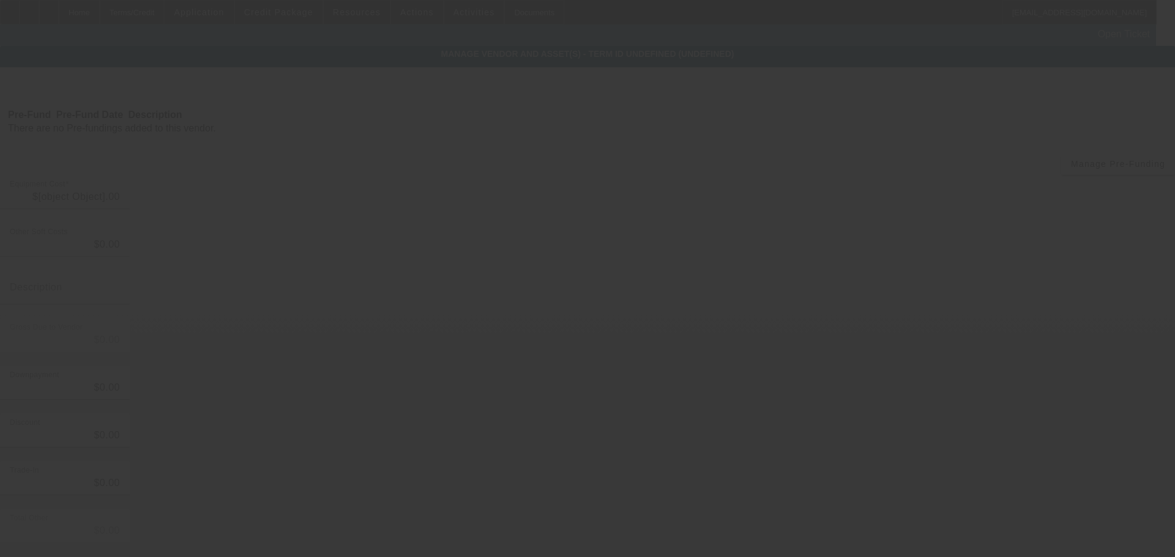
type input "$60,000.00"
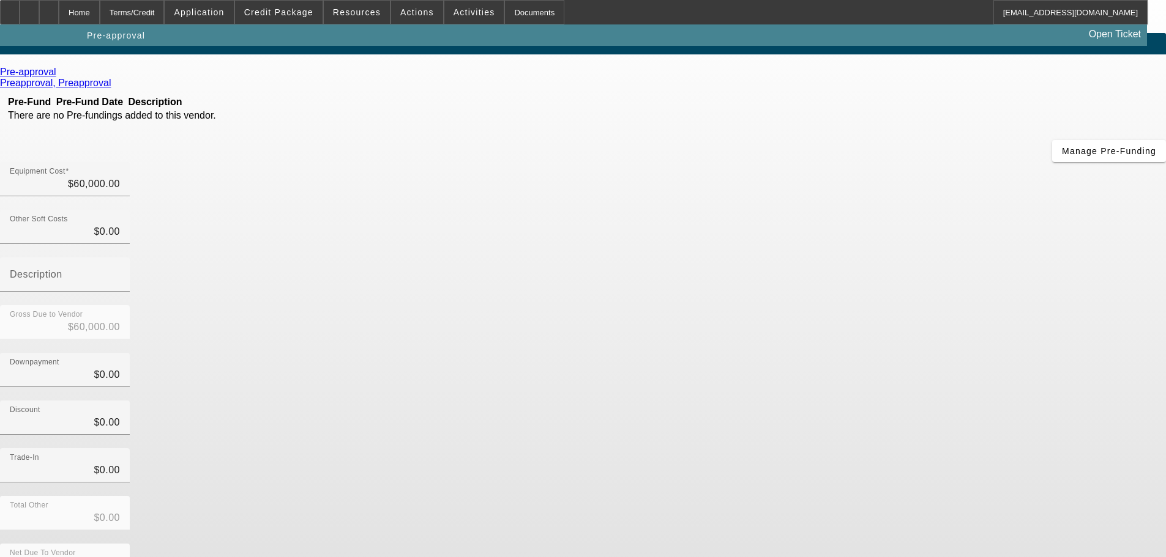
scroll to position [17, 0]
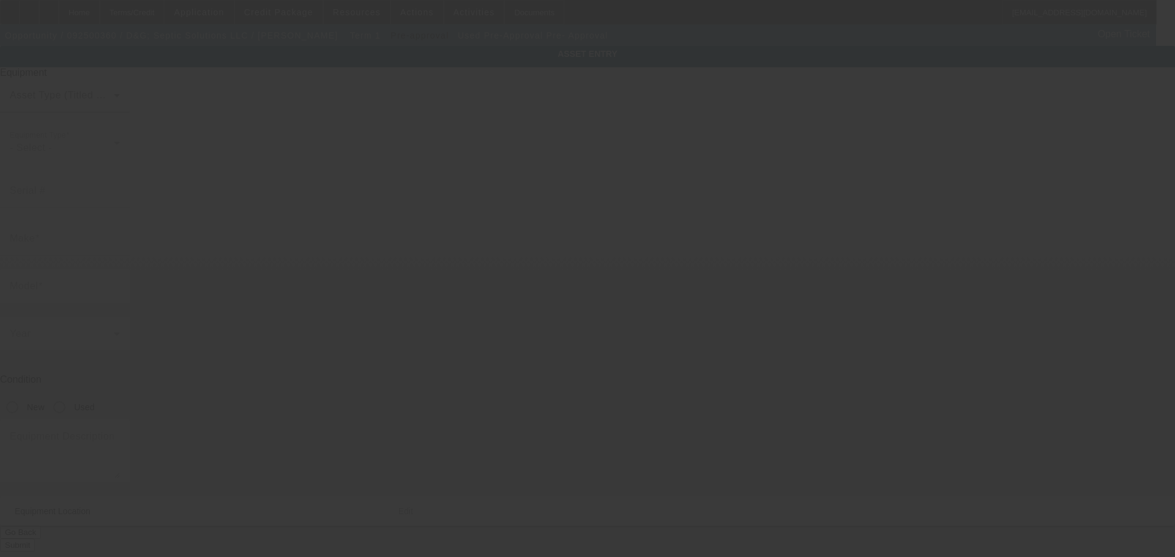
type input "Pre-Approval"
type input "Pre- Approval"
radio input "true"
type input "[STREET_ADDRESS]"
type input "[GEOGRAPHIC_DATA]"
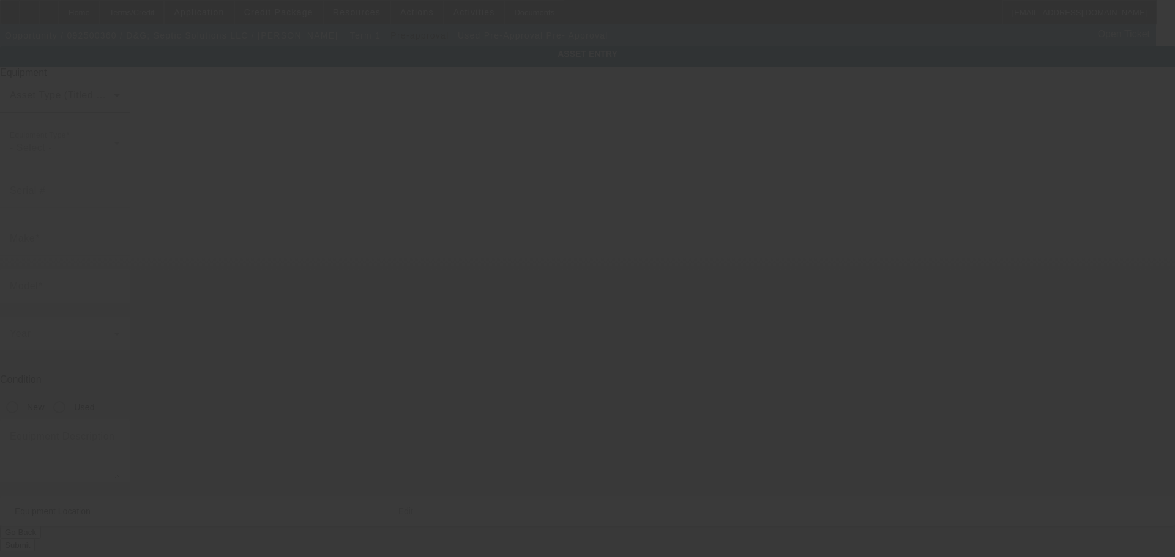
type input "74006"
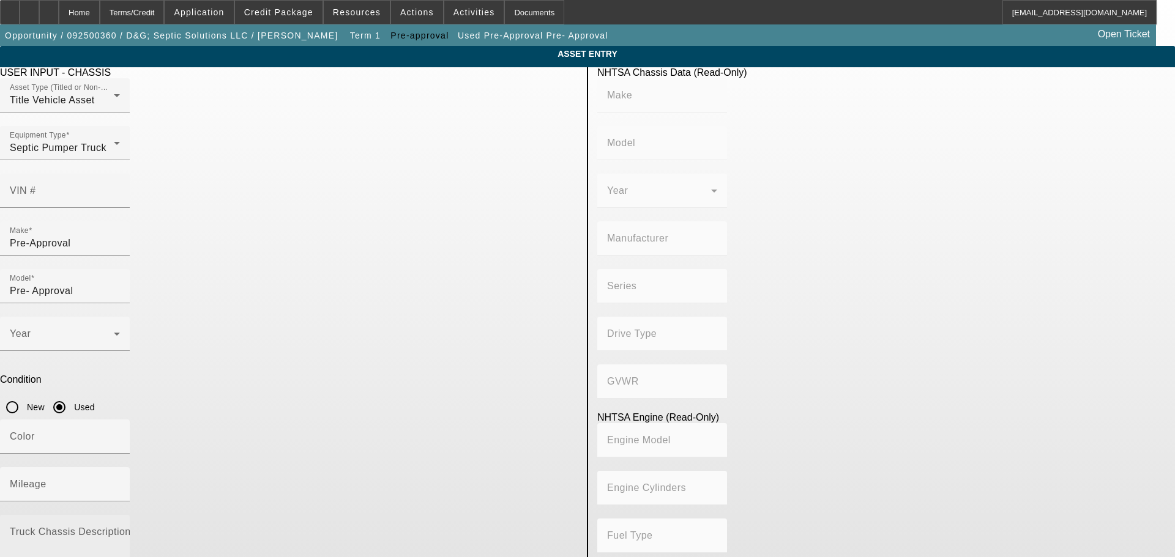
click at [120, 530] on textarea "Truck Chassis Description (Describe the truck chassis only)" at bounding box center [65, 552] width 110 height 44
type textarea "Pumper Truck"
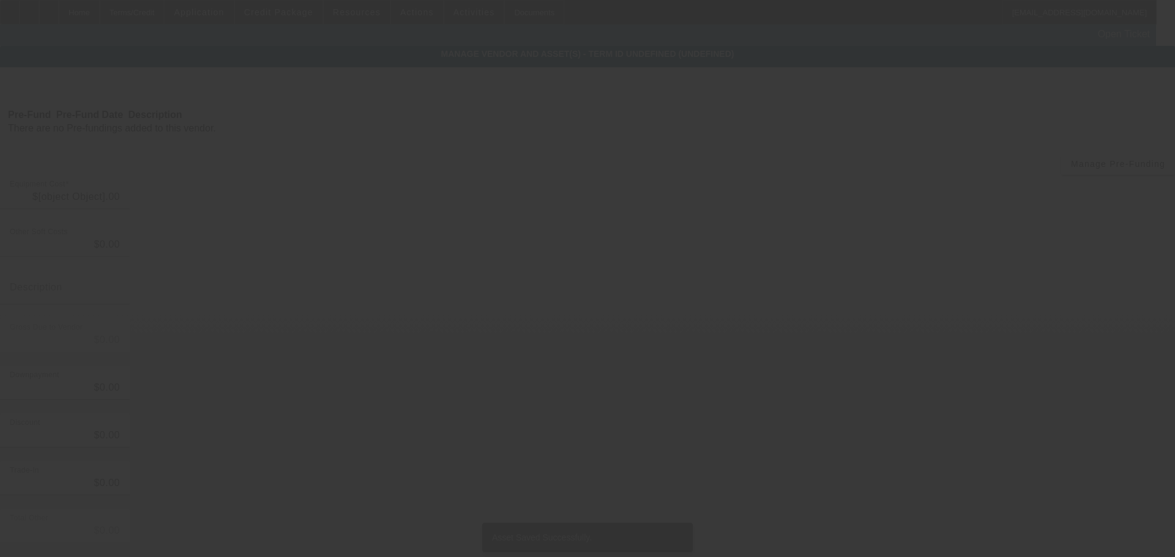
type input "$60,000.00"
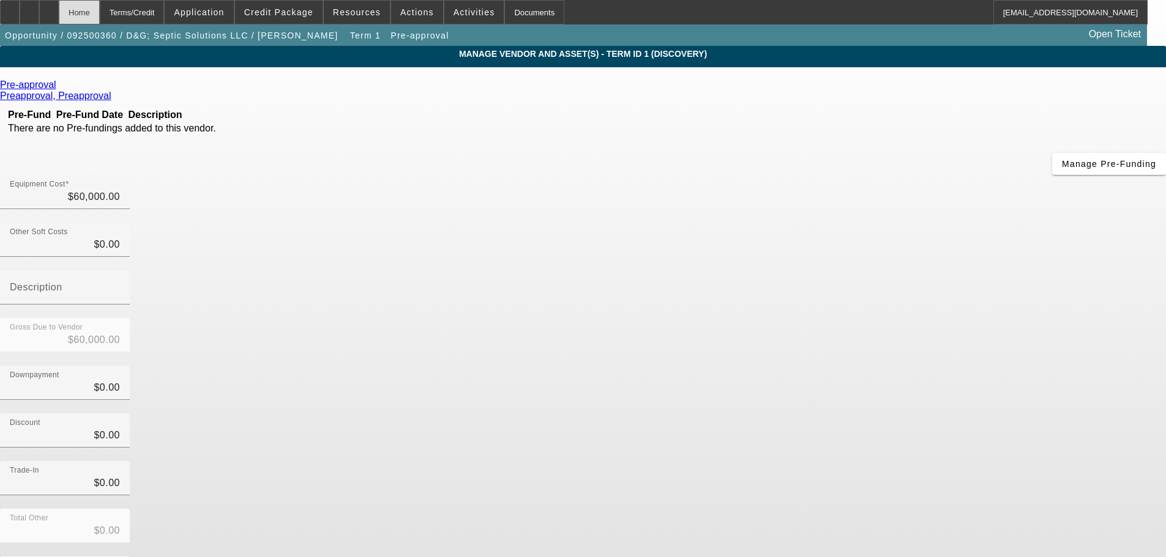
click at [100, 18] on div "Home" at bounding box center [79, 12] width 41 height 24
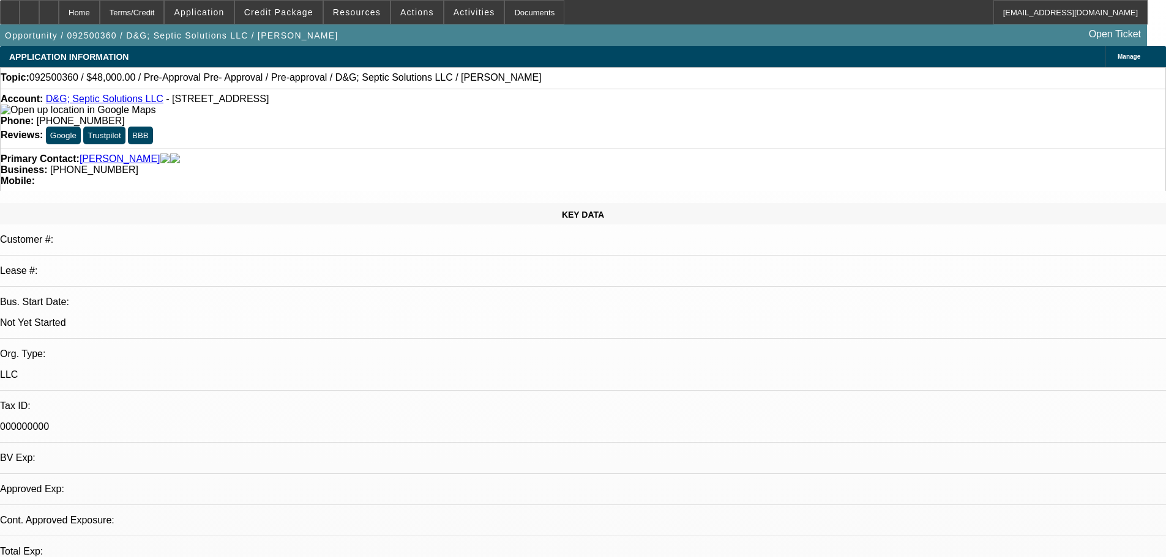
select select "0.2"
select select "2"
select select "0"
select select "6"
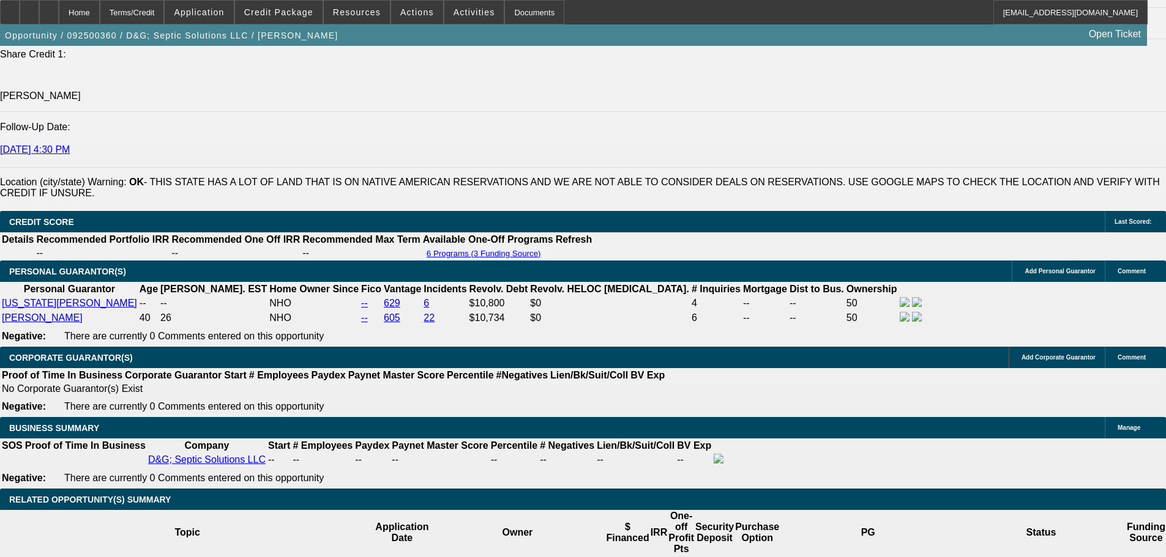
scroll to position [1713, 0]
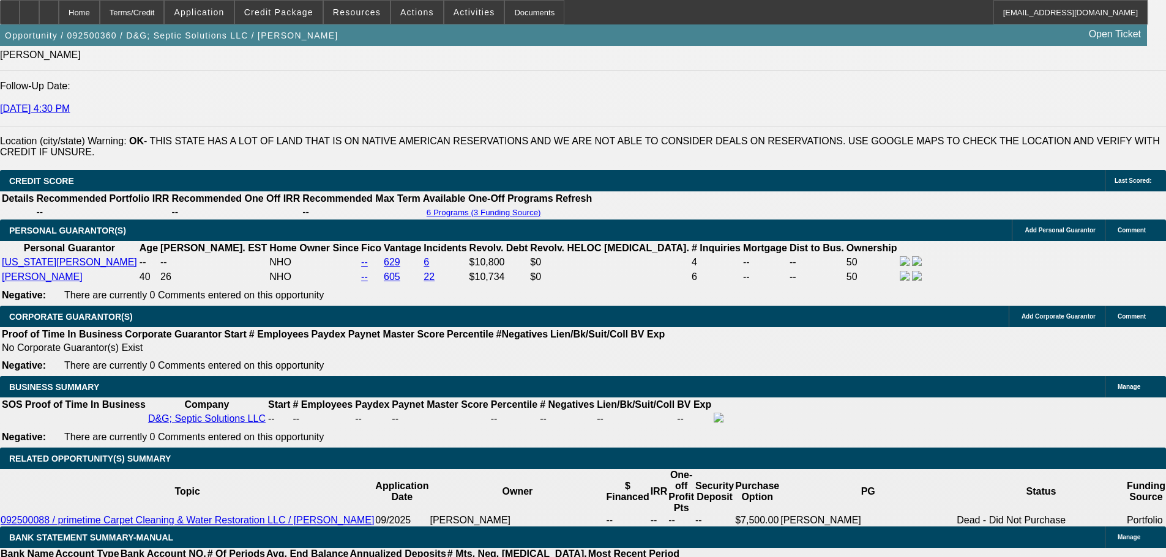
select select "0.15"
type input "$9,000.00"
type input "UNKNOWN"
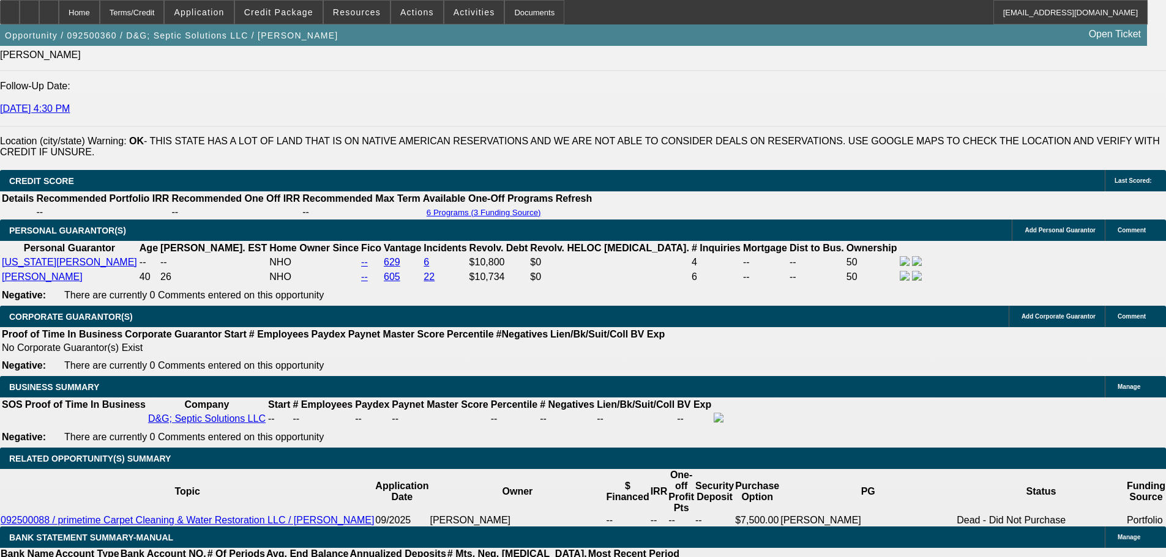
type input "$1,419.37"
type input "$2,838.74"
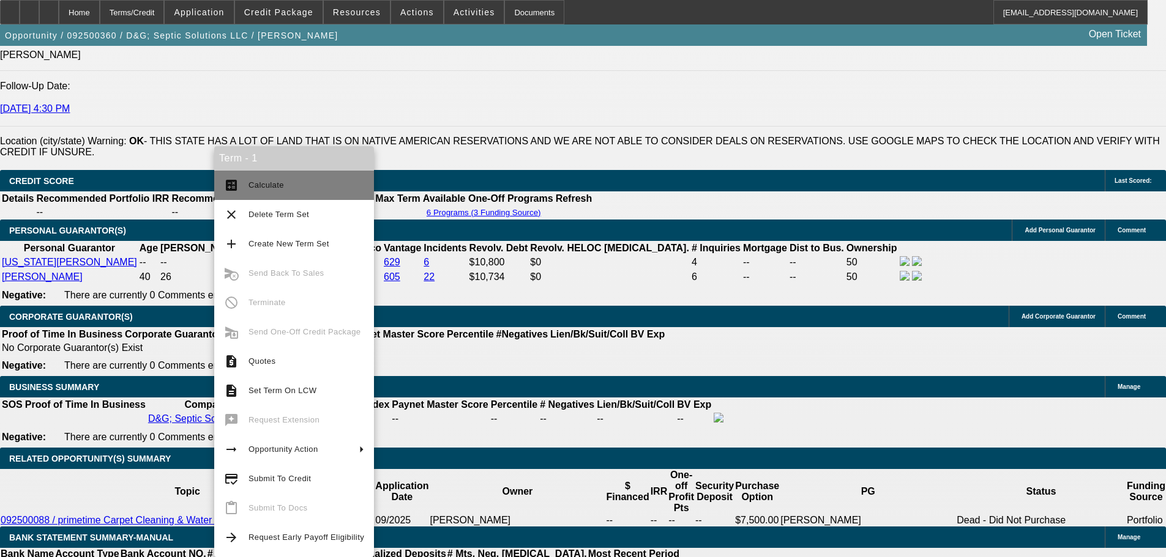
click at [265, 182] on span "Calculate" at bounding box center [265, 185] width 35 height 9
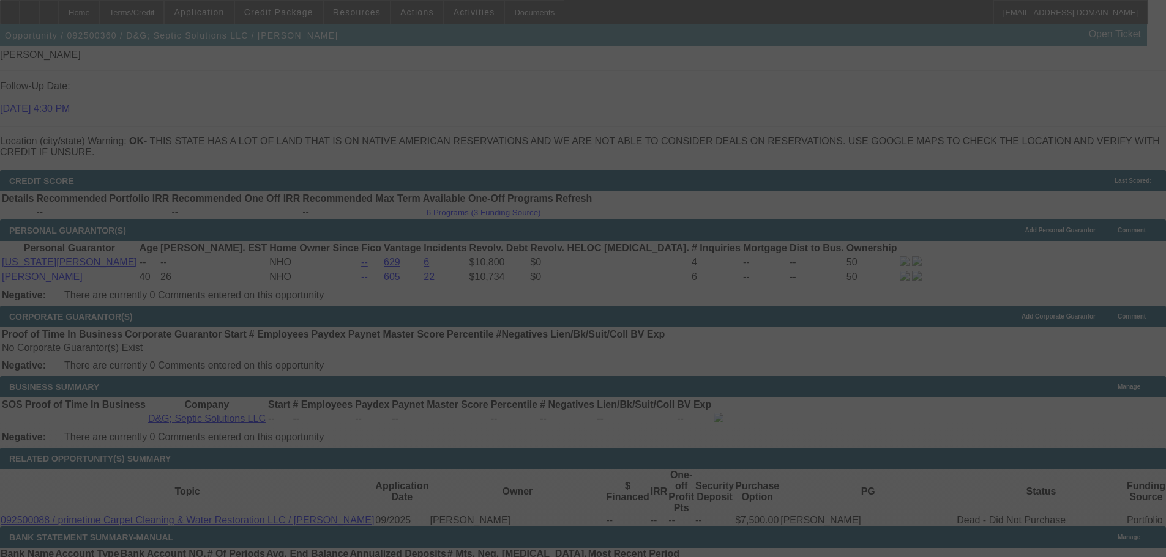
click at [233, 472] on div at bounding box center [583, 278] width 1166 height 557
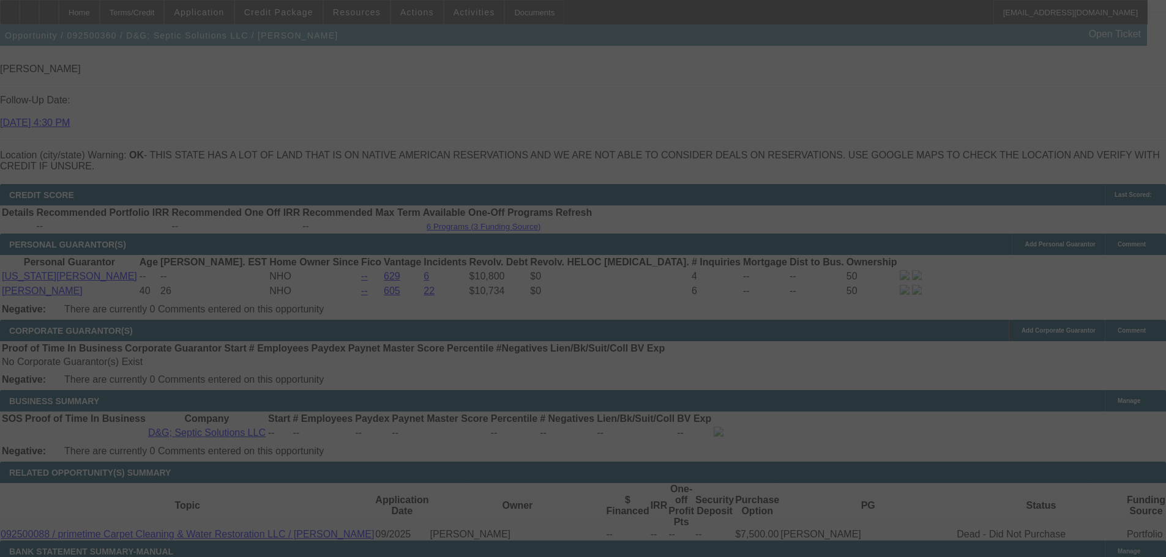
select select "0.15"
select select "2"
select select "0"
select select "6"
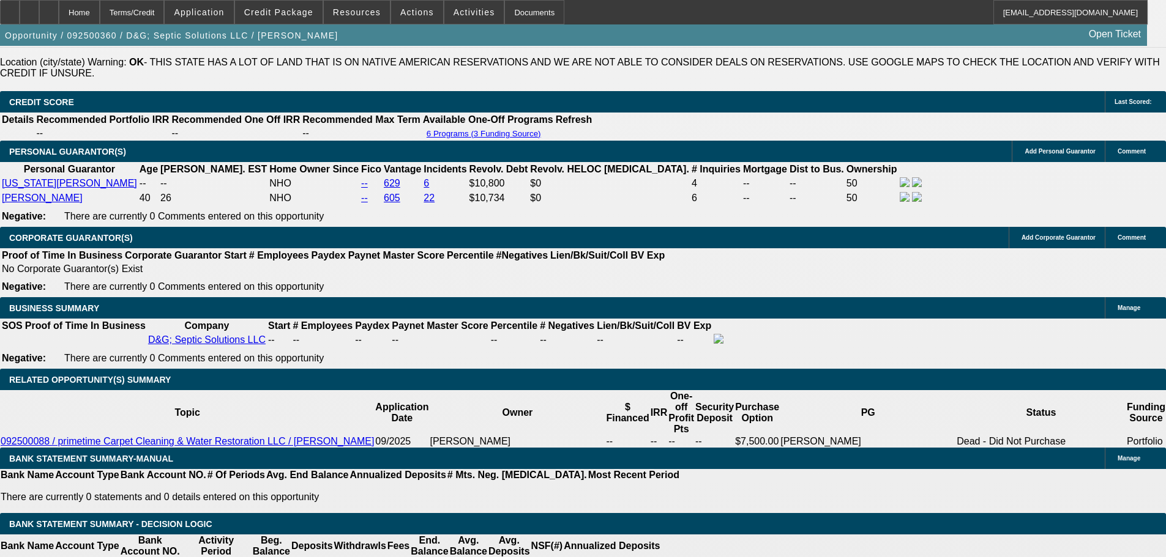
scroll to position [1822, 0]
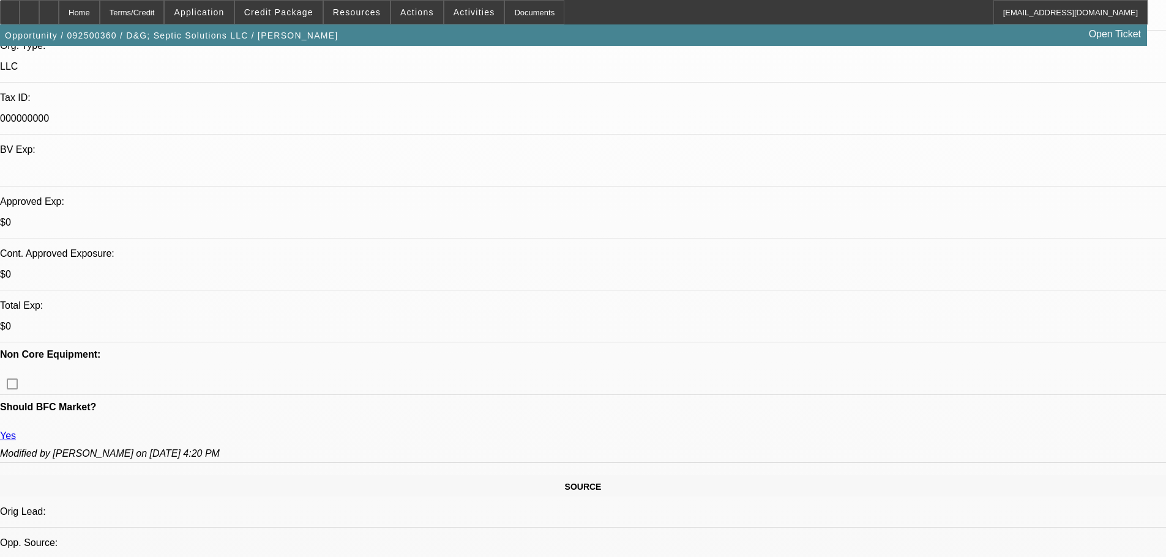
scroll to position [353, 0]
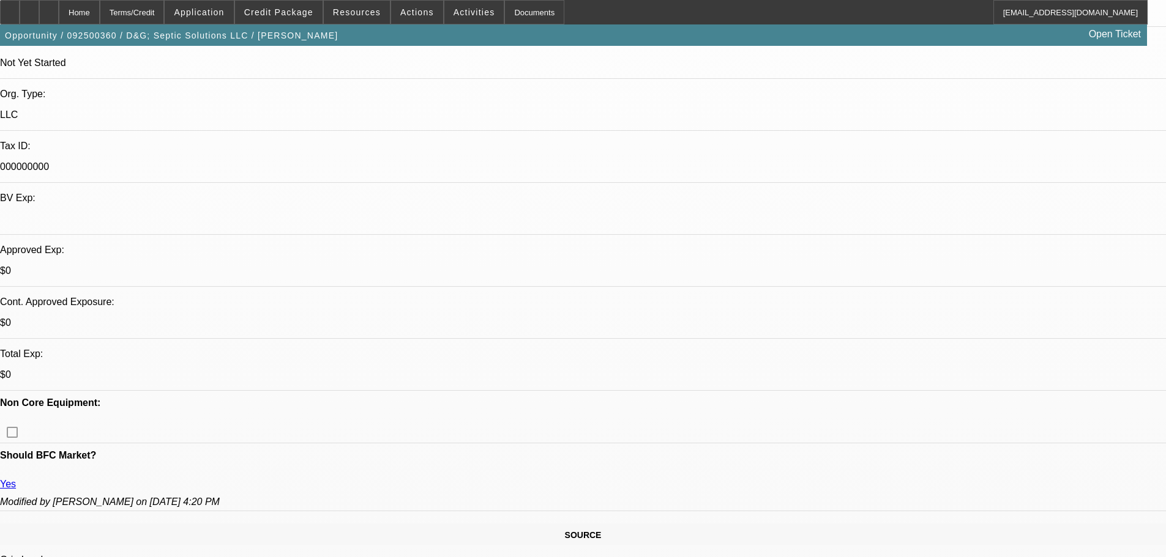
scroll to position [231, 0]
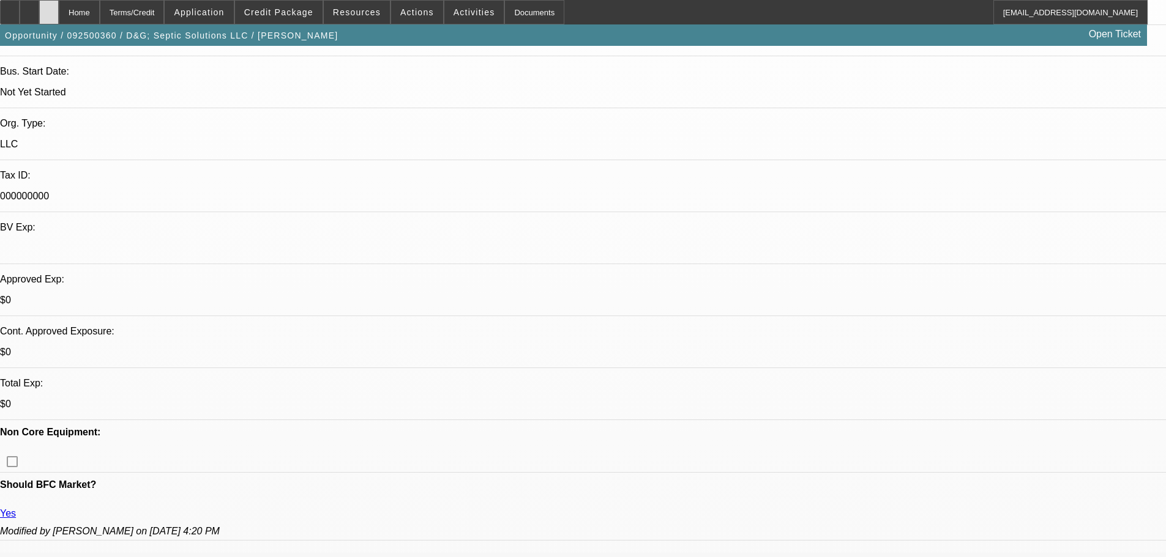
click at [49, 8] on icon at bounding box center [49, 8] width 0 height 0
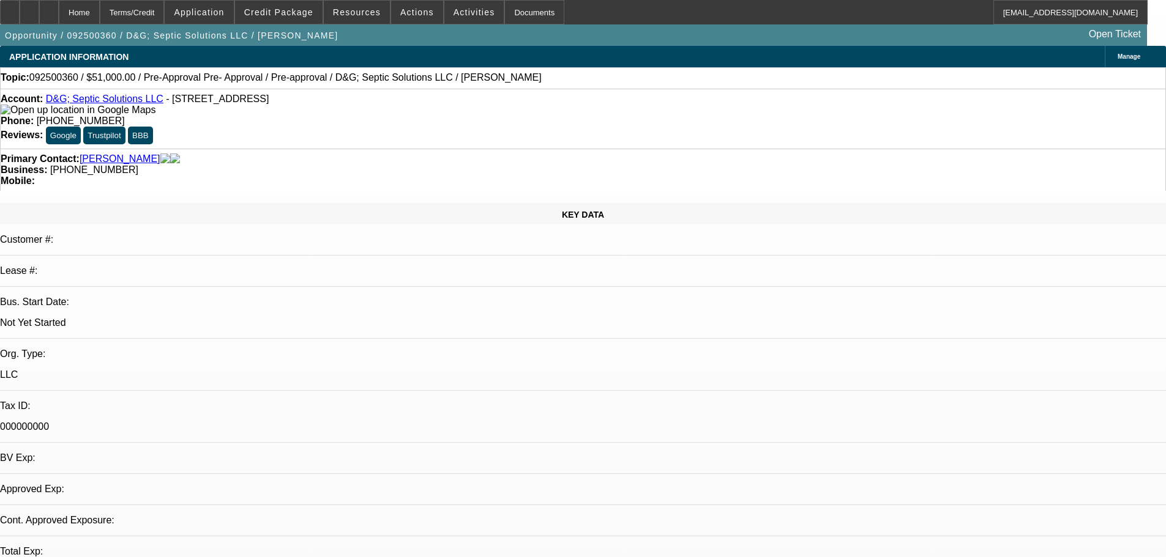
select select "0.15"
select select "2"
select select "0"
select select "6"
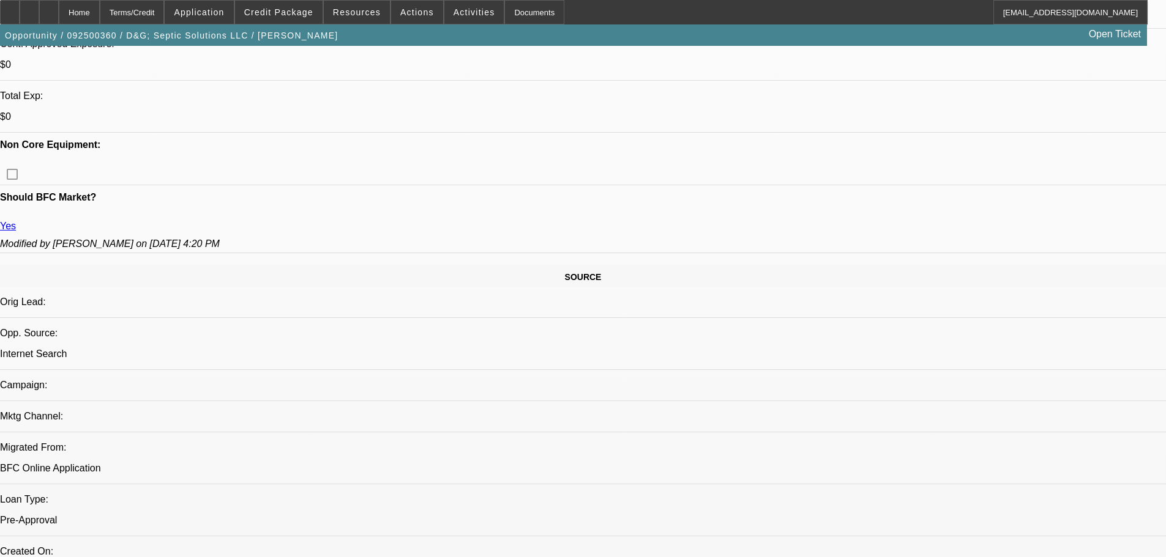
scroll to position [490, 0]
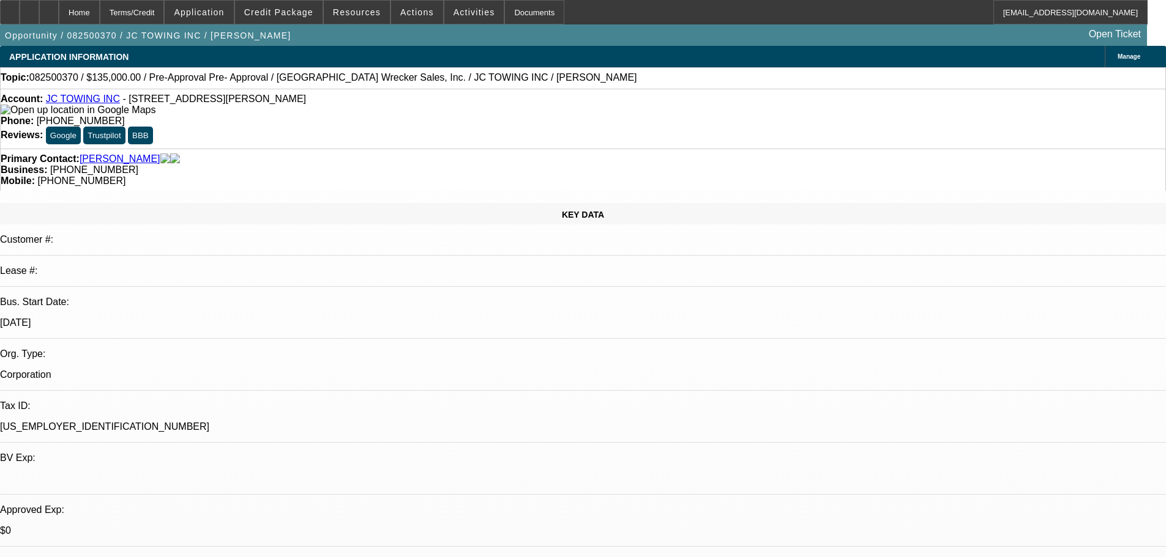
select select "0"
select select "2"
select select "0"
select select "6"
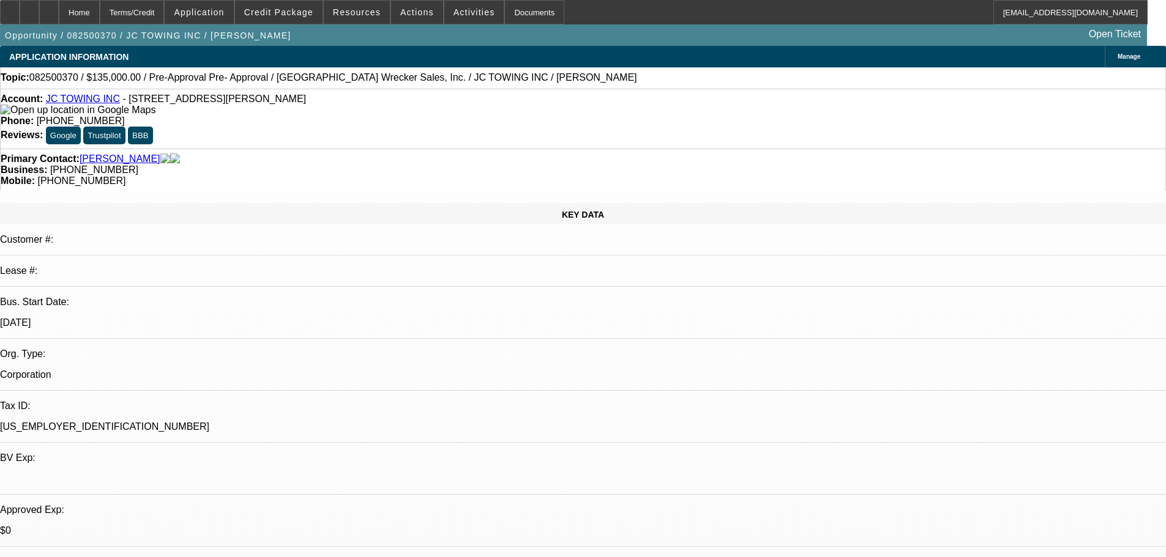
select select "0"
select select "2"
select select "0"
select select "6"
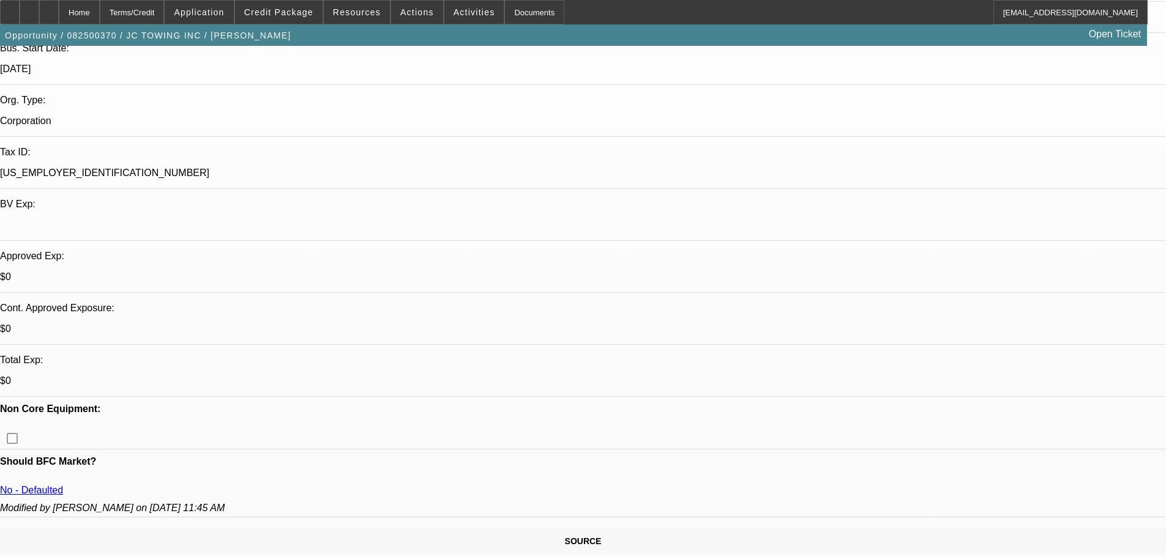
scroll to position [367, 0]
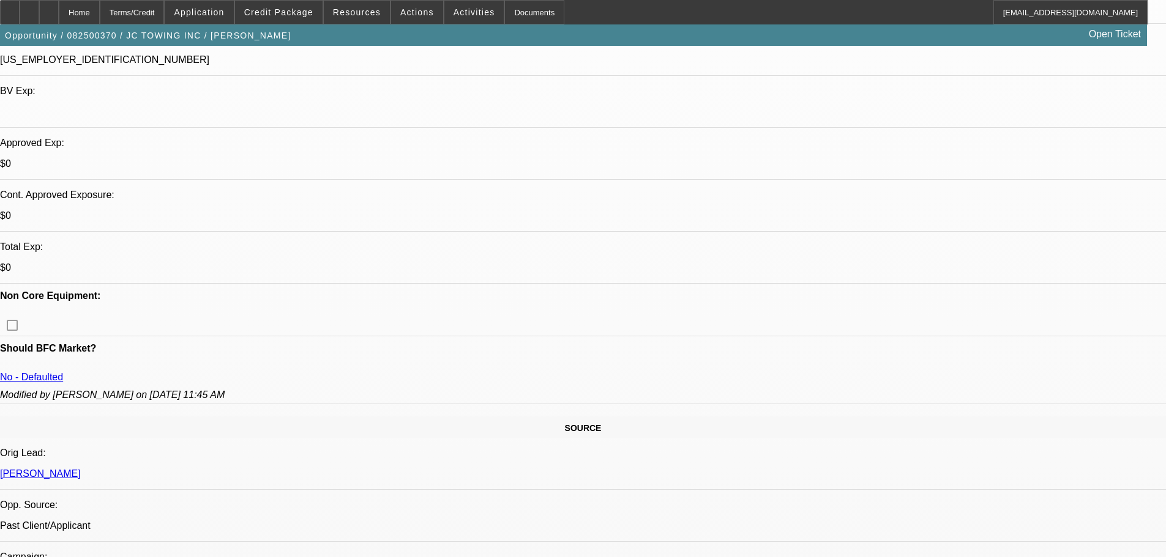
drag, startPoint x: 917, startPoint y: 172, endPoint x: 868, endPoint y: 176, distance: 49.7
copy b "(678) 613-3432"
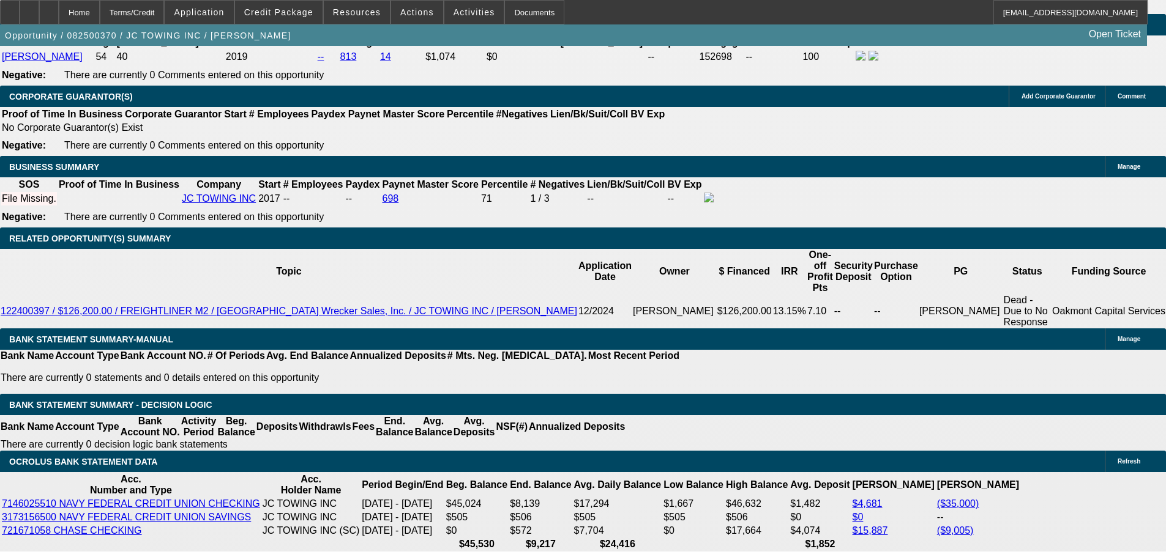
scroll to position [1958, 0]
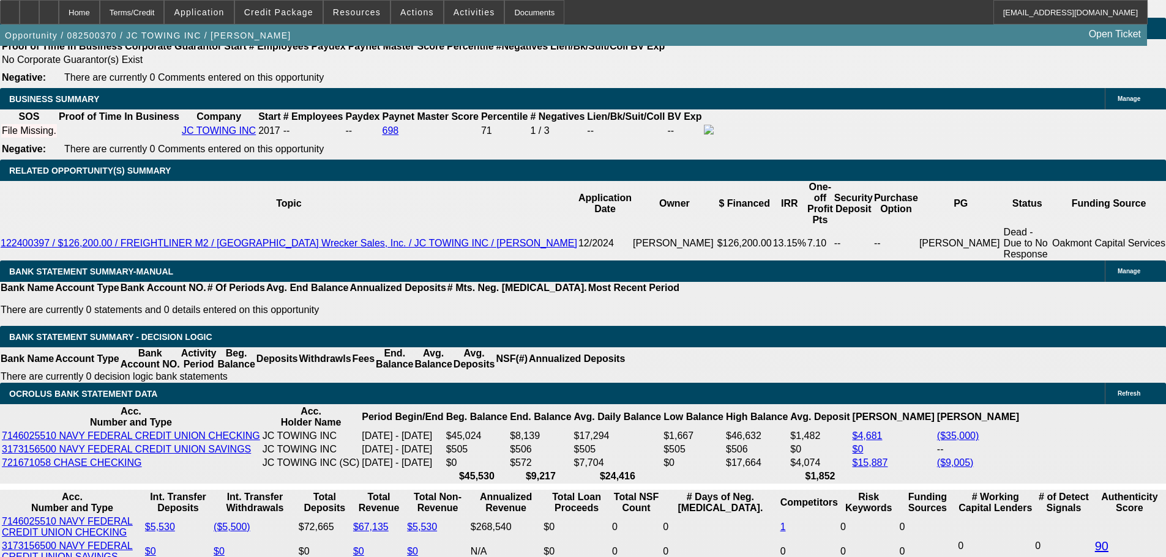
drag, startPoint x: 1026, startPoint y: 174, endPoint x: 977, endPoint y: 174, distance: 48.3
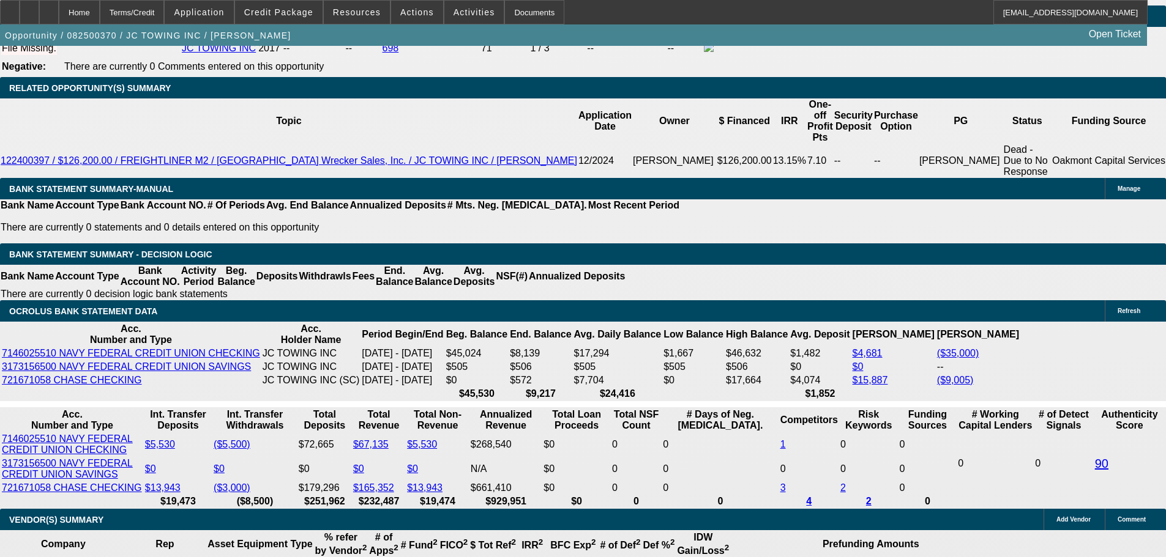
scroll to position [2081, 0]
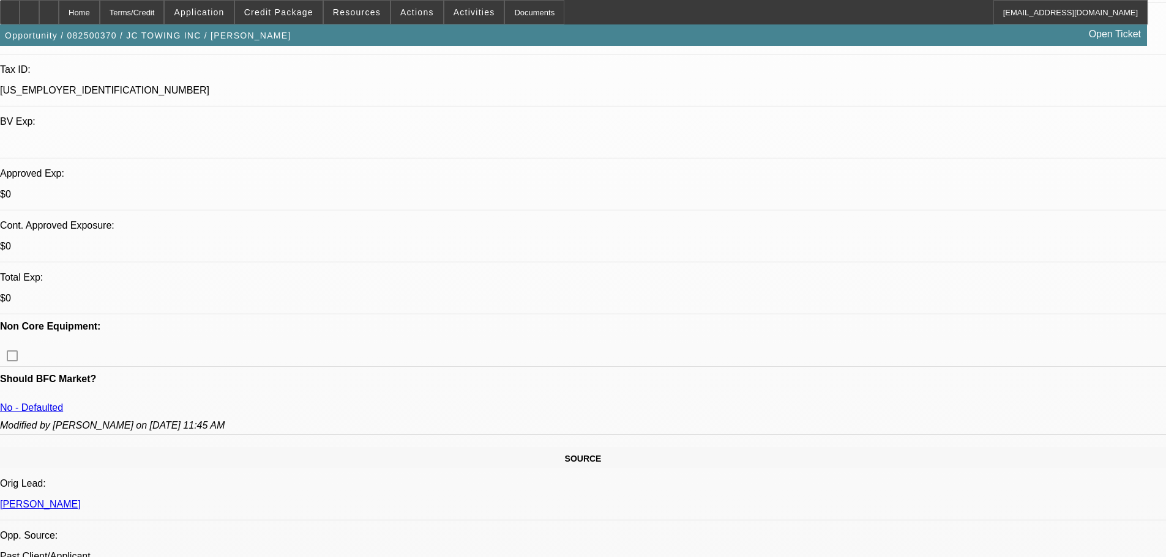
scroll to position [122, 0]
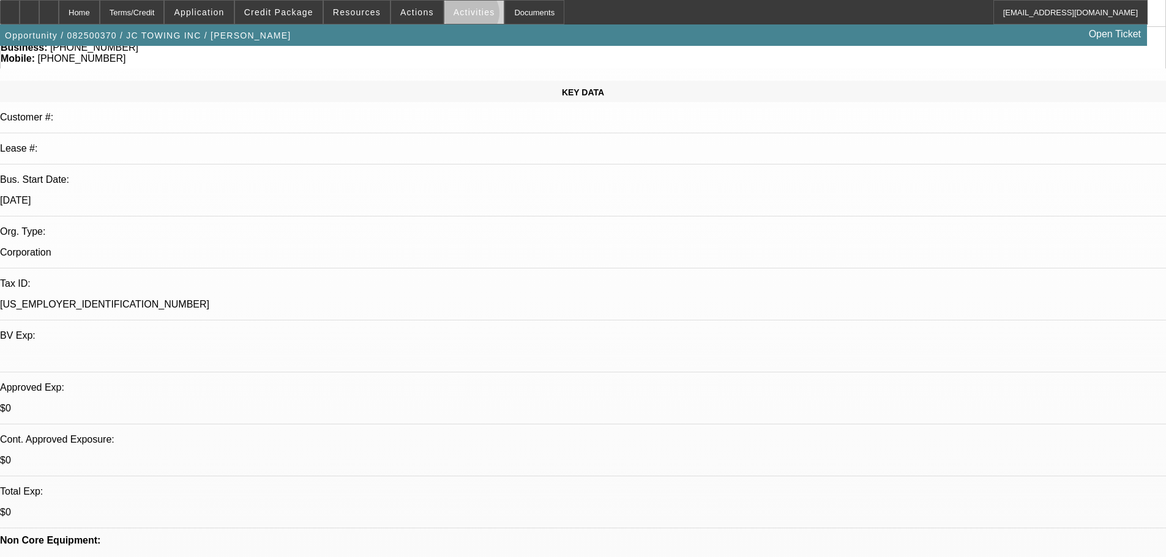
click at [458, 16] on span "Activities" at bounding box center [474, 12] width 42 height 10
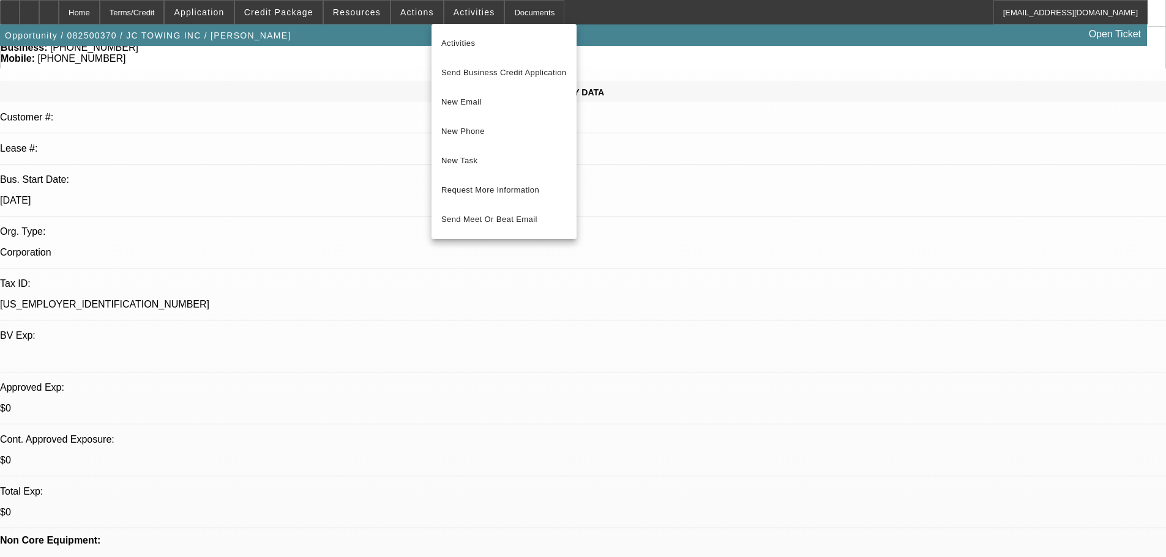
click at [420, 15] on div at bounding box center [583, 278] width 1166 height 557
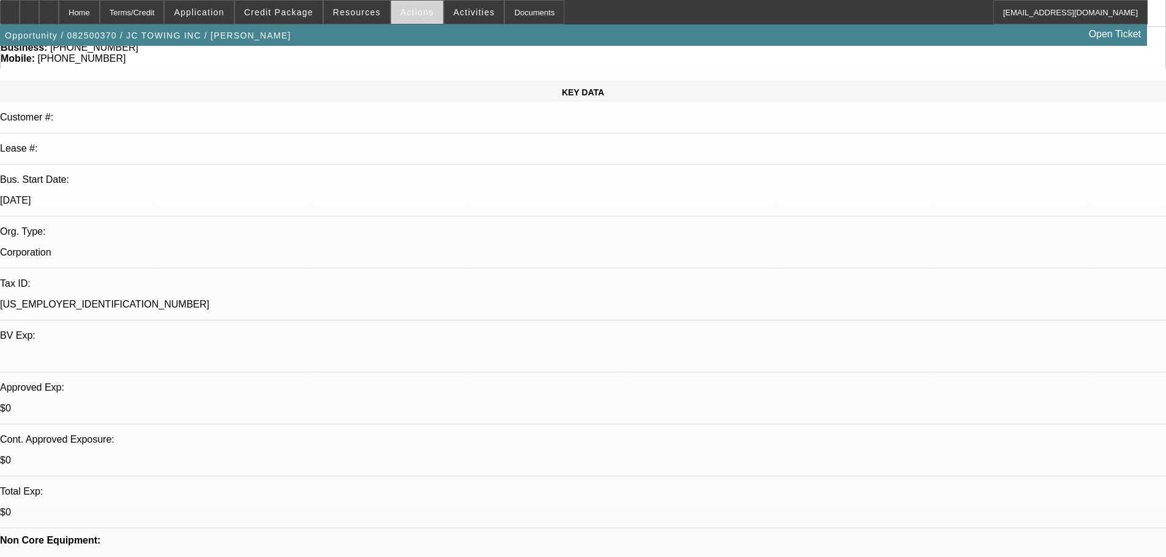
click at [420, 15] on span "Actions" at bounding box center [417, 12] width 34 height 10
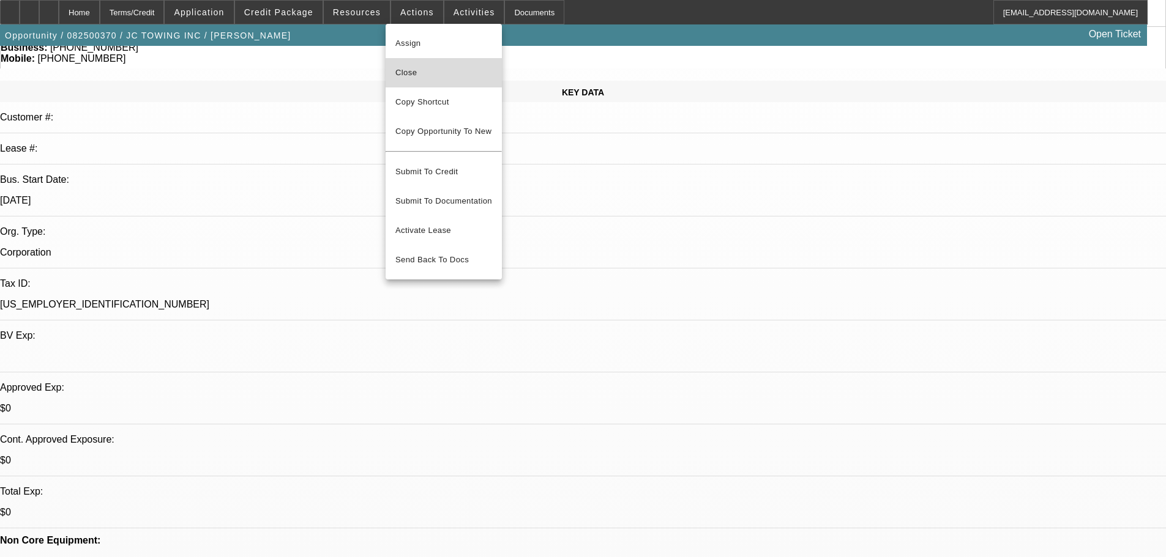
click at [427, 72] on span "Close" at bounding box center [443, 72] width 97 height 15
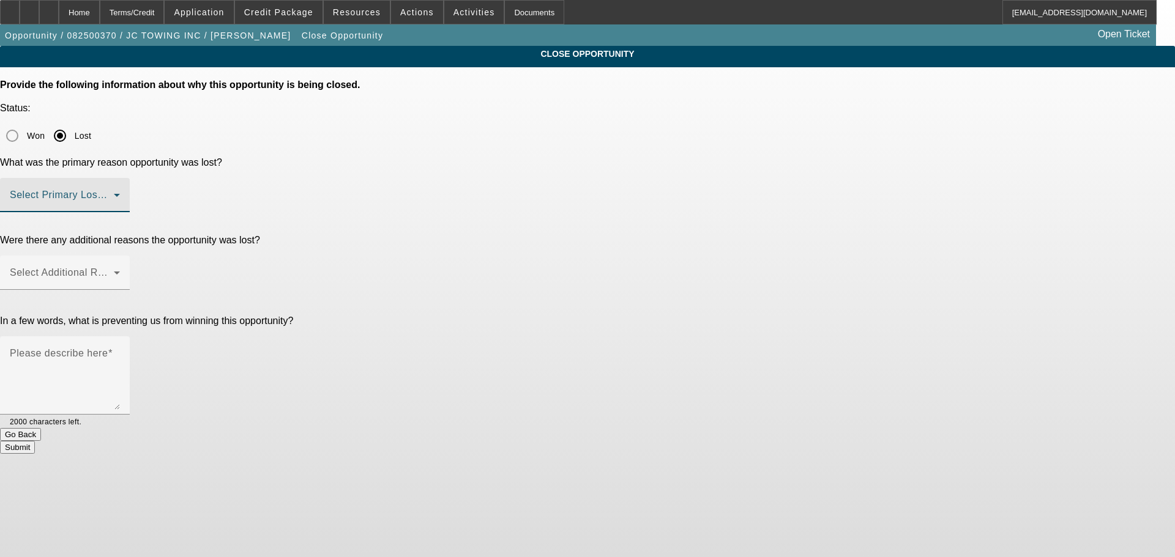
click at [114, 193] on span at bounding box center [62, 200] width 104 height 15
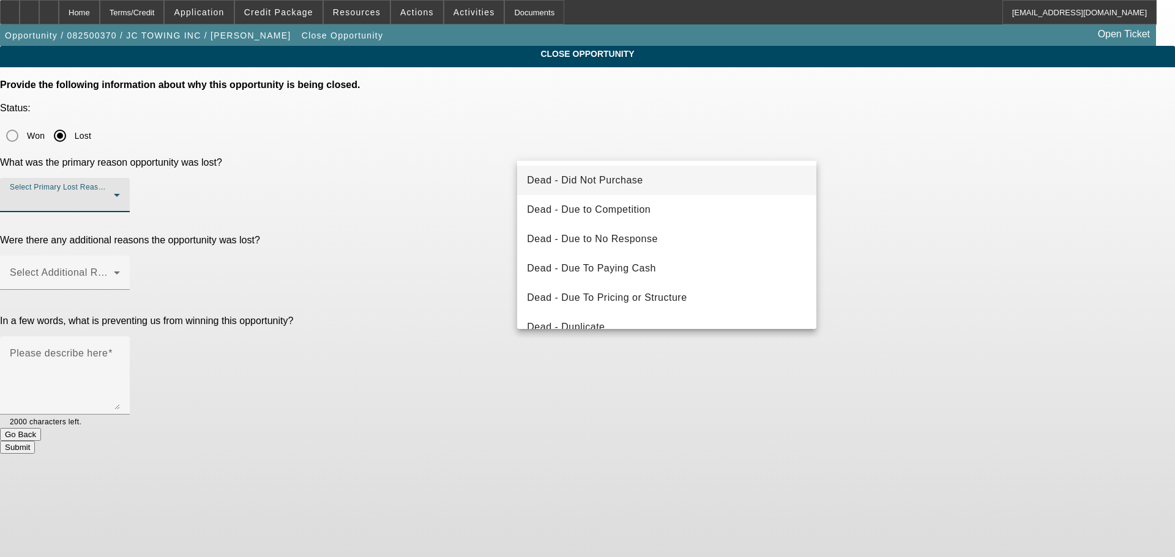
click at [103, 7] on div at bounding box center [587, 278] width 1175 height 557
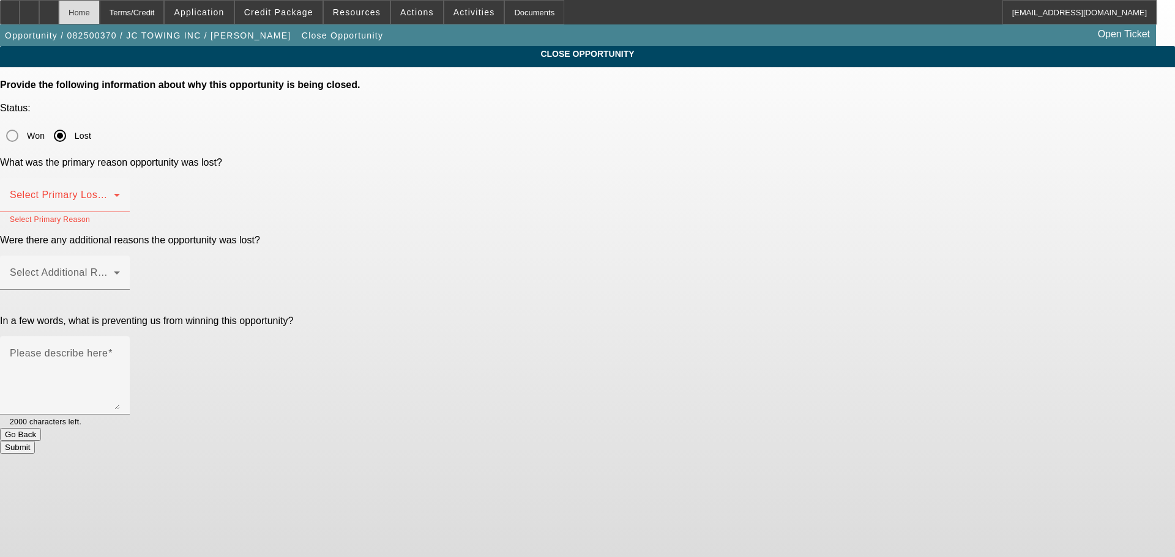
click at [100, 8] on div "Home" at bounding box center [79, 12] width 41 height 24
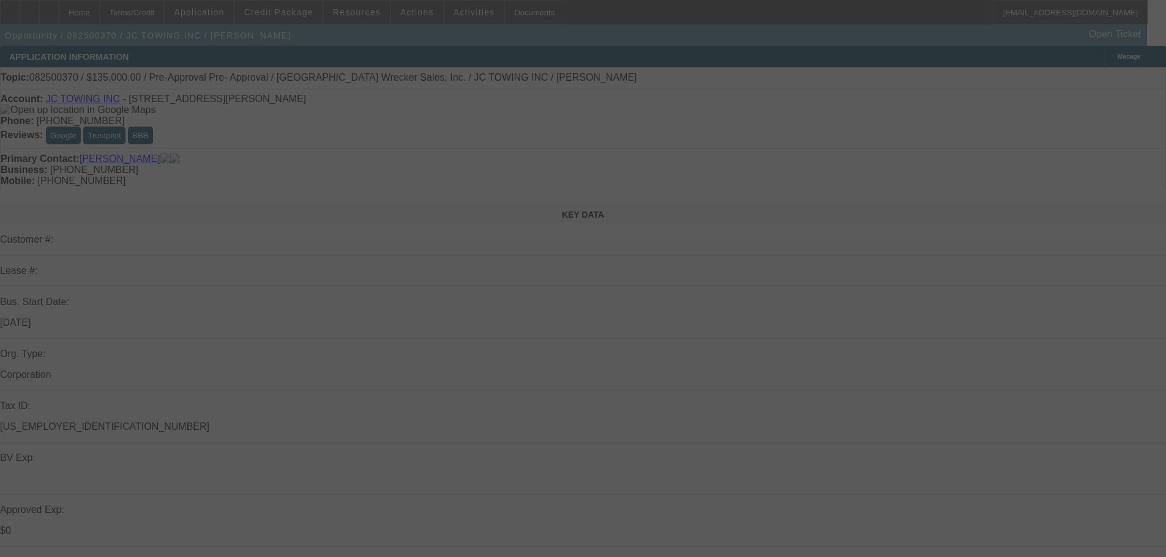
select select "0"
select select "2"
select select "0"
select select "6"
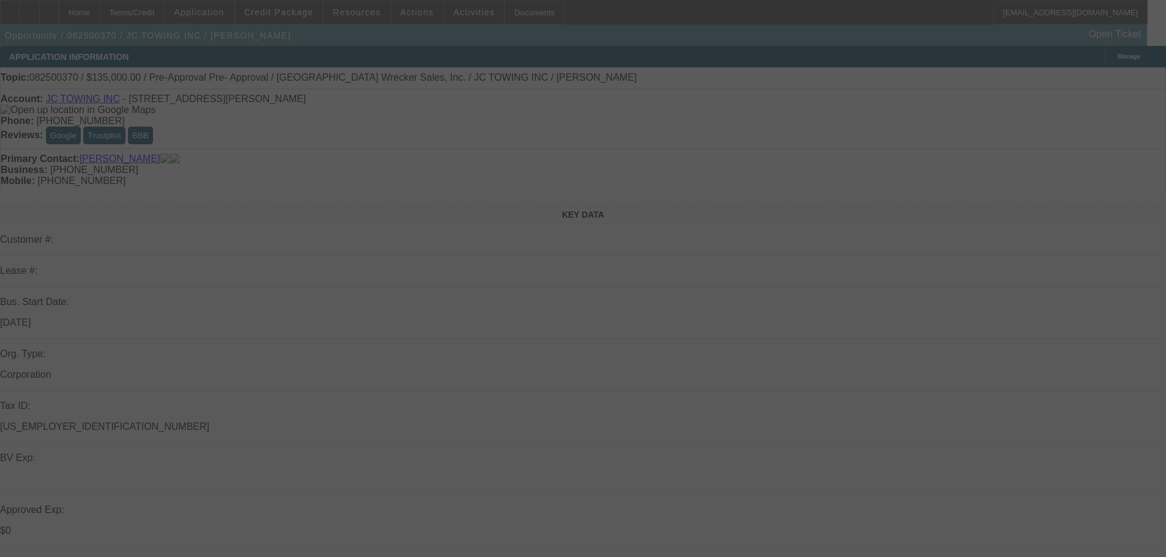
select select "0"
select select "2"
select select "0"
select select "6"
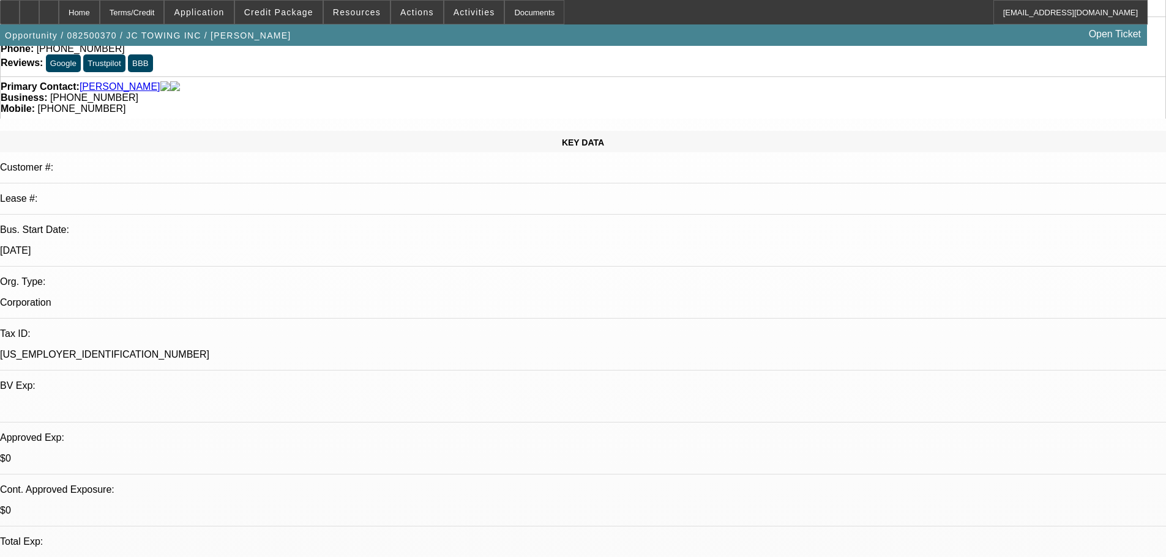
scroll to position [245, 0]
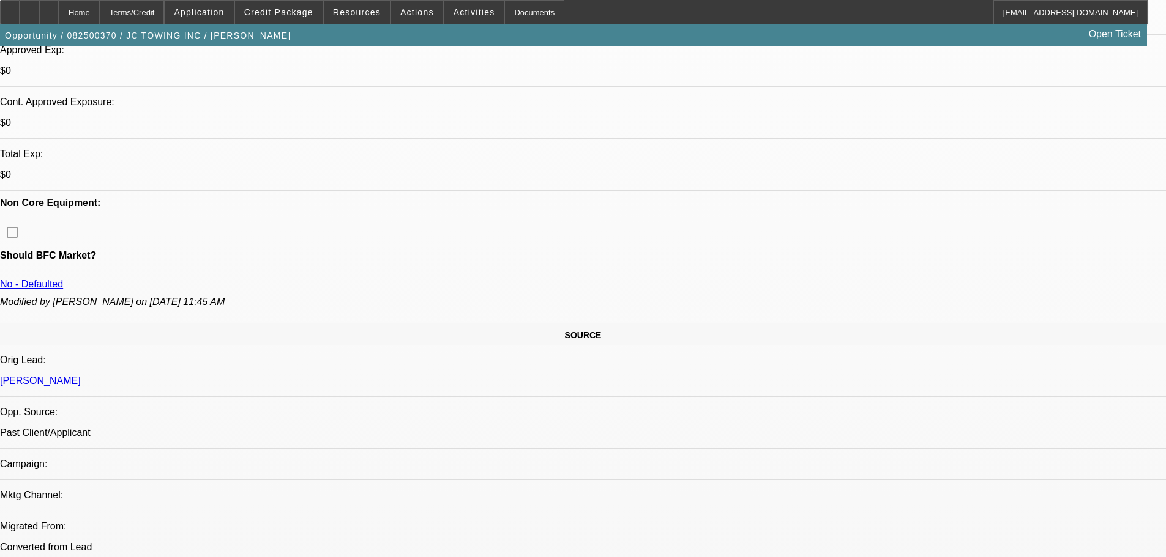
scroll to position [490, 0]
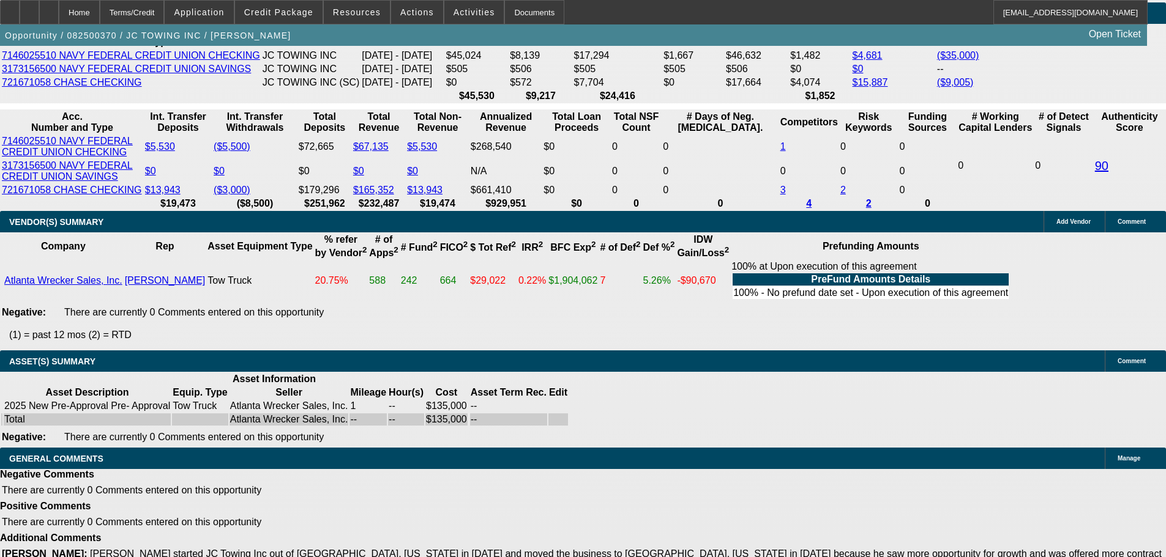
scroll to position [2177, 0]
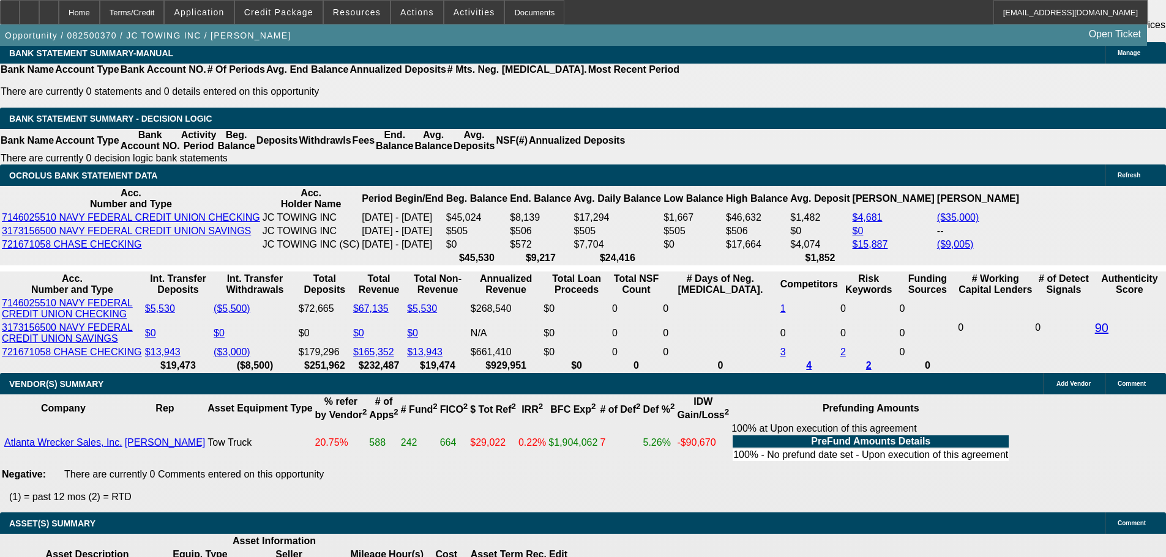
drag, startPoint x: 256, startPoint y: 412, endPoint x: 301, endPoint y: 407, distance: 44.9
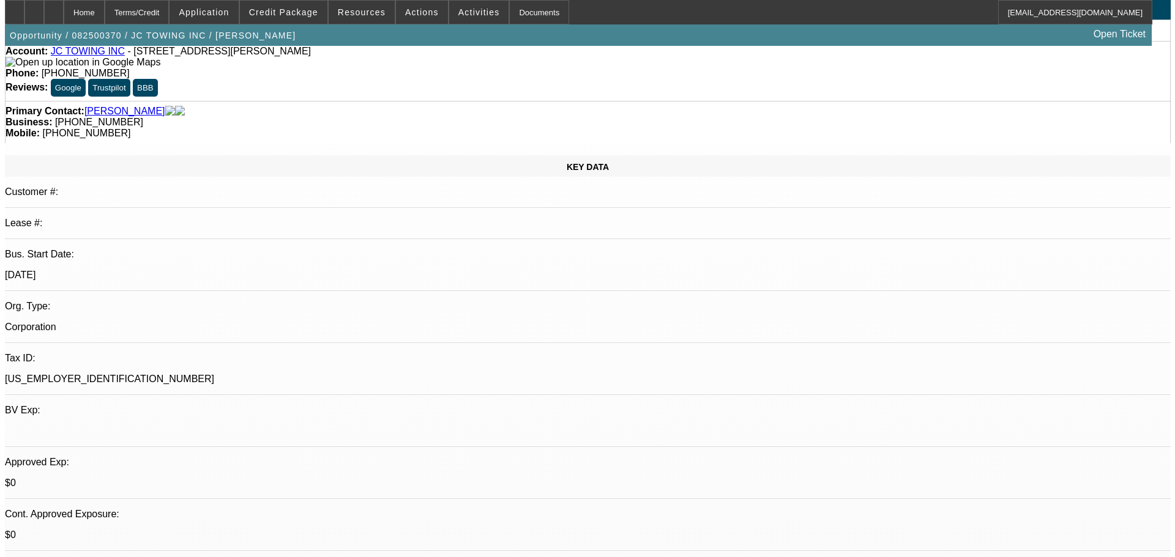
scroll to position [0, 0]
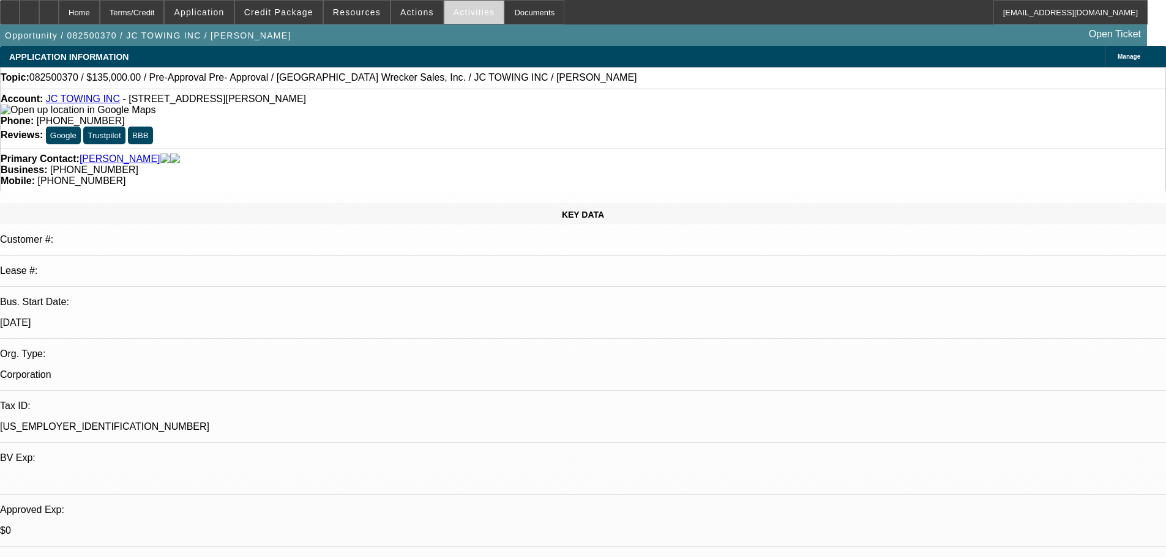
click at [459, 10] on span "Activities" at bounding box center [474, 12] width 42 height 10
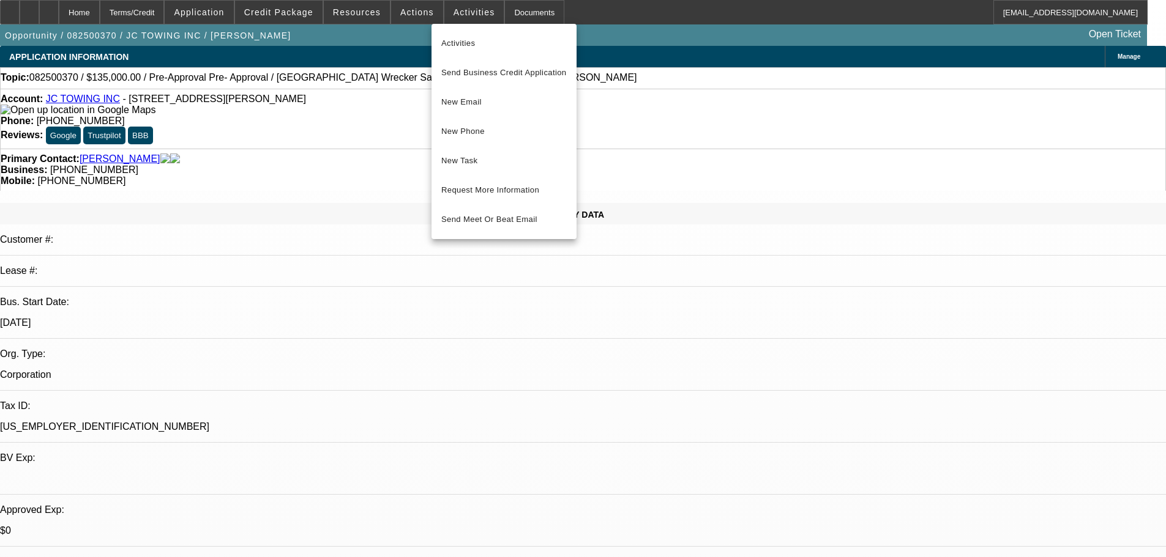
click at [409, 17] on div at bounding box center [583, 278] width 1166 height 557
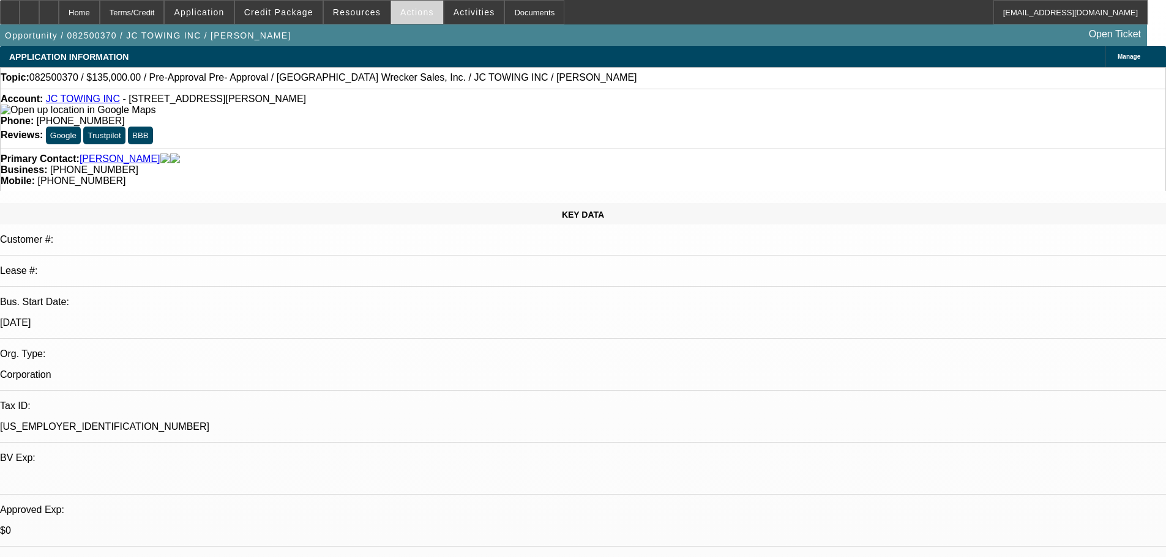
click at [409, 16] on span "Actions" at bounding box center [417, 12] width 34 height 10
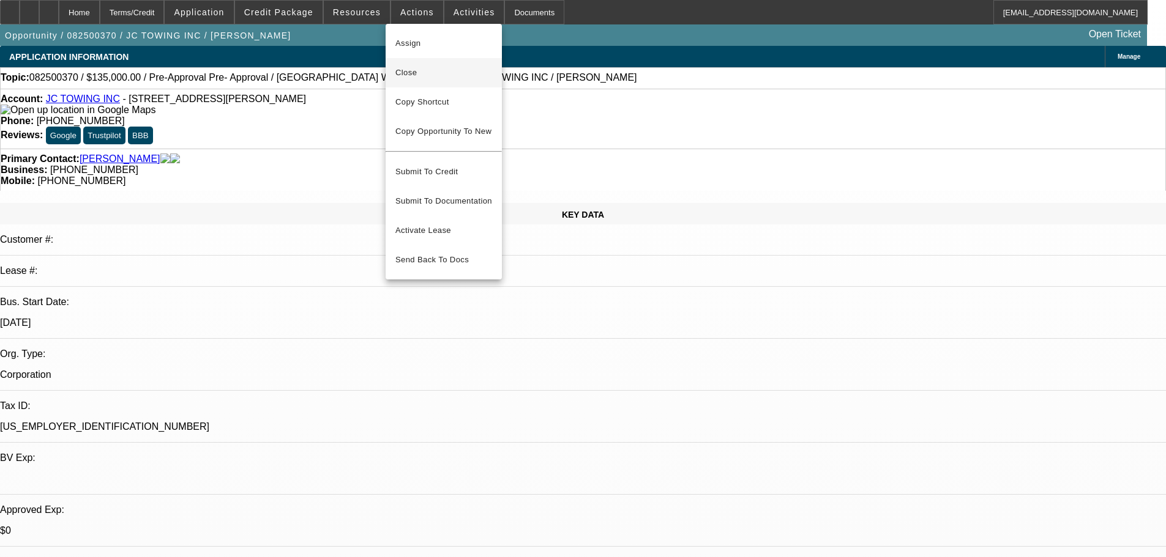
click at [428, 70] on span "Close" at bounding box center [443, 72] width 97 height 15
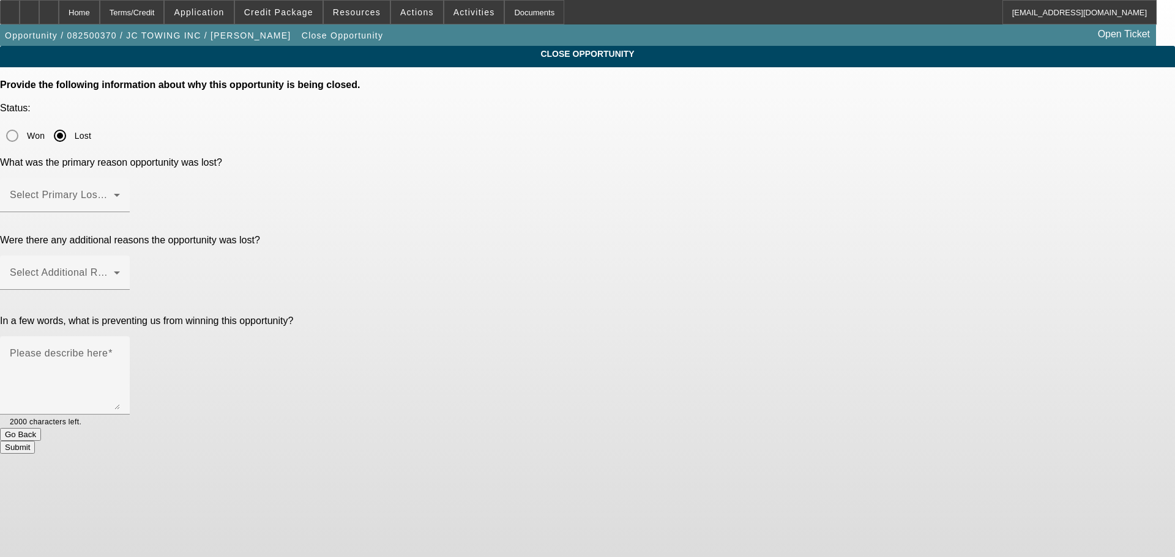
click at [632, 125] on div "Won Lost" at bounding box center [587, 136] width 1175 height 24
click at [114, 193] on span at bounding box center [62, 200] width 104 height 15
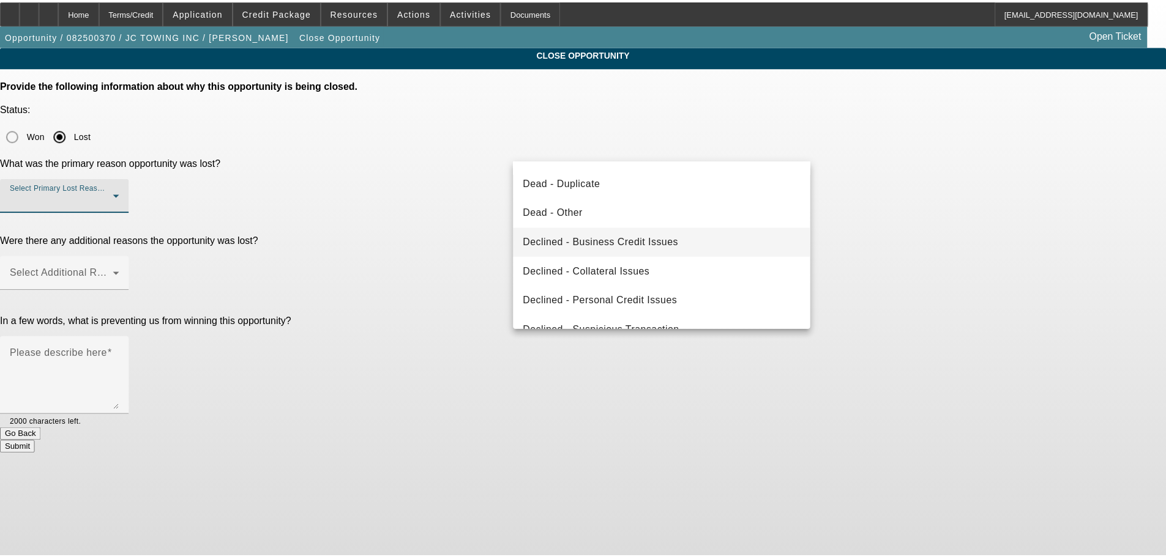
scroll to position [165, 0]
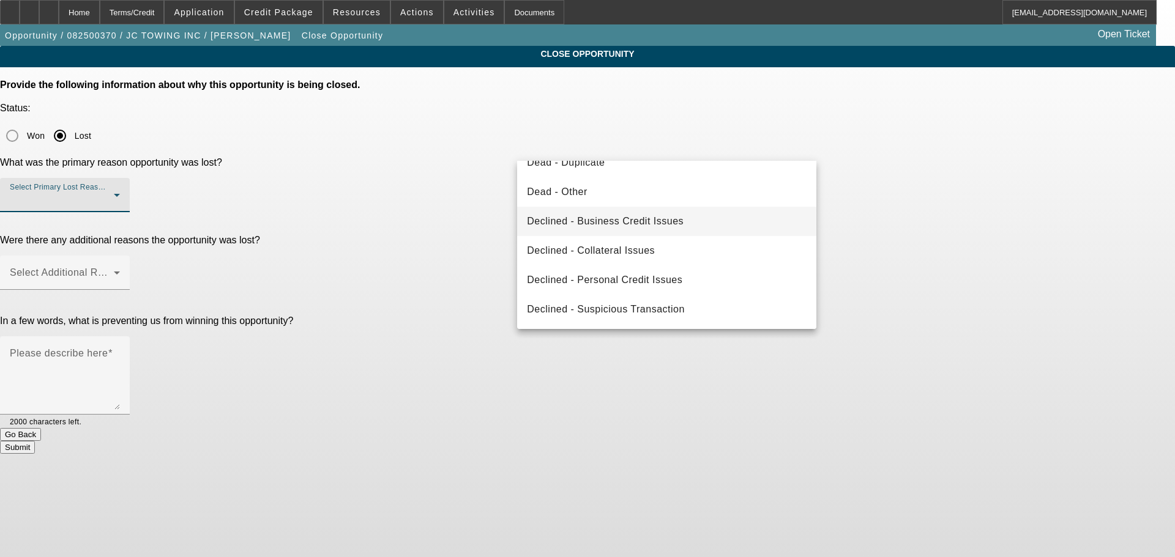
click at [657, 222] on span "Declined - Business Credit Issues" at bounding box center [605, 221] width 157 height 15
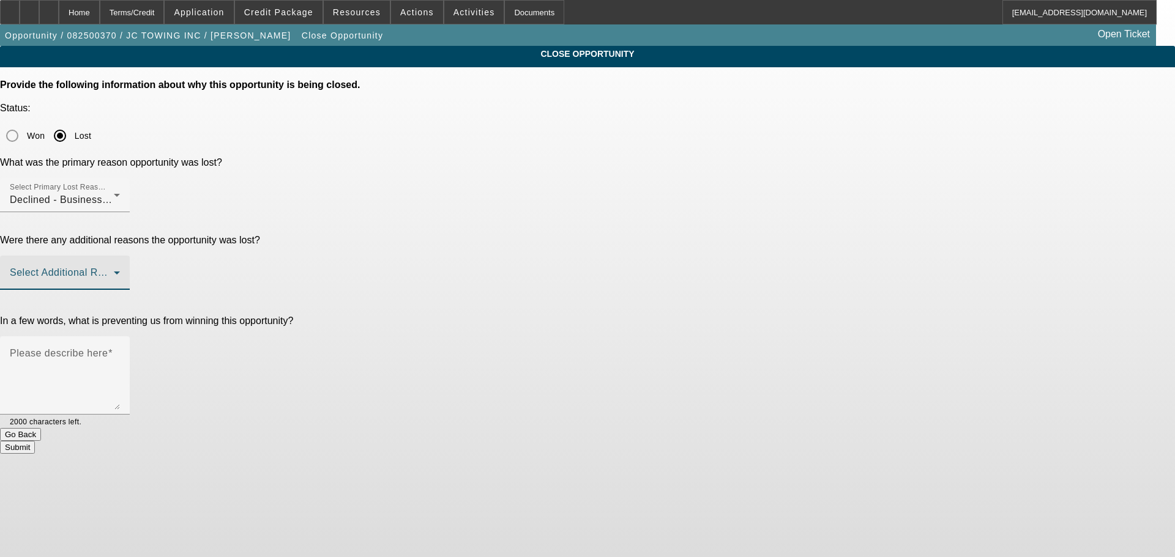
click at [114, 270] on span at bounding box center [62, 277] width 104 height 15
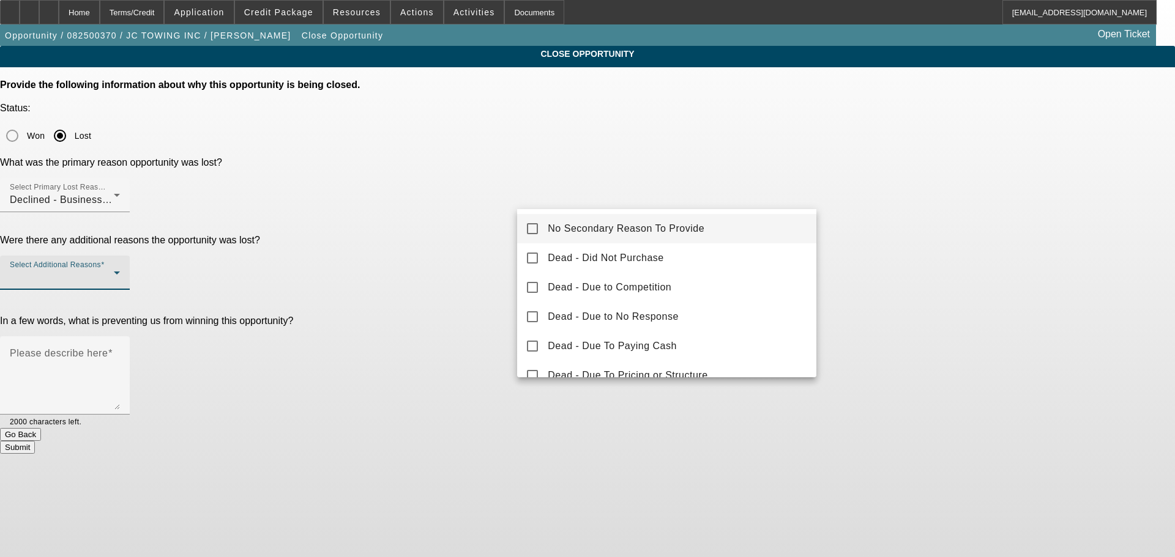
click at [649, 223] on span "No Secondary Reason To Provide" at bounding box center [626, 229] width 157 height 15
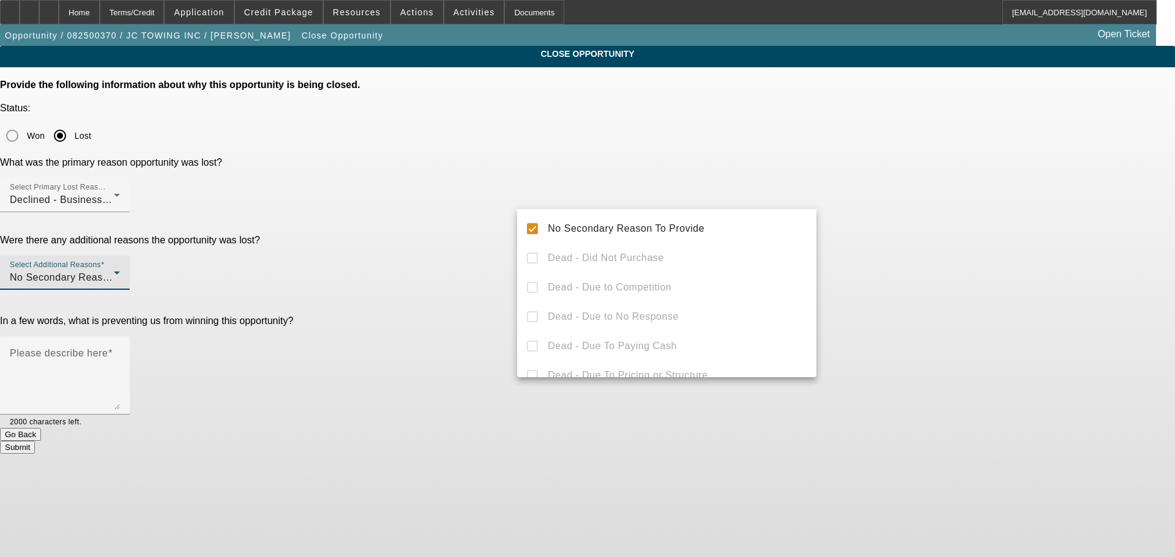
click at [961, 204] on div at bounding box center [587, 278] width 1175 height 557
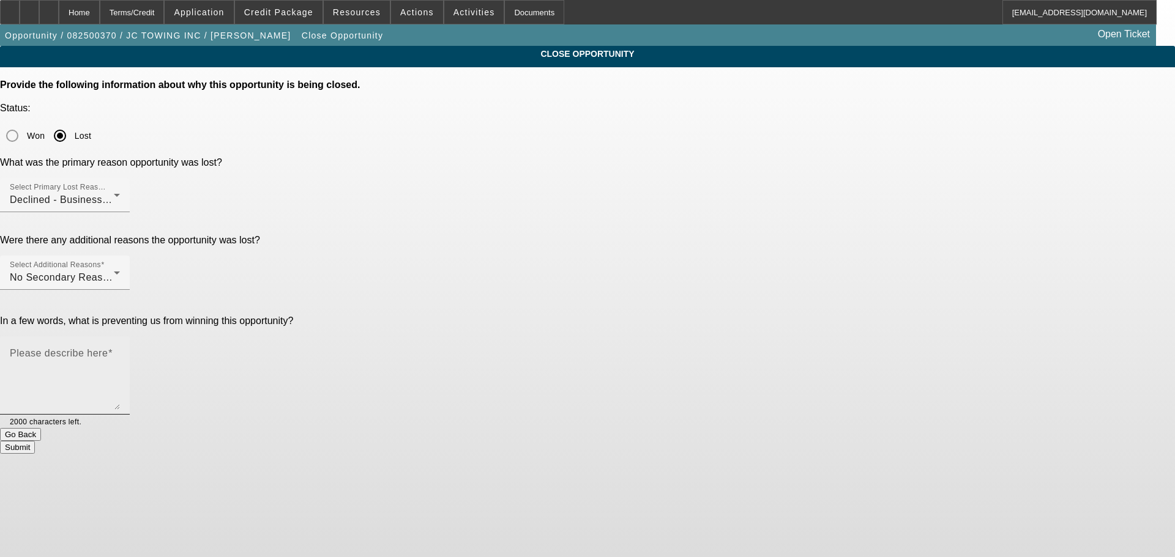
click at [120, 337] on div "Please describe here" at bounding box center [65, 376] width 110 height 78
type textarea "Defaulted with us 7 years ago for $7k under a different business. For this reas…"
click at [35, 441] on button "Submit" at bounding box center [17, 447] width 35 height 13
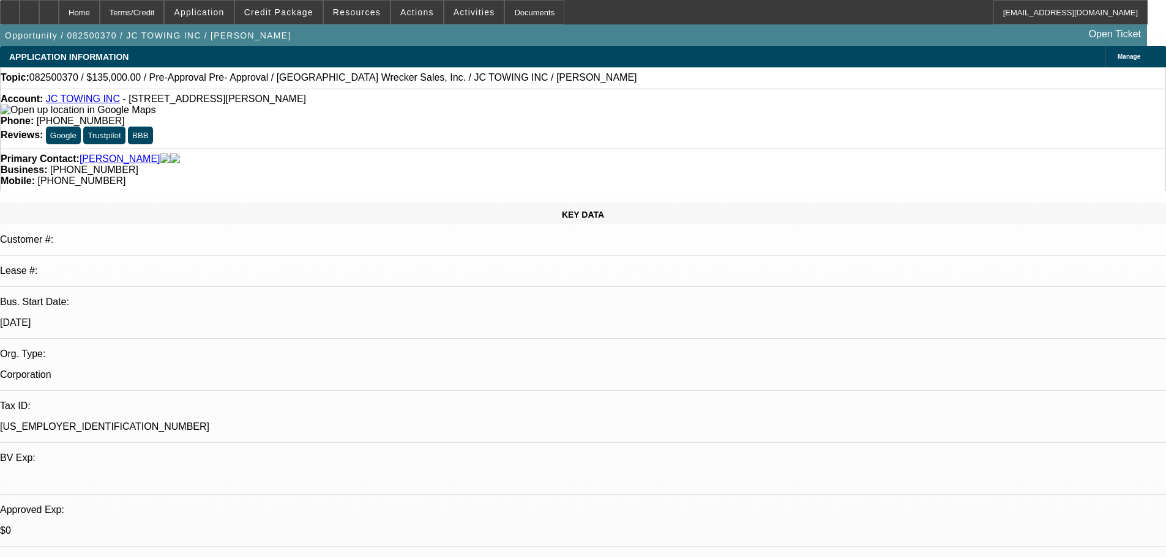
select select "0"
select select "2"
select select "0"
select select "6"
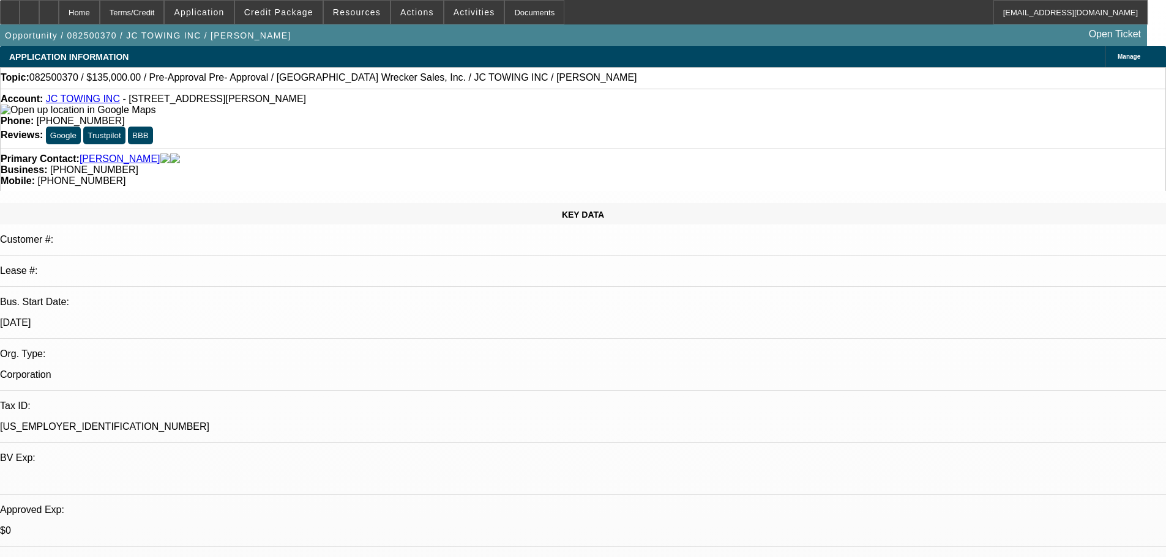
select select "0"
select select "2"
select select "0"
select select "6"
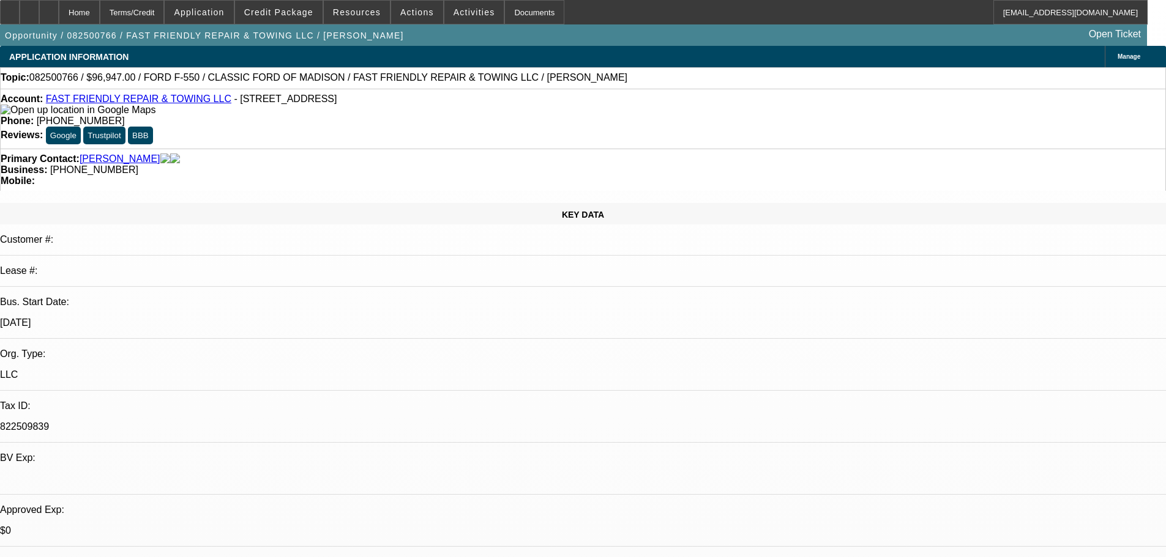
select select "0"
select select "3"
select select "0"
select select "6"
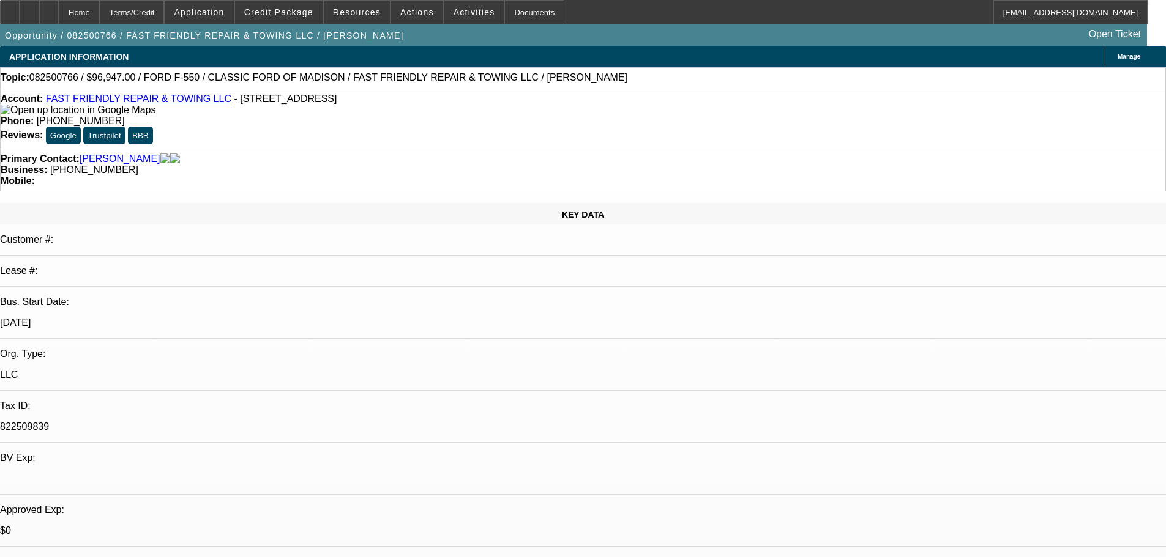
select select "0"
select select "3"
select select "0"
select select "6"
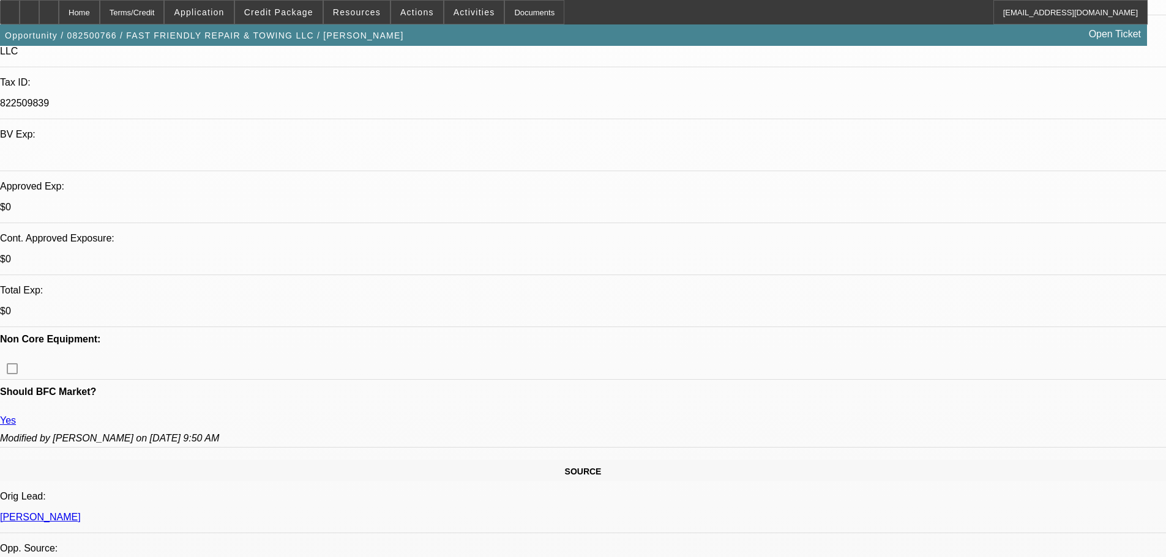
scroll to position [367, 0]
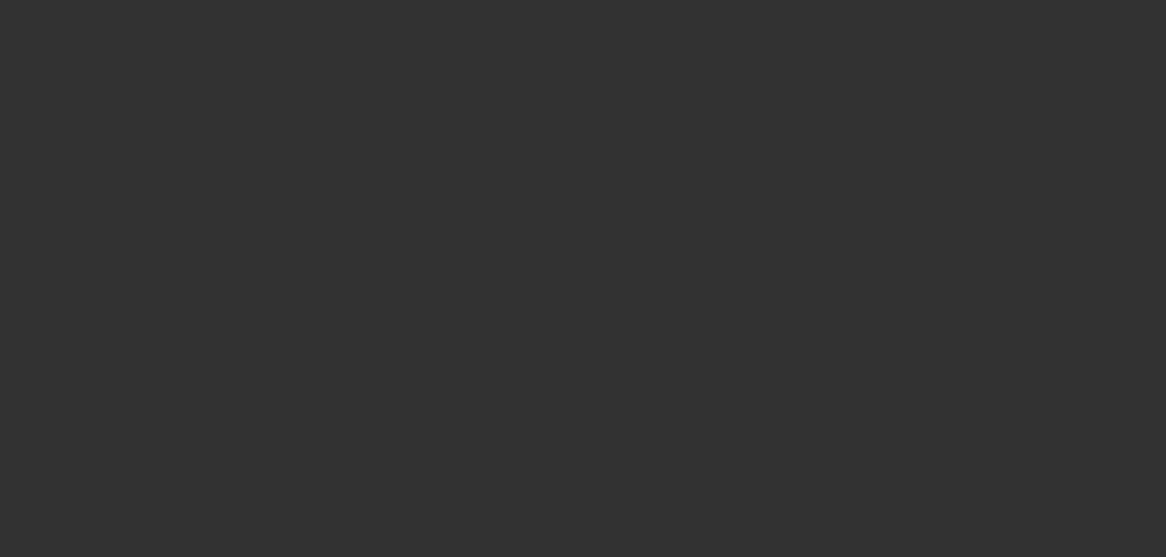
select select "0"
select select "6"
select select "0"
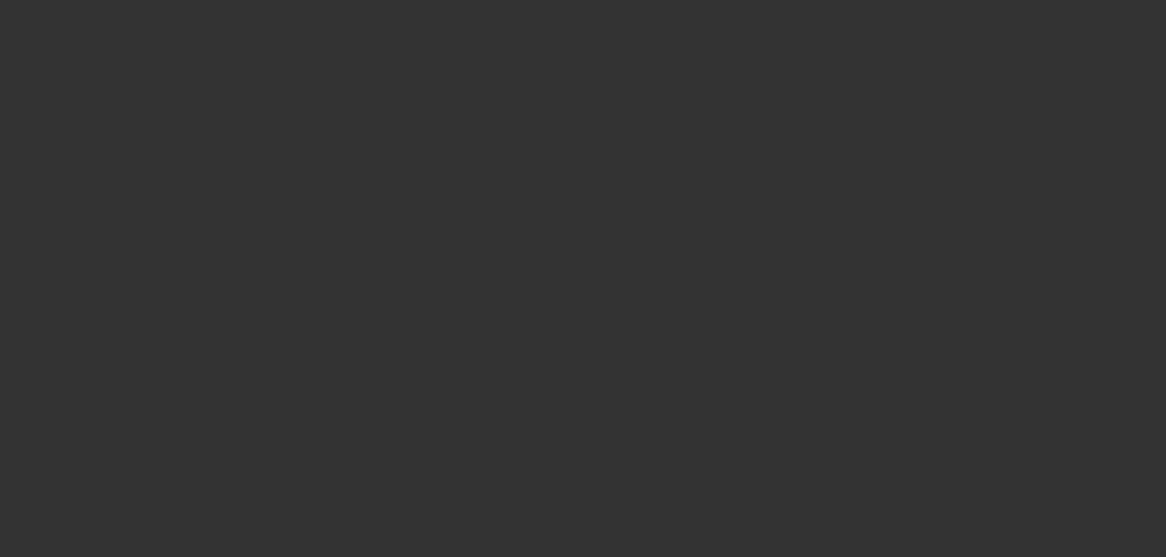
select select "0"
select select "6"
select select "0"
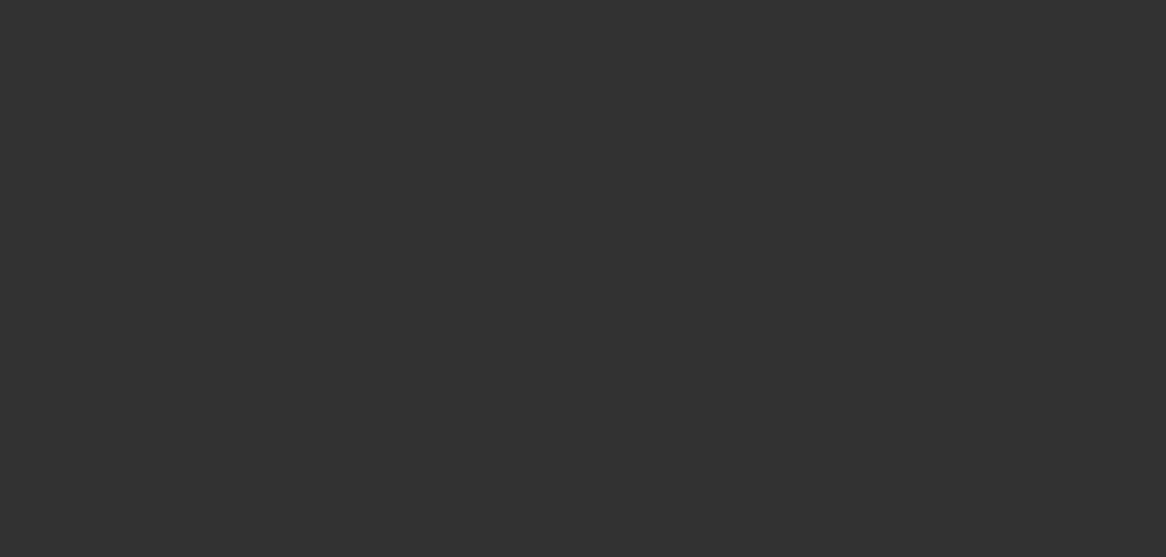
select select "0"
select select "6"
select select "0"
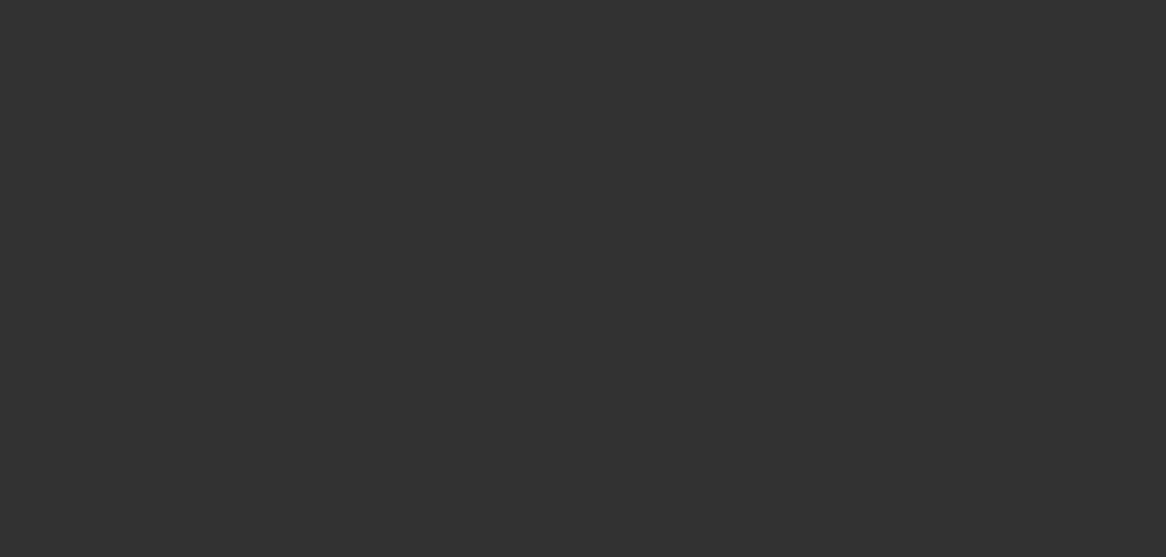
select select "6"
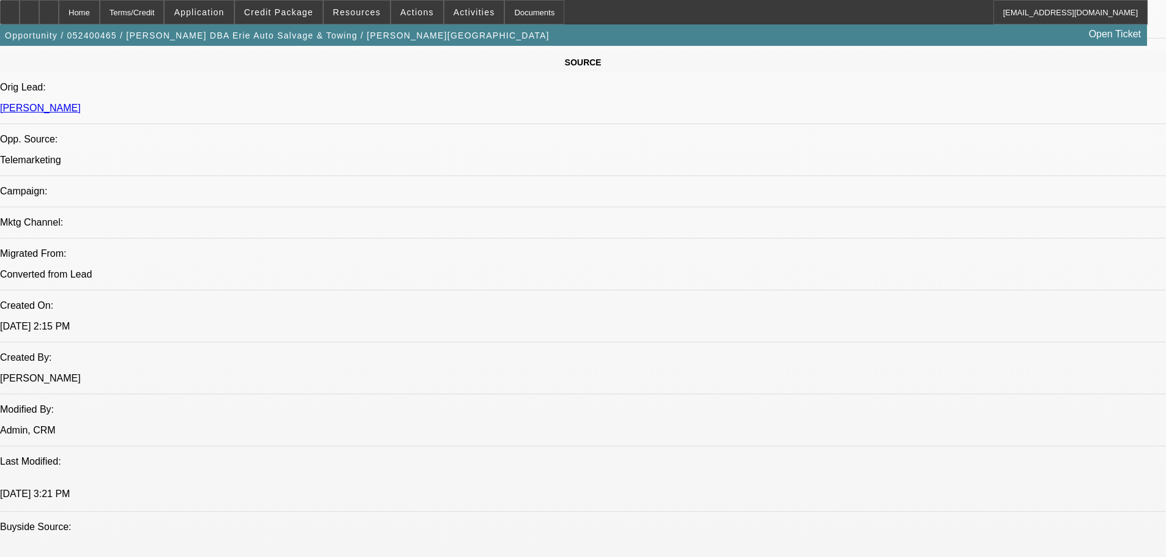
scroll to position [734, 0]
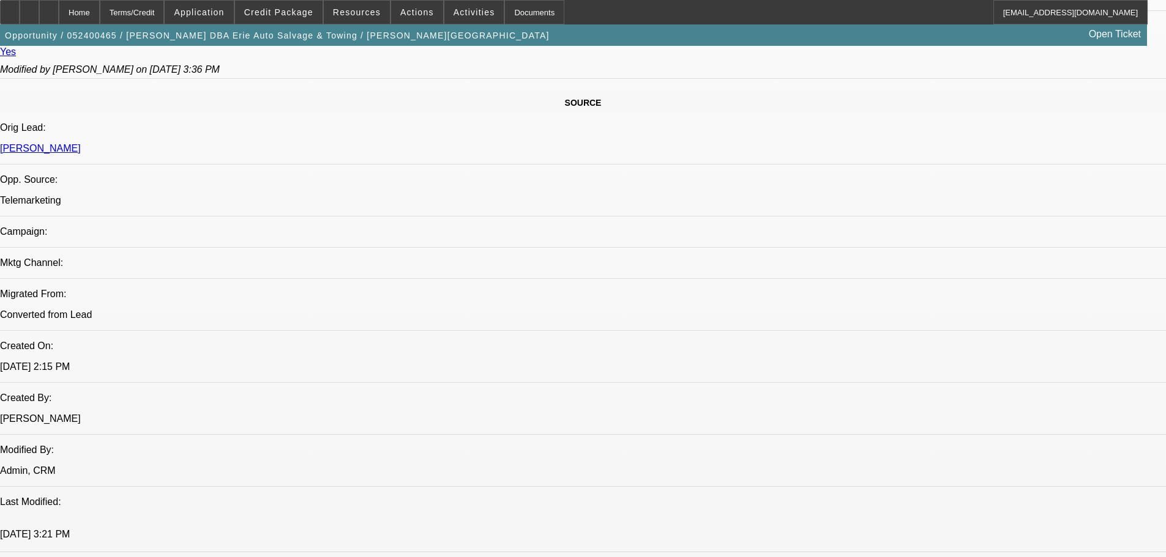
click at [293, 17] on span at bounding box center [279, 12] width 88 height 29
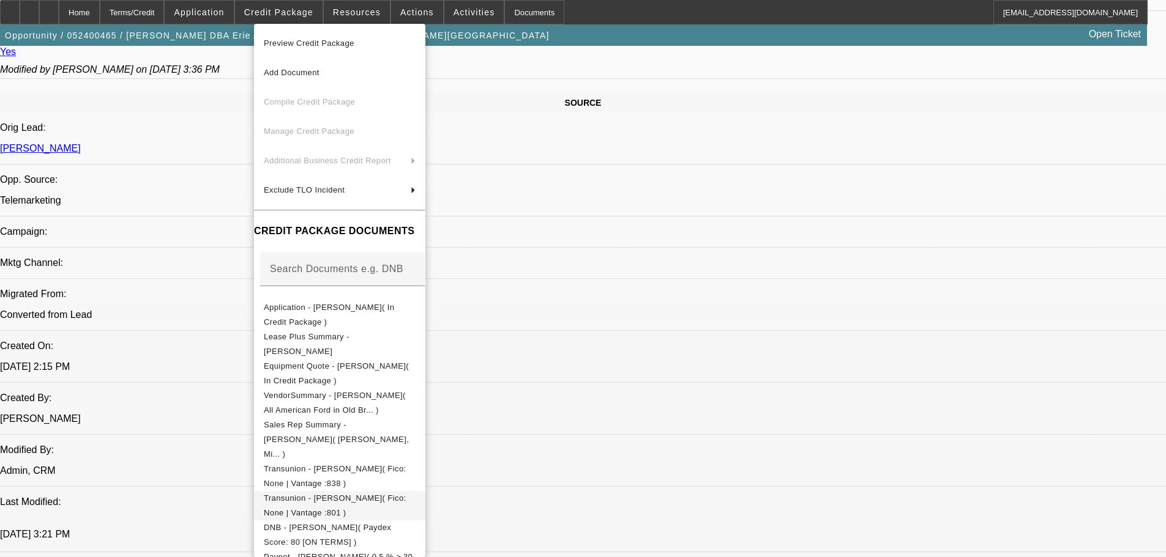
scroll to position [340, 0]
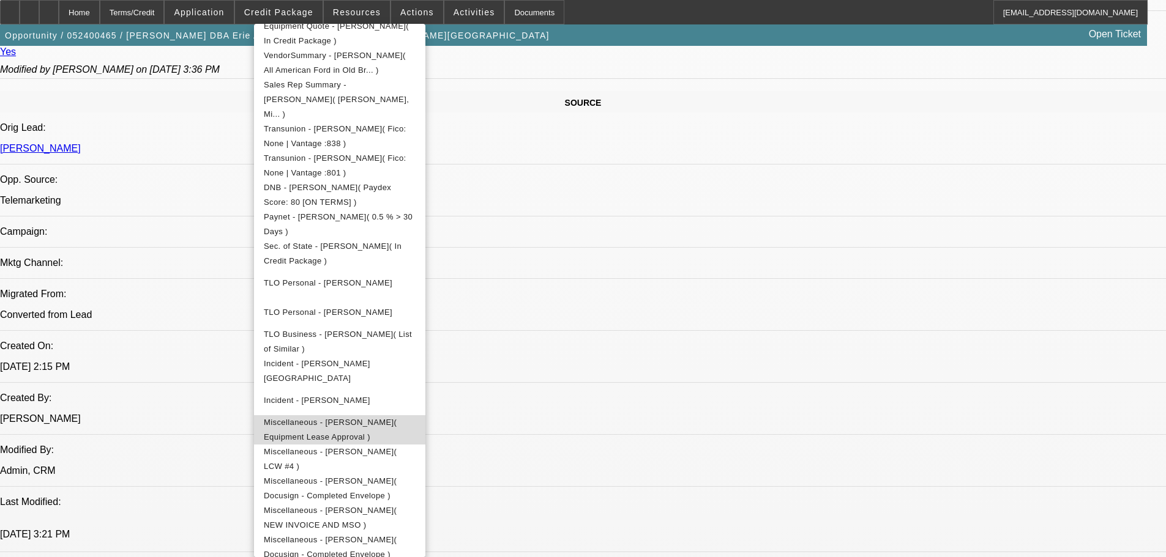
click at [371, 418] on span "Miscellaneous - [PERSON_NAME]( Equipment Lease Approval )" at bounding box center [330, 430] width 133 height 24
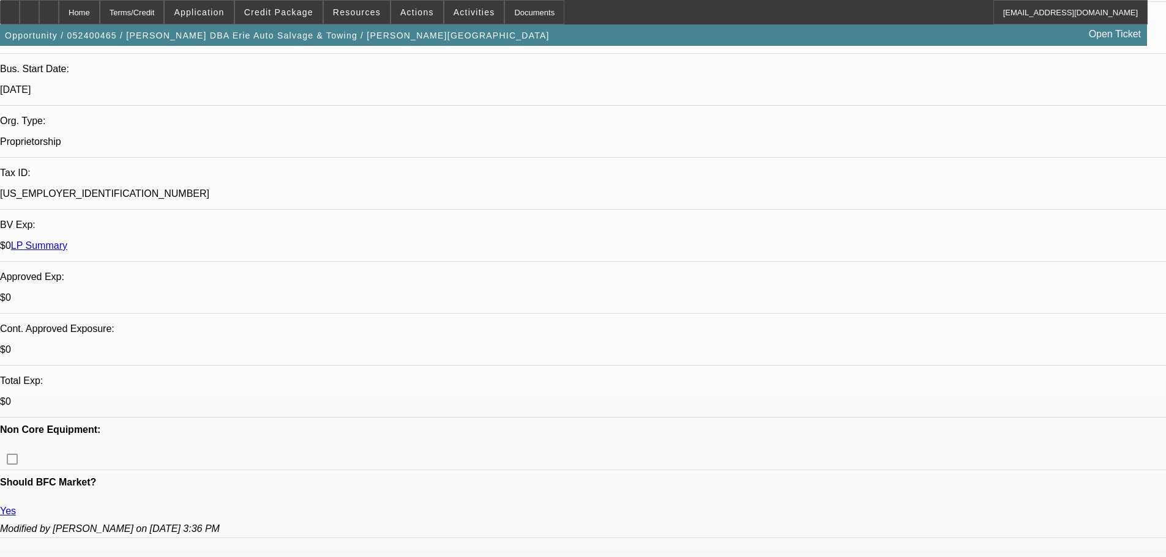
scroll to position [245, 0]
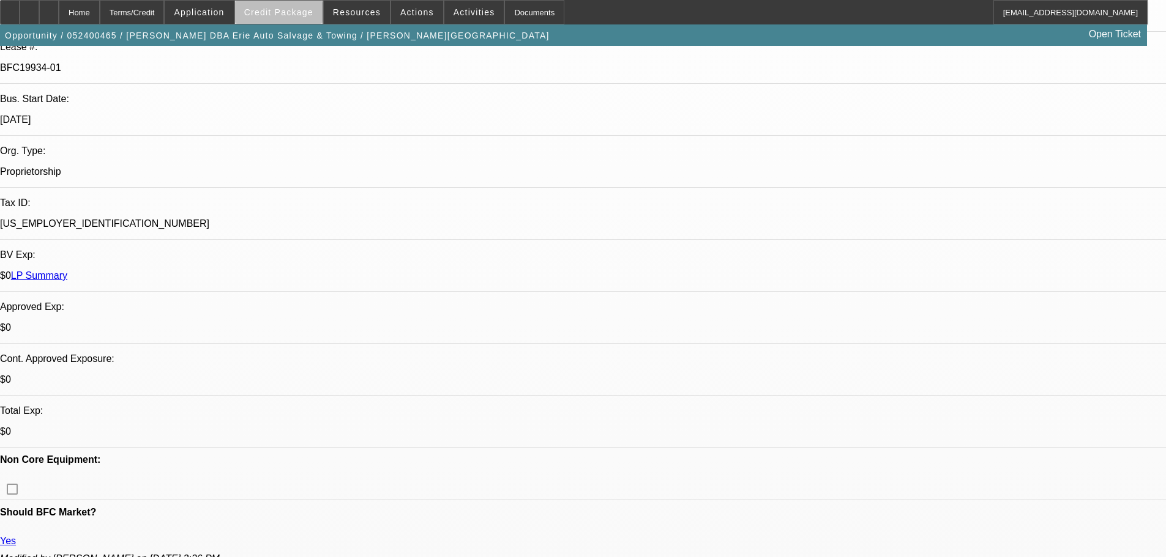
click at [312, 15] on span "Credit Package" at bounding box center [278, 12] width 69 height 10
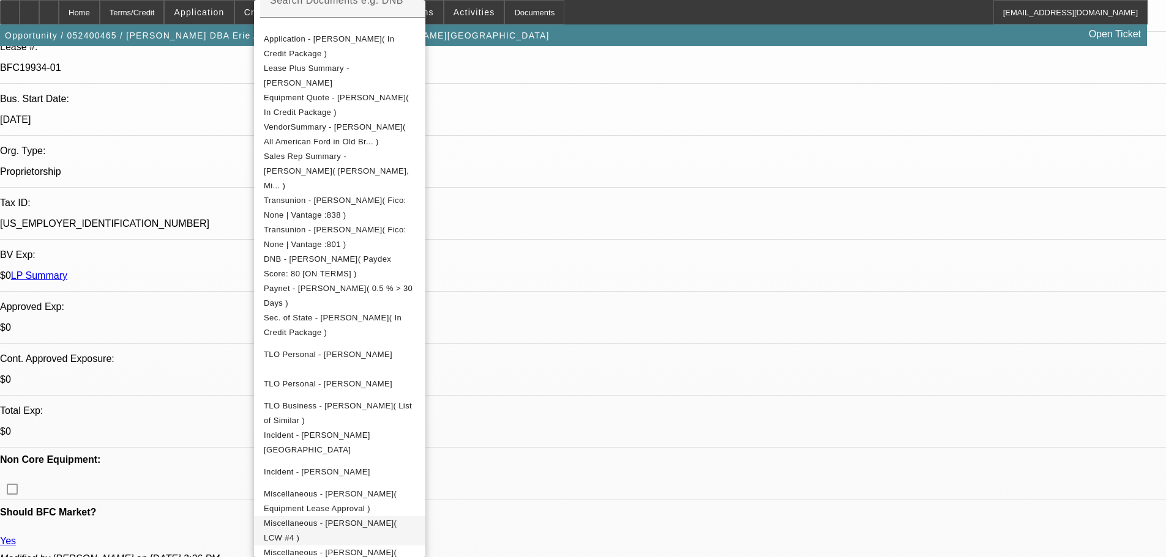
scroll to position [316, 0]
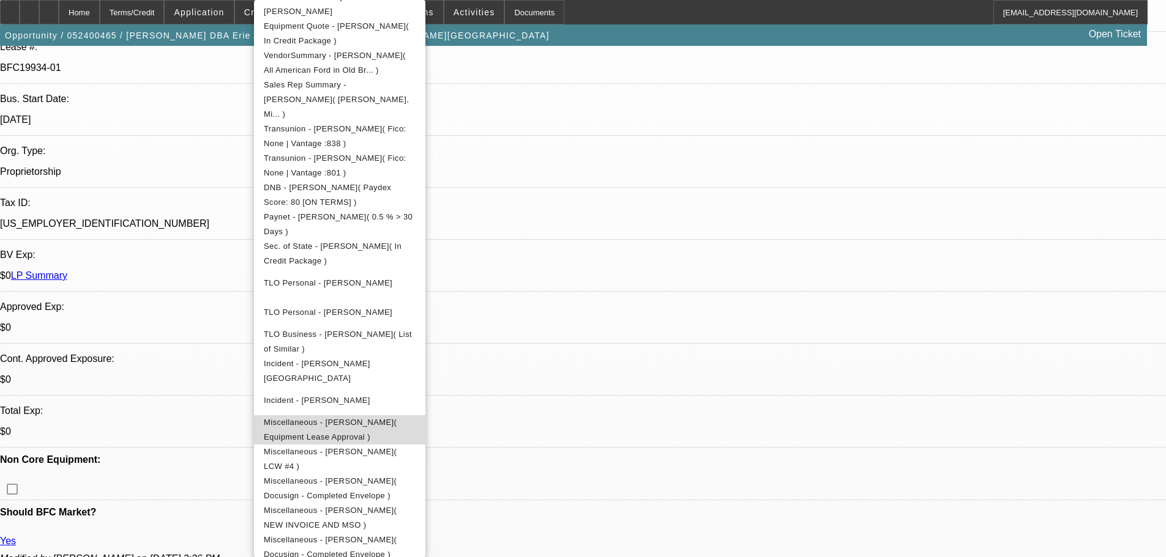
click at [397, 418] on span "Miscellaneous - [PERSON_NAME]( Equipment Lease Approval )" at bounding box center [330, 430] width 133 height 24
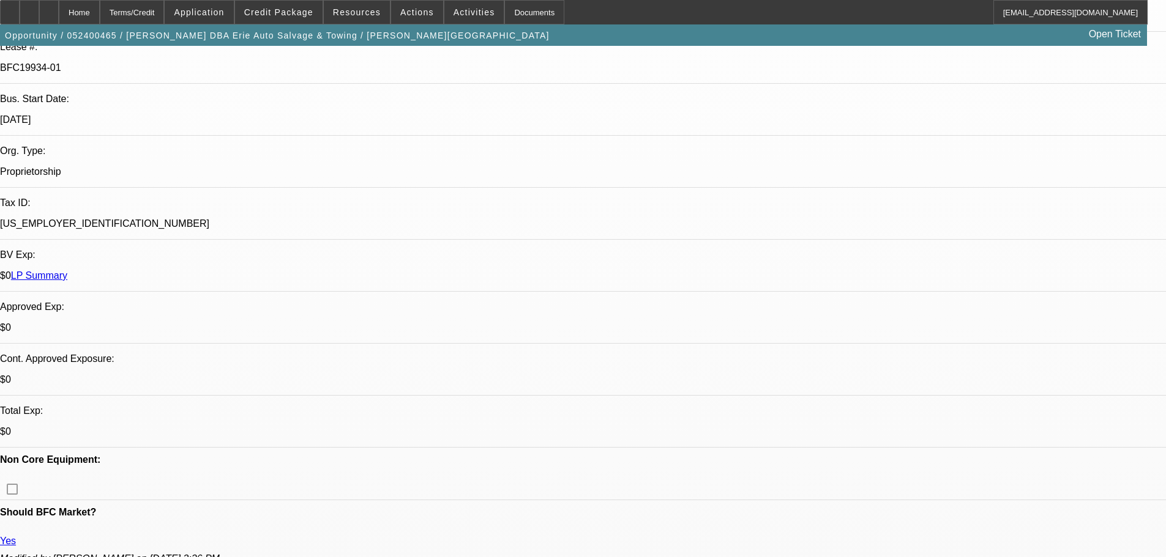
scroll to position [6180, 0]
